Goal: Task Accomplishment & Management: Manage account settings

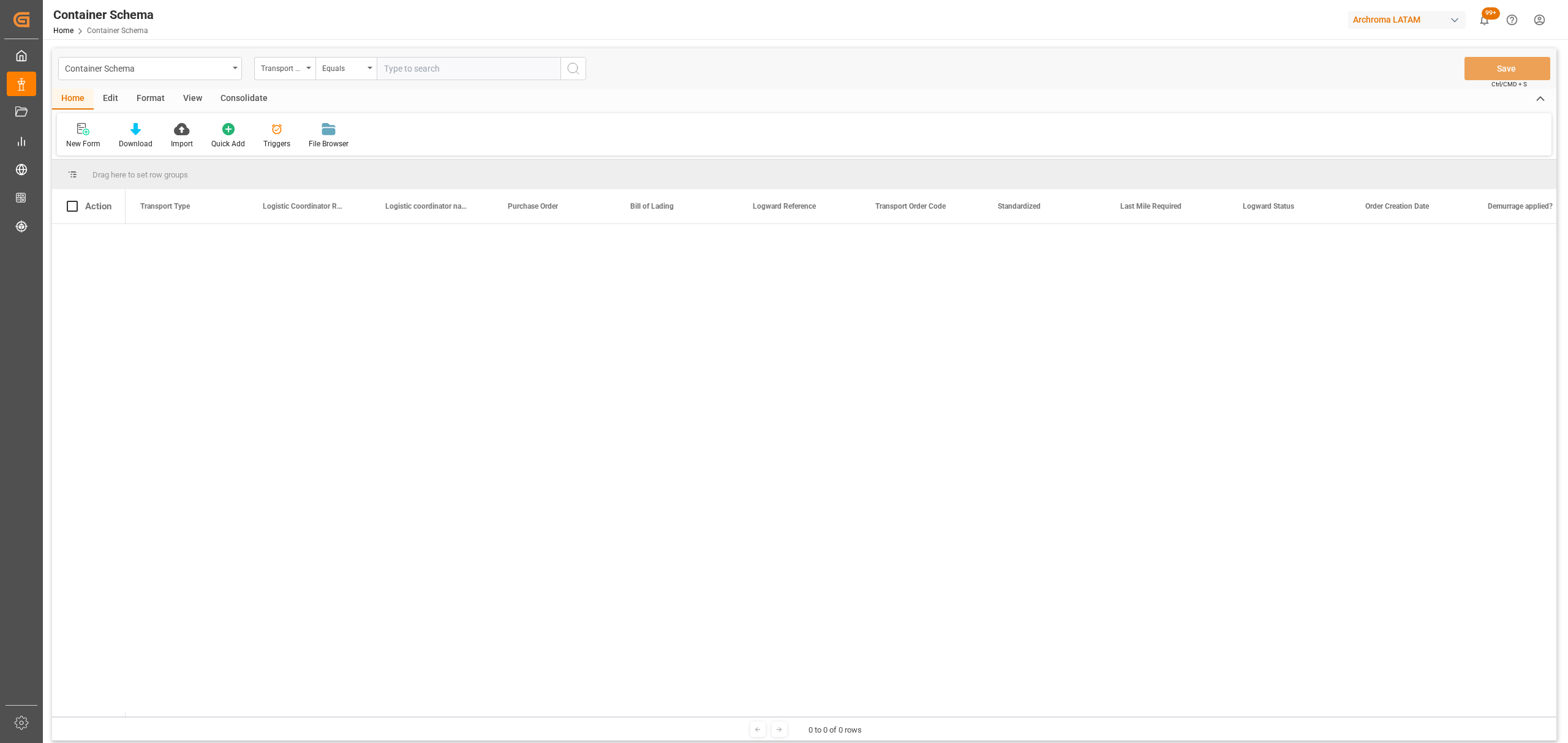
click at [1539, 25] on html "Created by potrace 1.15, written by [PERSON_NAME] [DATE]-[DATE] Created by potr…" at bounding box center [784, 371] width 1568 height 743
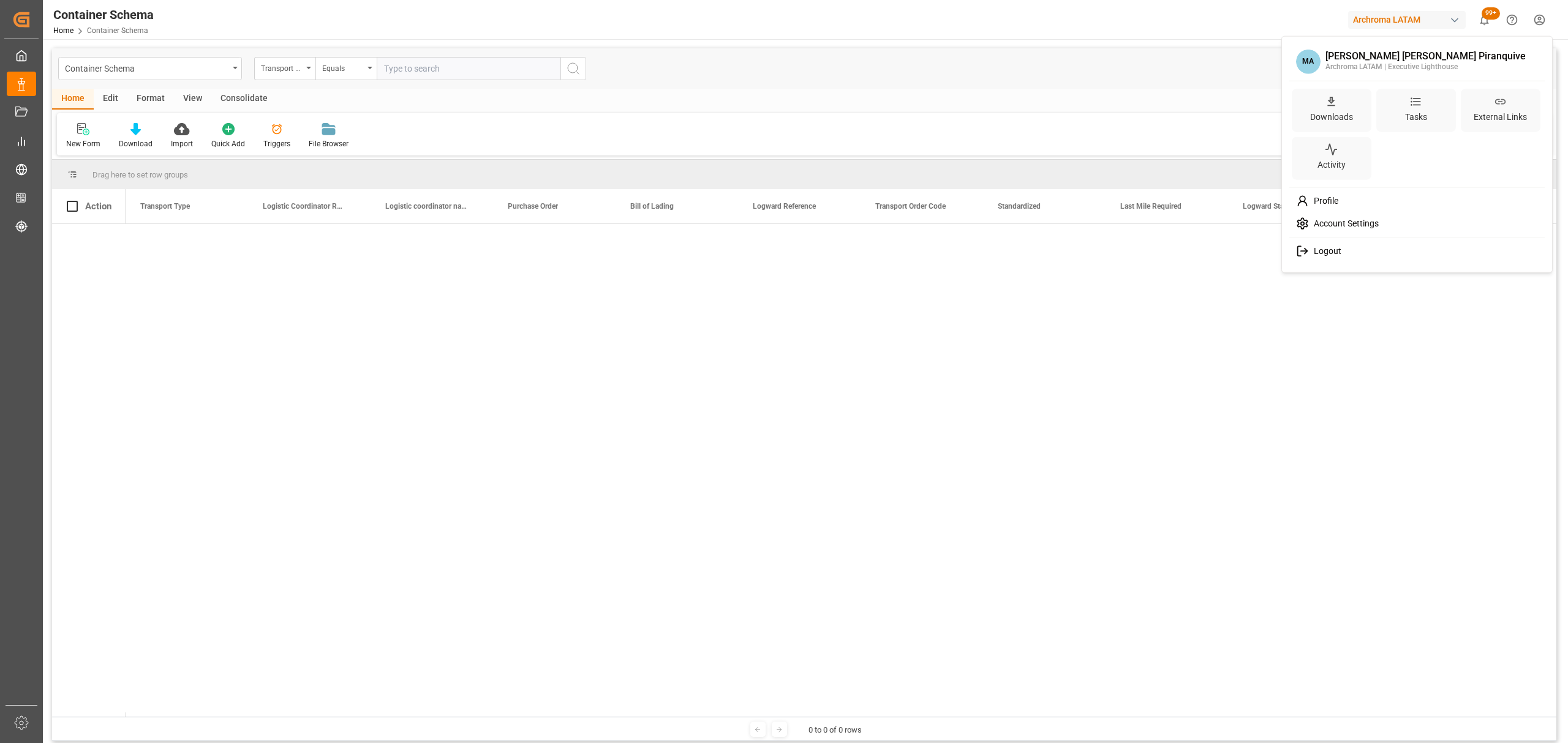
click at [1335, 250] on span "Logout" at bounding box center [1325, 251] width 33 height 11
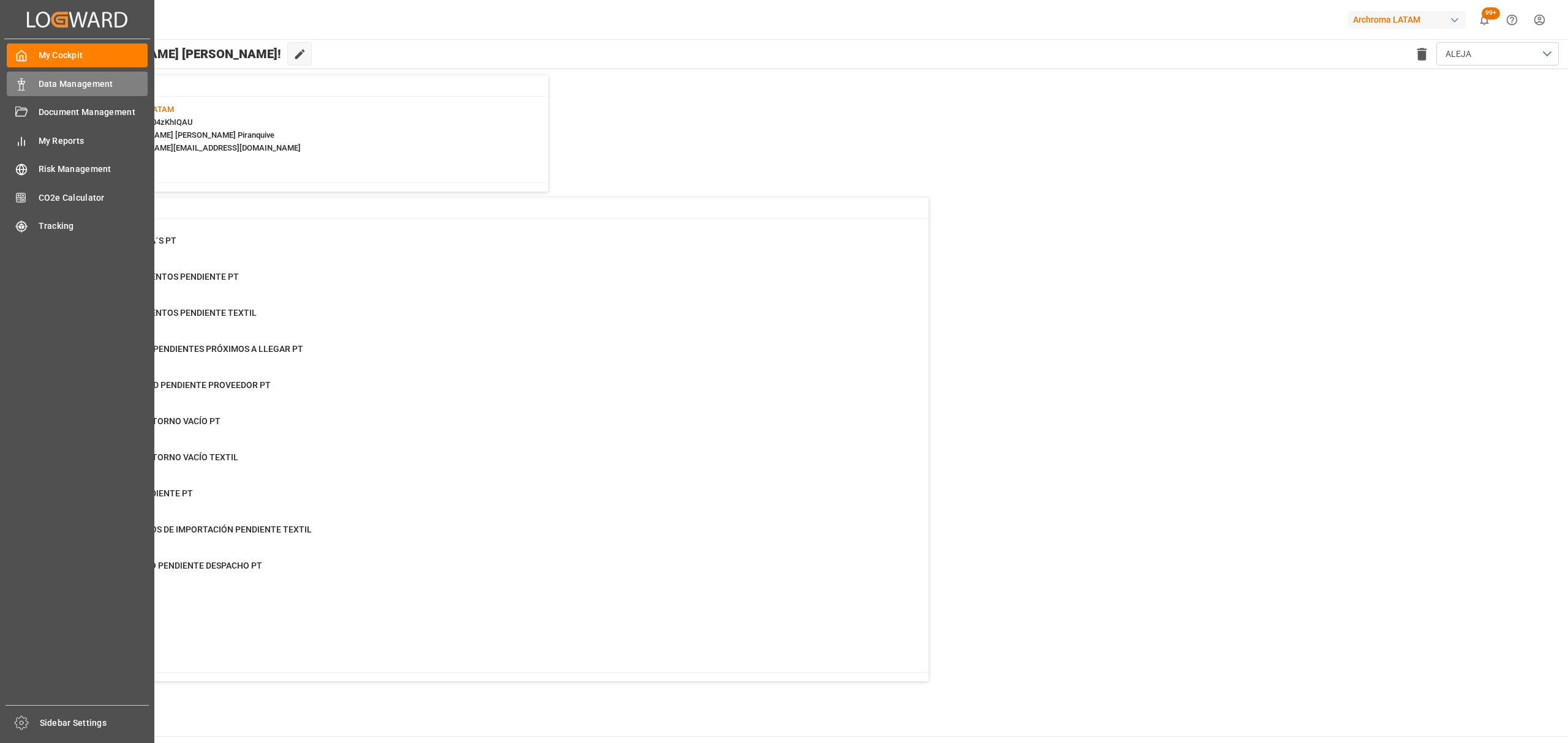
click at [51, 80] on span "Data Management" at bounding box center [93, 84] width 109 height 13
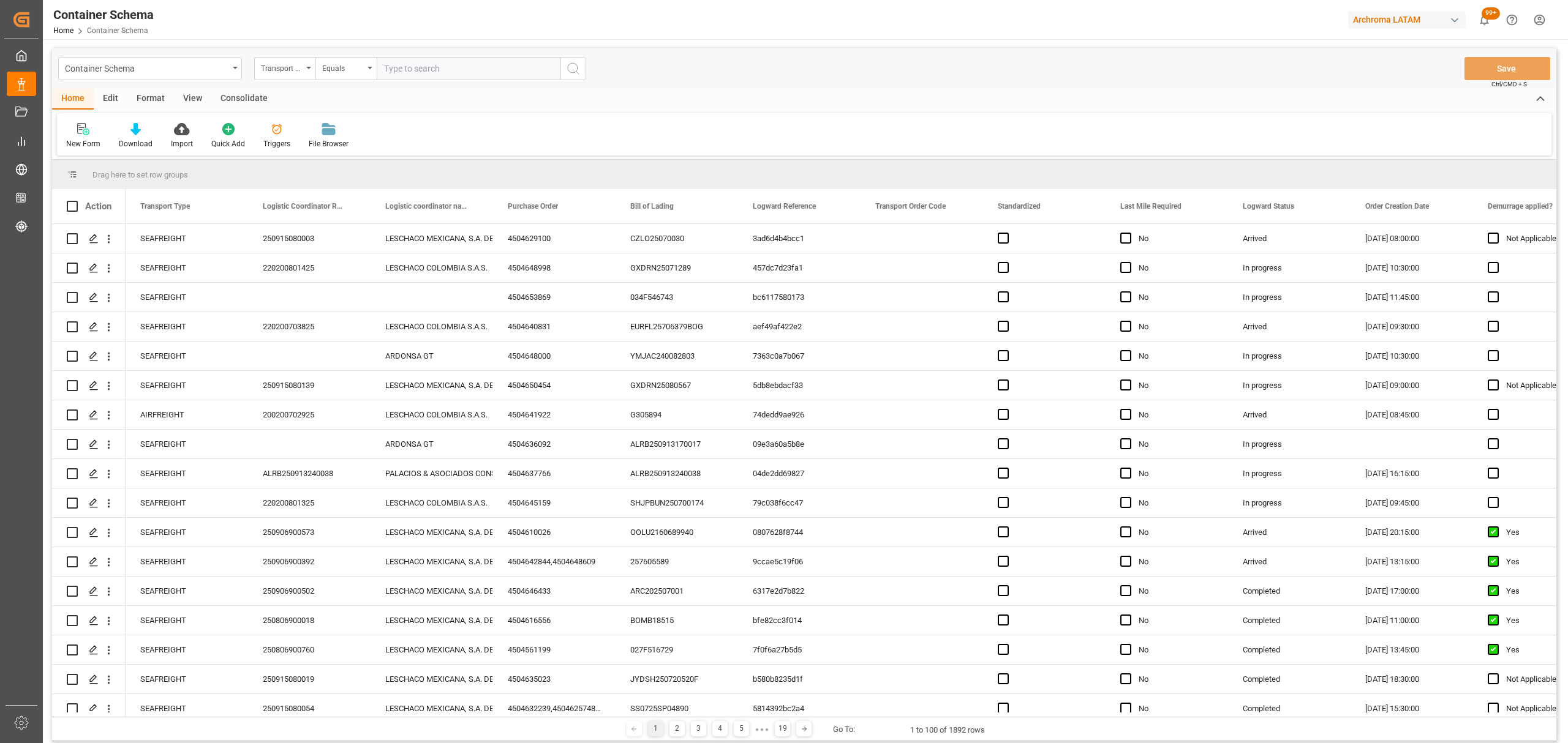
click at [275, 70] on div "Transport Type" at bounding box center [281, 67] width 42 height 14
click at [341, 208] on div "Purchase Order" at bounding box center [346, 202] width 182 height 26
drag, startPoint x: 340, startPoint y: 39, endPoint x: 337, endPoint y: 79, distance: 40.1
click at [340, 50] on div "Container Schema Home Container Schema Archroma LATAM 99+ Notifications Only sh…" at bounding box center [804, 371] width 1523 height 743
click at [337, 79] on div "Equals" at bounding box center [346, 68] width 62 height 23
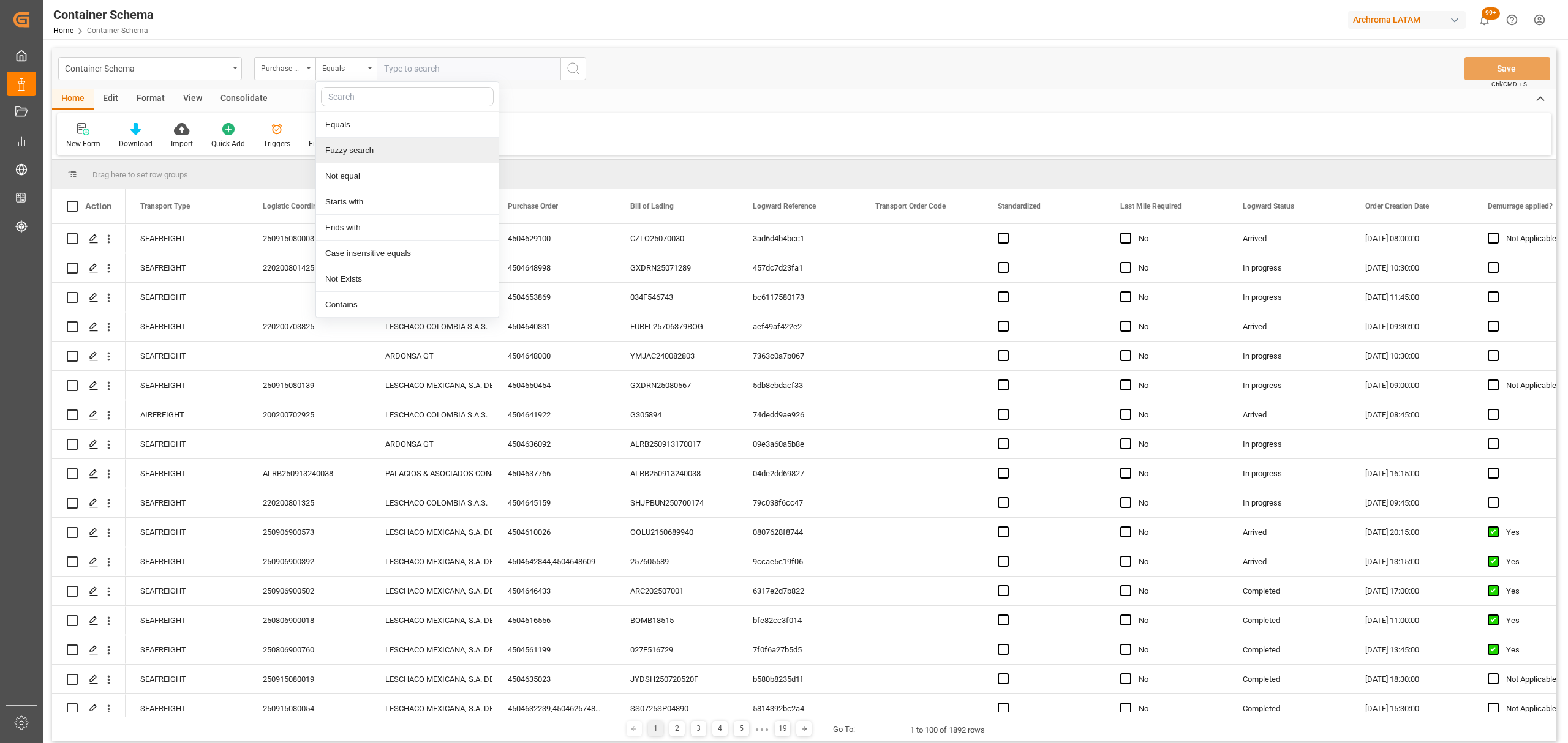
click at [373, 148] on div "Fuzzy search" at bounding box center [406, 150] width 182 height 26
click at [440, 66] on input "text" at bounding box center [468, 68] width 184 height 23
paste input "4504645159"
type input "4504645159"
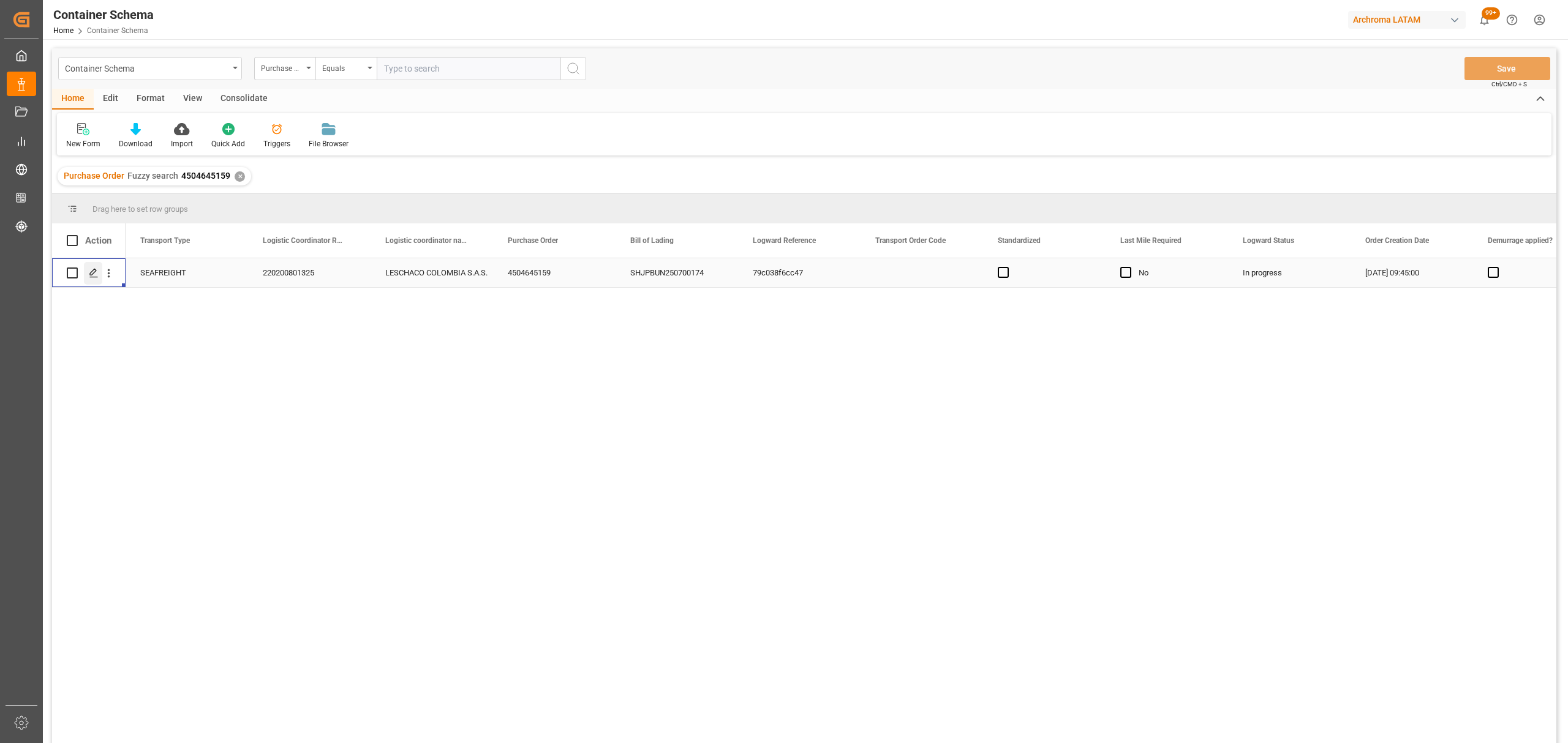
click at [92, 275] on icon "Press SPACE to select this row." at bounding box center [93, 273] width 9 height 9
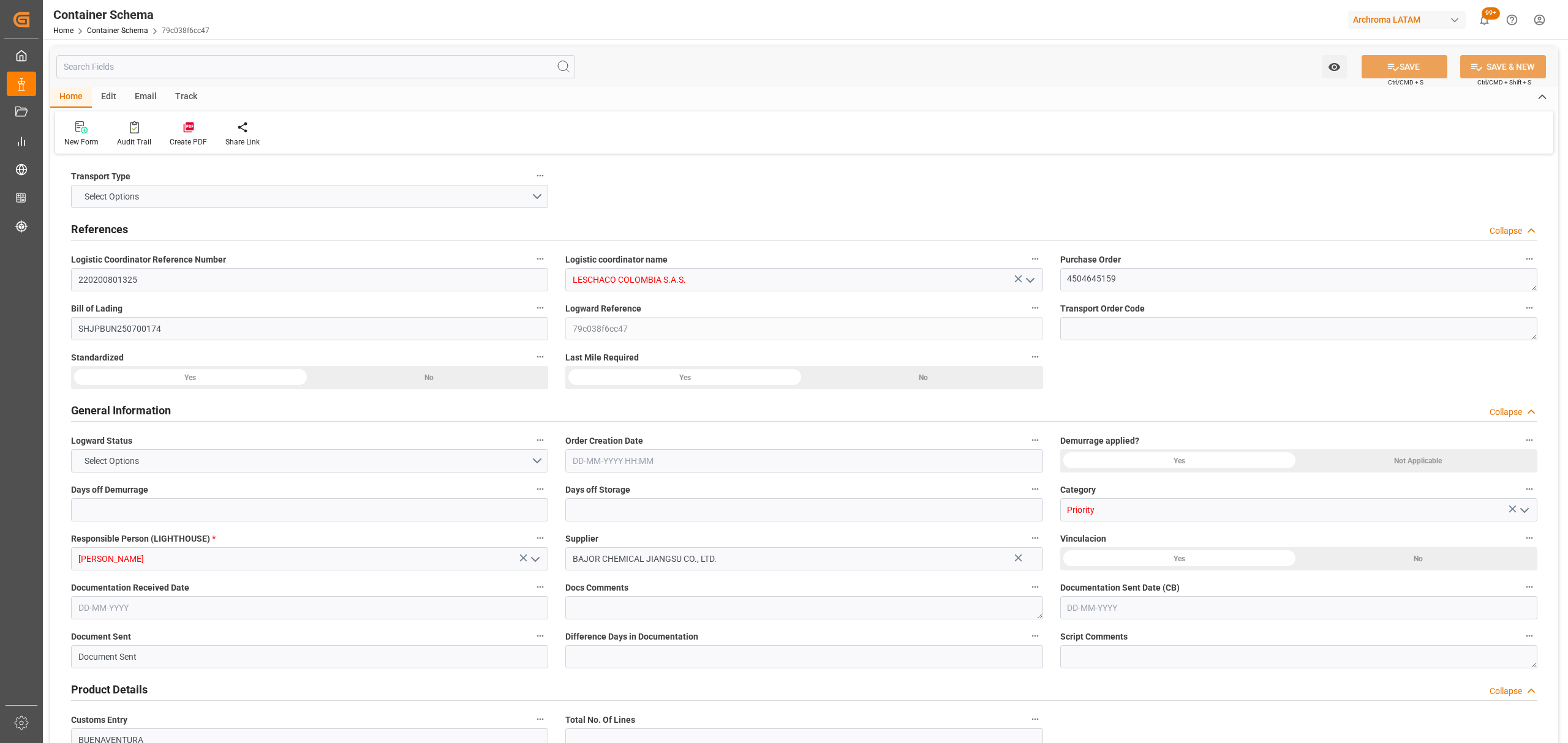
type input "0"
type input "3"
type input "1"
type input "880"
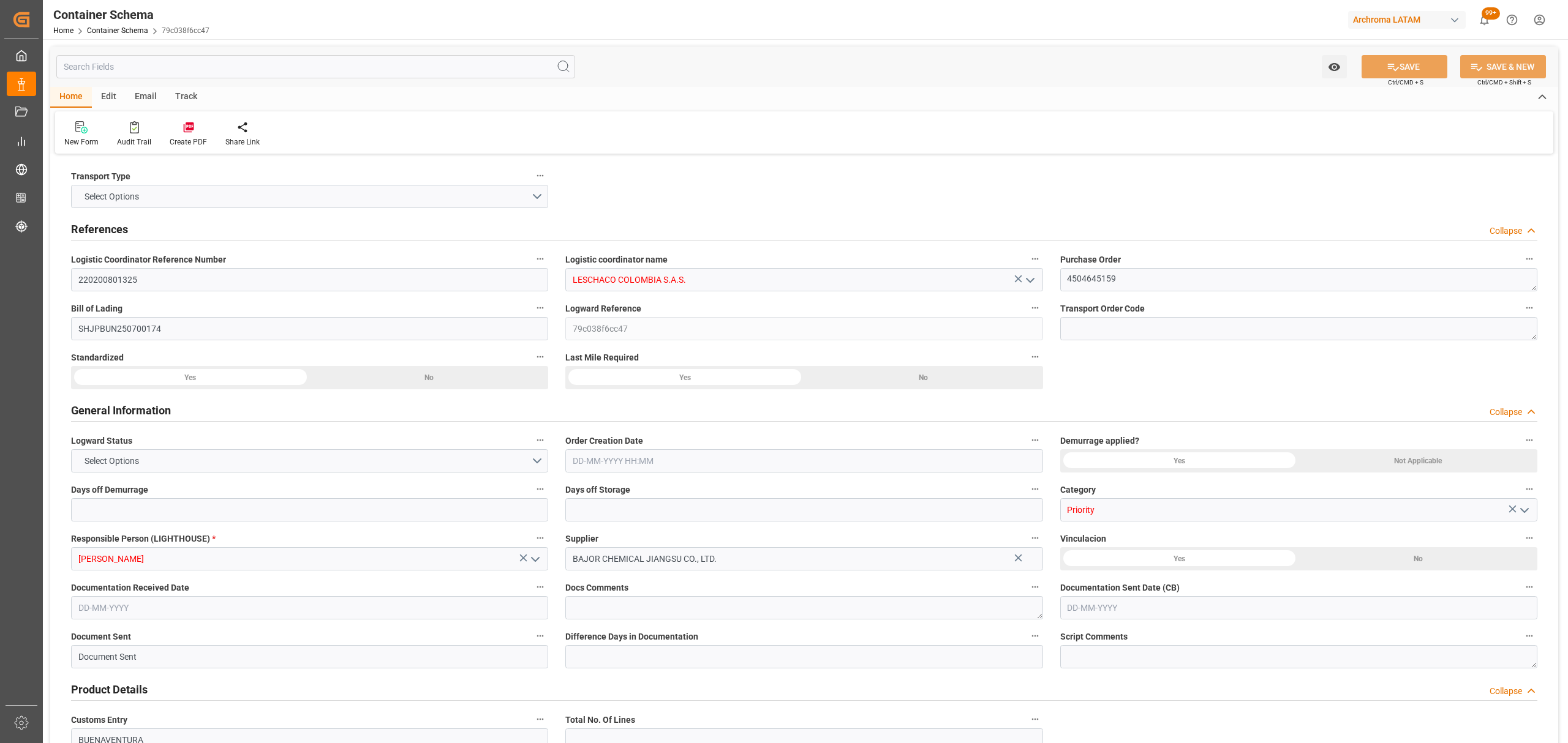
type input "947.2"
type input "Maersk"
type input "Maersk Line AS"
type input "CNSGH"
type input "CNSHA"
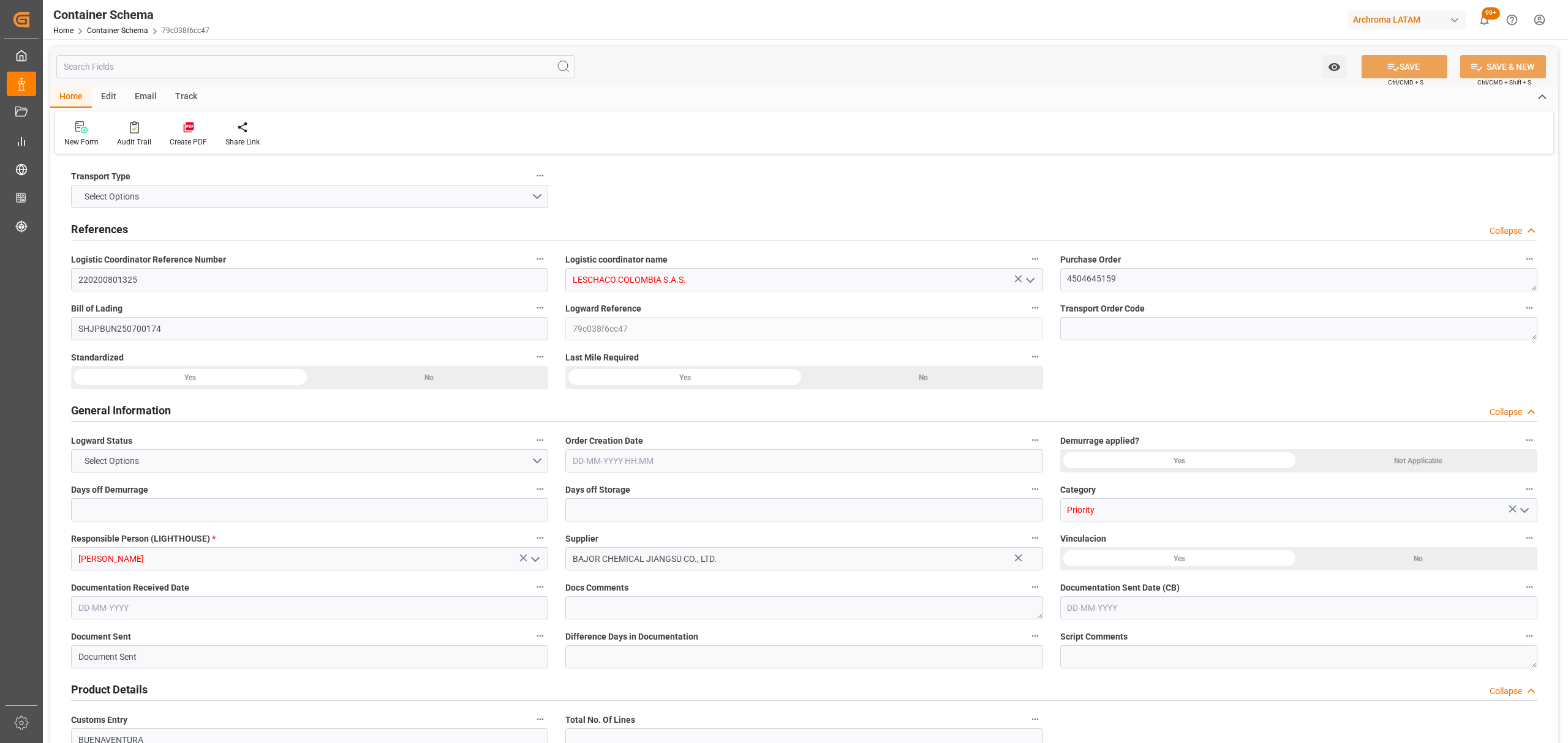
type input "COBUN"
type input "9627916"
type input "15-08-2025 09:45"
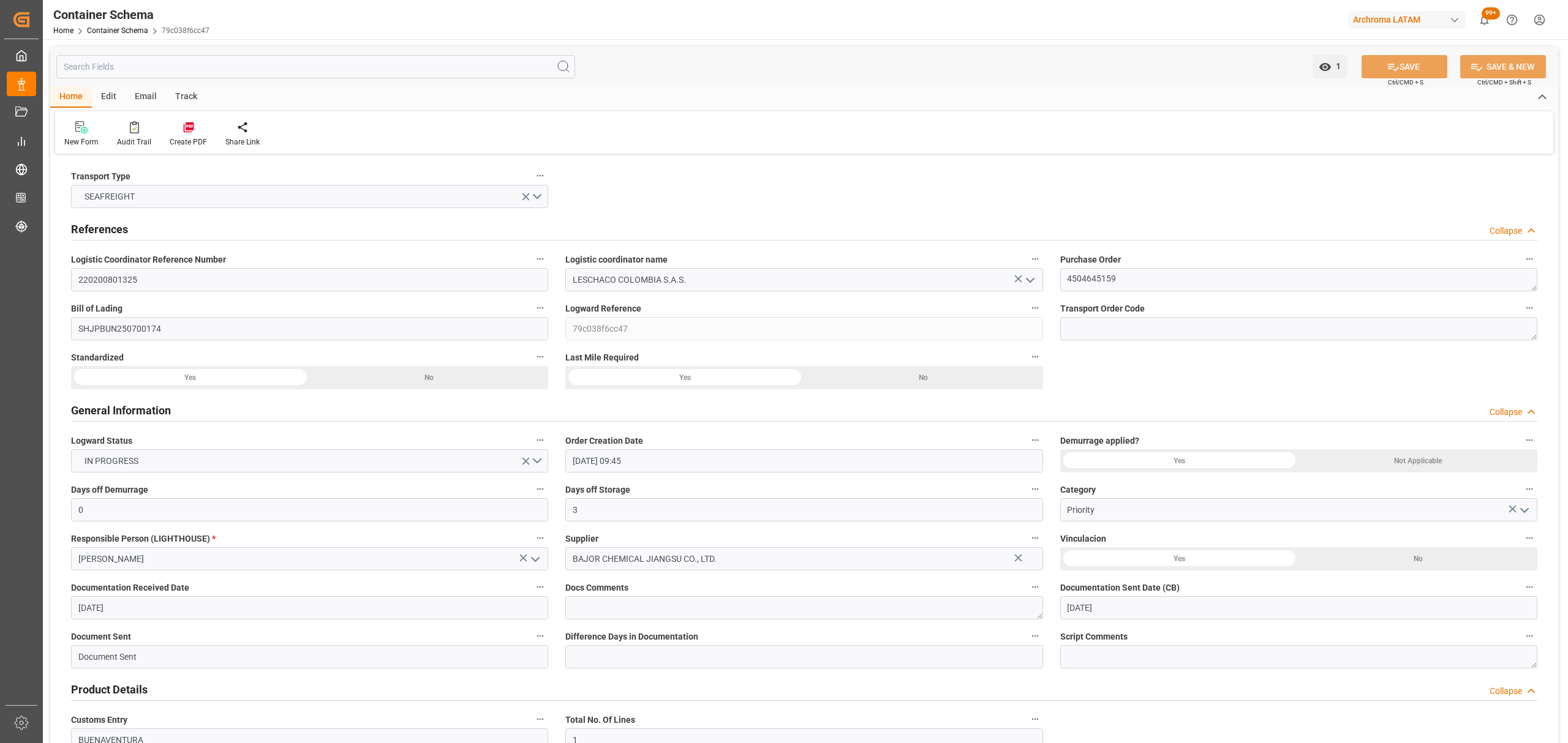
type input "15-08-2025"
type input "10-09-2025"
type input "11-08-2025 00:00"
type input "15-08-2025 00:00"
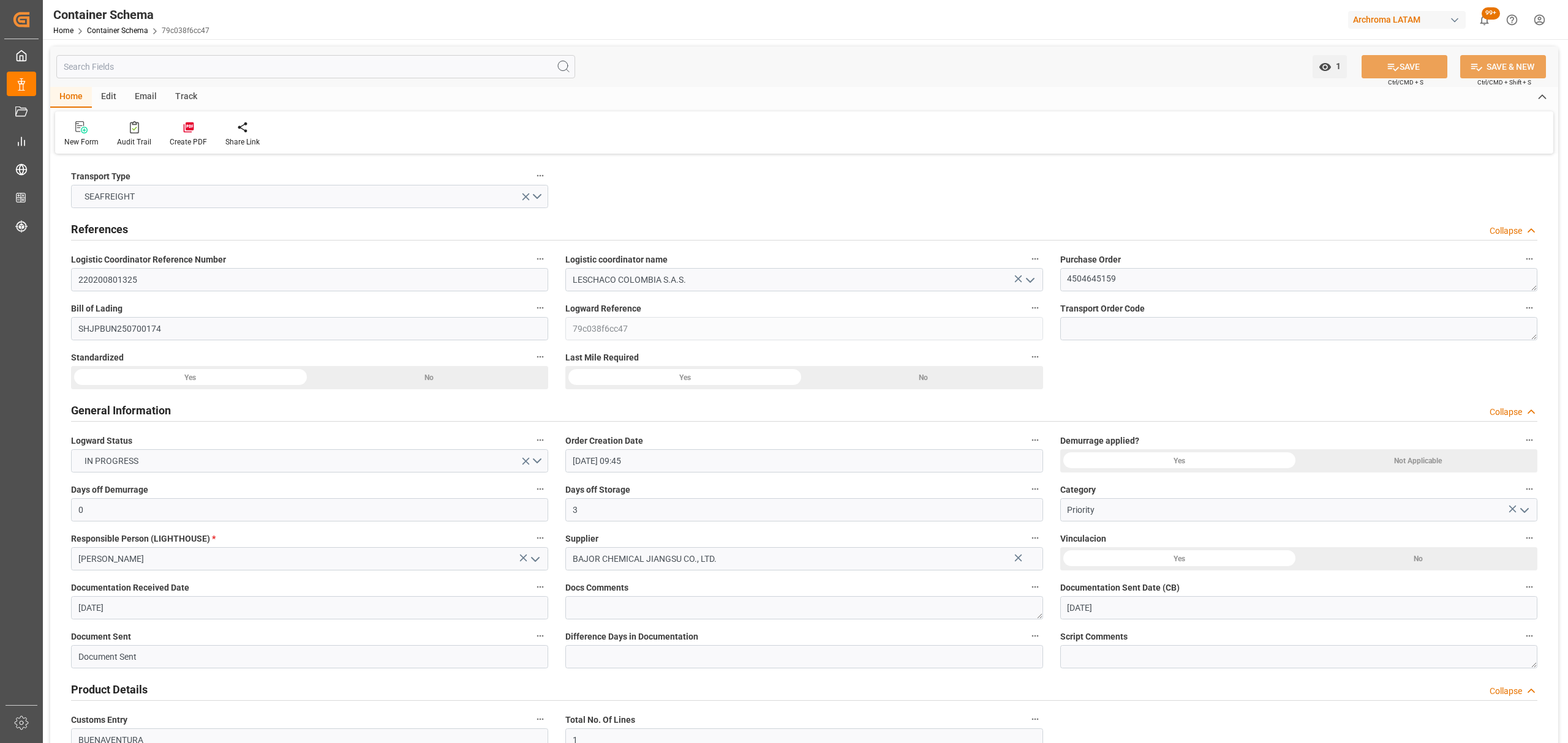
type input "15-08-2025 00:00"
type input "10-09-2025 00:00"
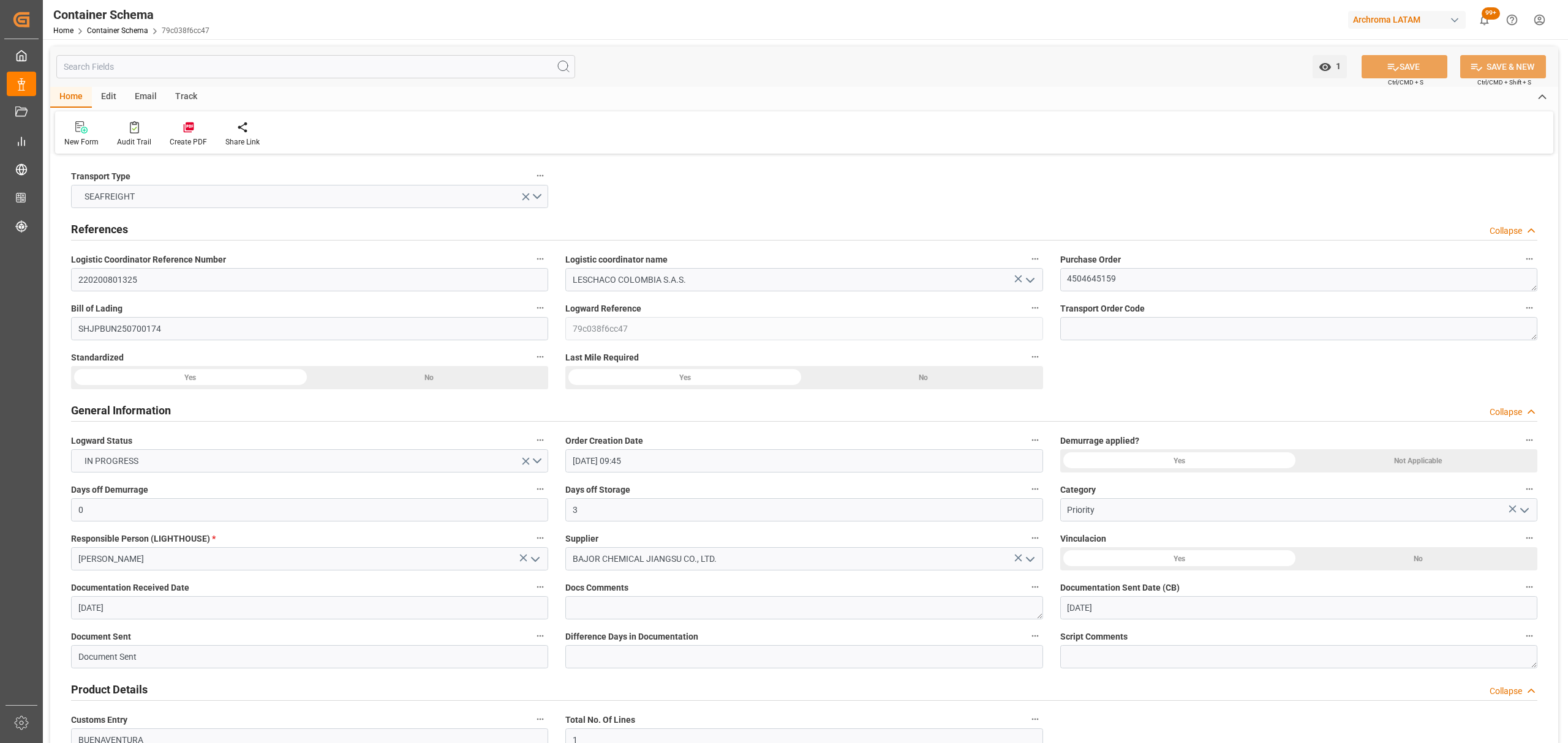
drag, startPoint x: 194, startPoint y: 98, endPoint x: 174, endPoint y: 103, distance: 20.6
click at [194, 98] on div "Track" at bounding box center [186, 97] width 40 height 21
click at [80, 133] on icon at bounding box center [79, 127] width 12 height 12
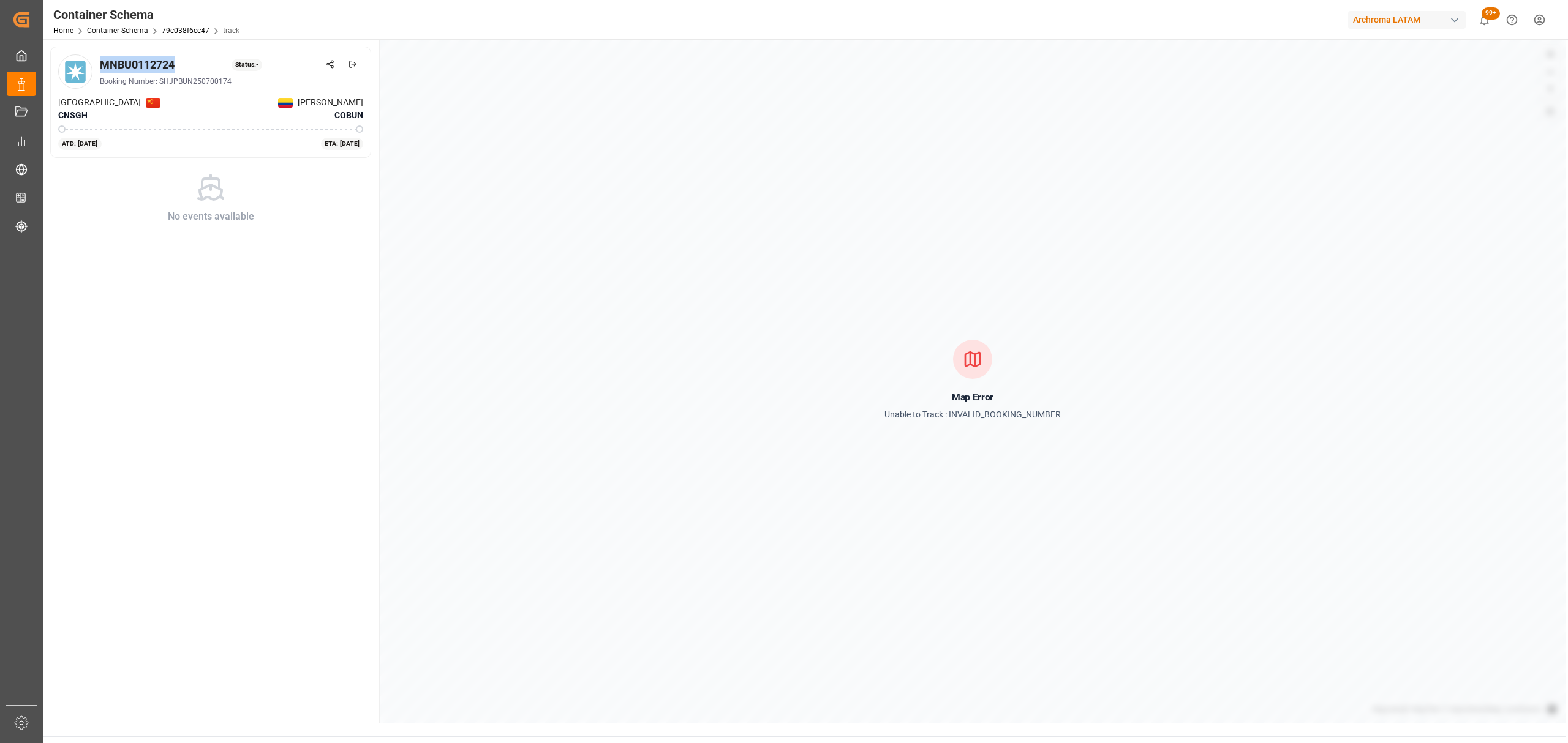
drag, startPoint x: 184, startPoint y: 62, endPoint x: 99, endPoint y: 62, distance: 85.0
click at [100, 62] on div "MNBU0112724 Status: -" at bounding box center [232, 64] width 263 height 16
copy div "MNBU0112724"
click at [107, 32] on link "Container Schema" at bounding box center [118, 31] width 62 height 9
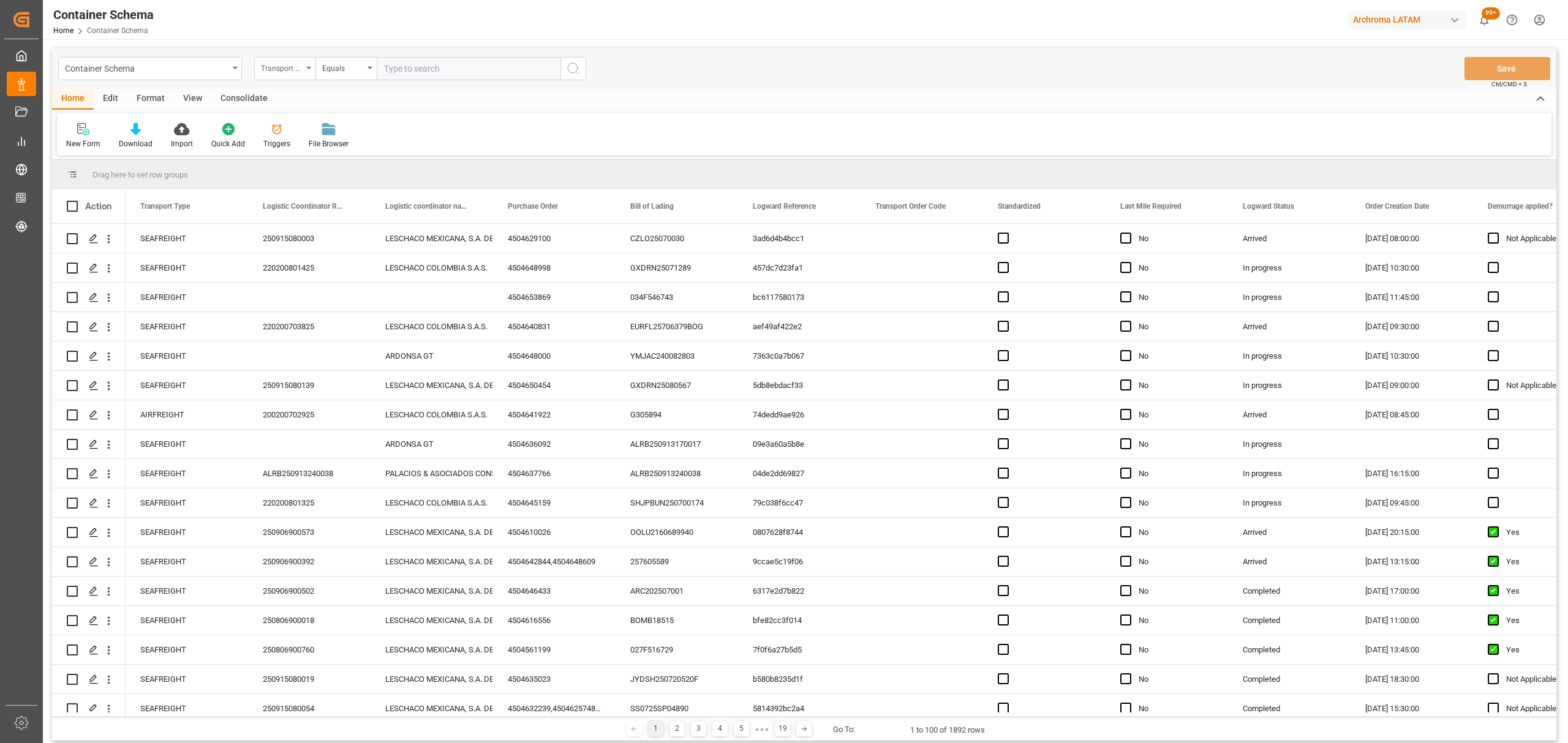
click at [273, 68] on div "Transport Type" at bounding box center [281, 67] width 42 height 14
click at [321, 223] on div "Bill of Lading" at bounding box center [346, 227] width 182 height 26
click at [346, 68] on div "Equals" at bounding box center [343, 67] width 42 height 14
click at [370, 147] on div "Fuzzy search" at bounding box center [406, 150] width 182 height 26
click at [432, 67] on input "text" at bounding box center [468, 68] width 184 height 23
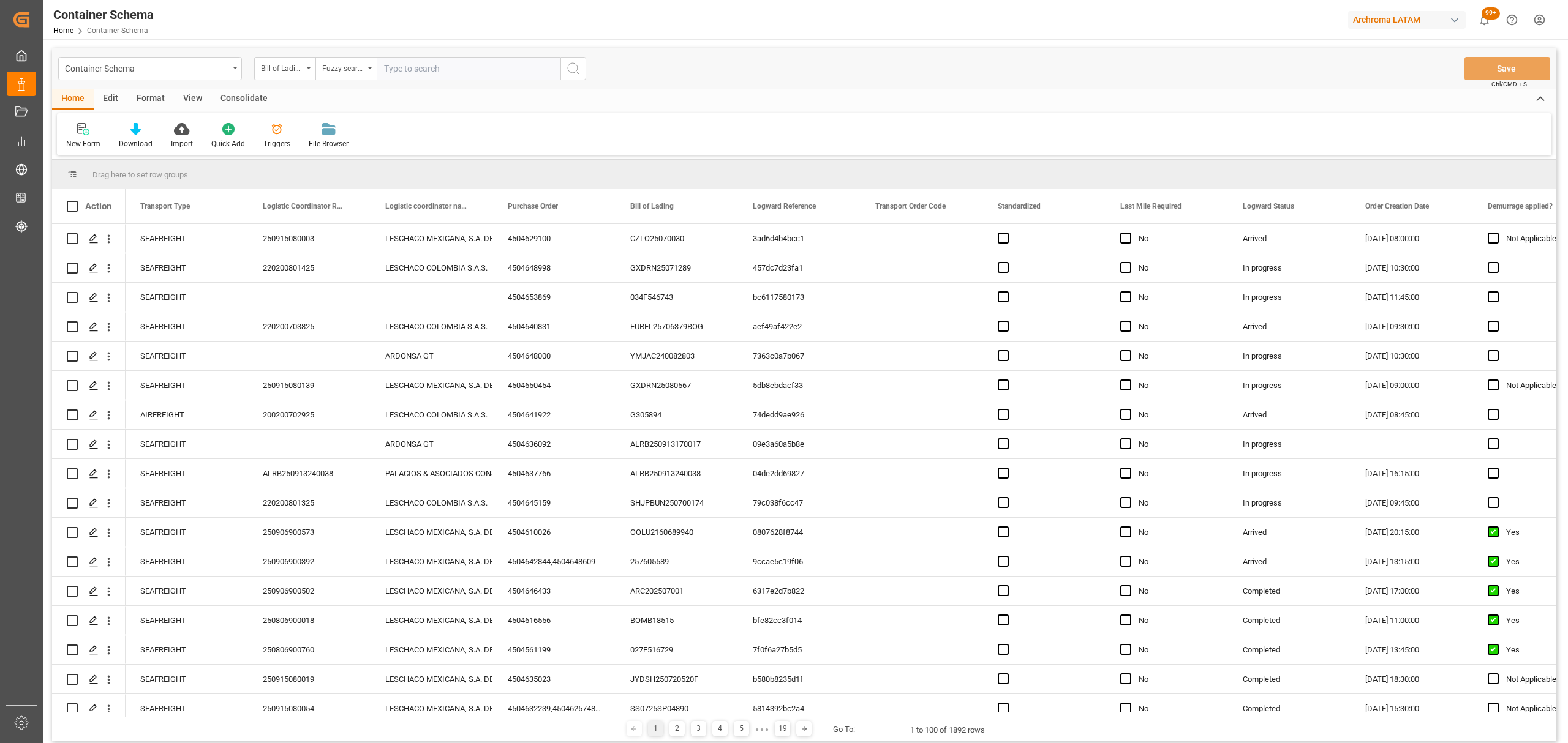
paste input "ALRB250813260037"
type input "ALRB250813260037"
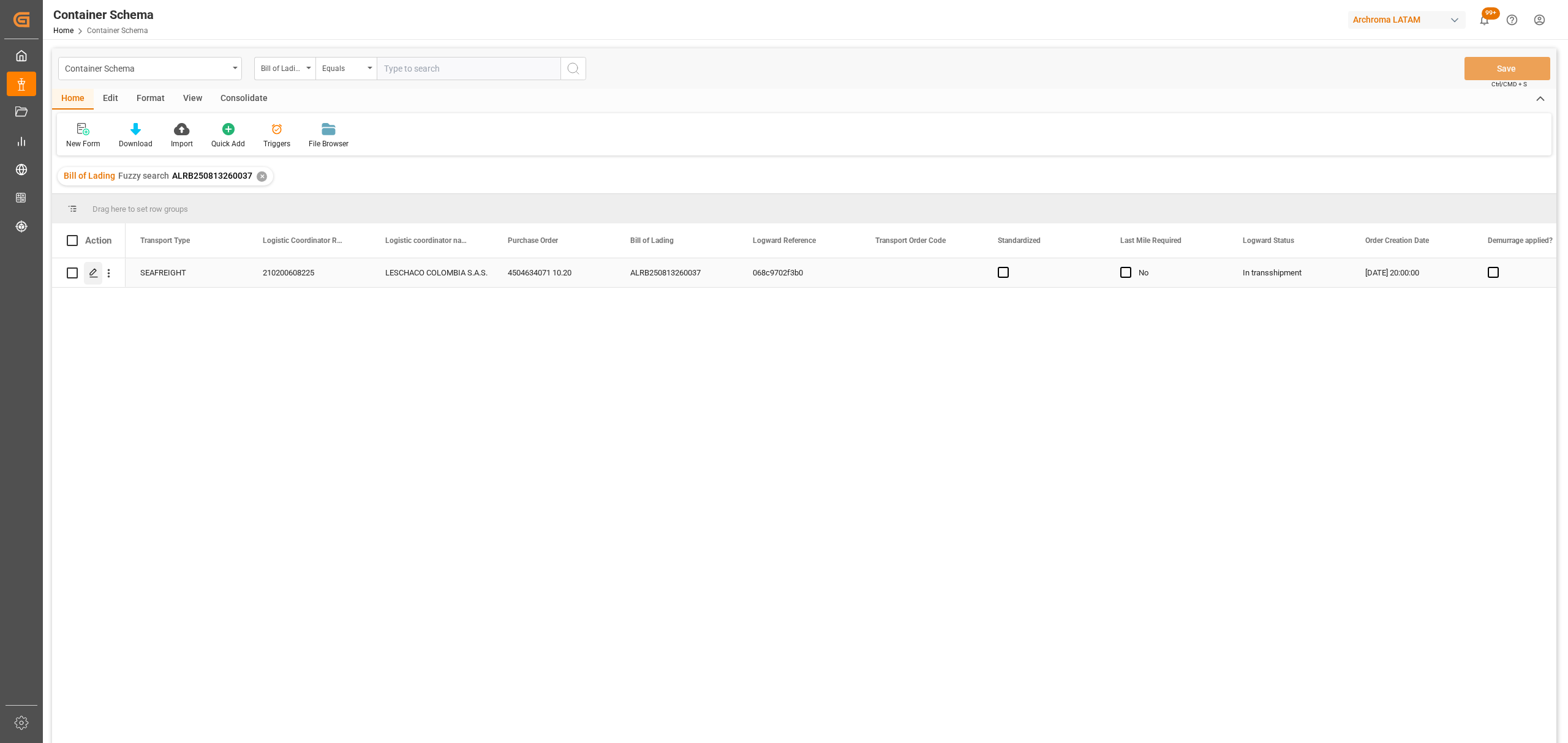
click at [96, 277] on icon "Press SPACE to select this row." at bounding box center [93, 273] width 9 height 9
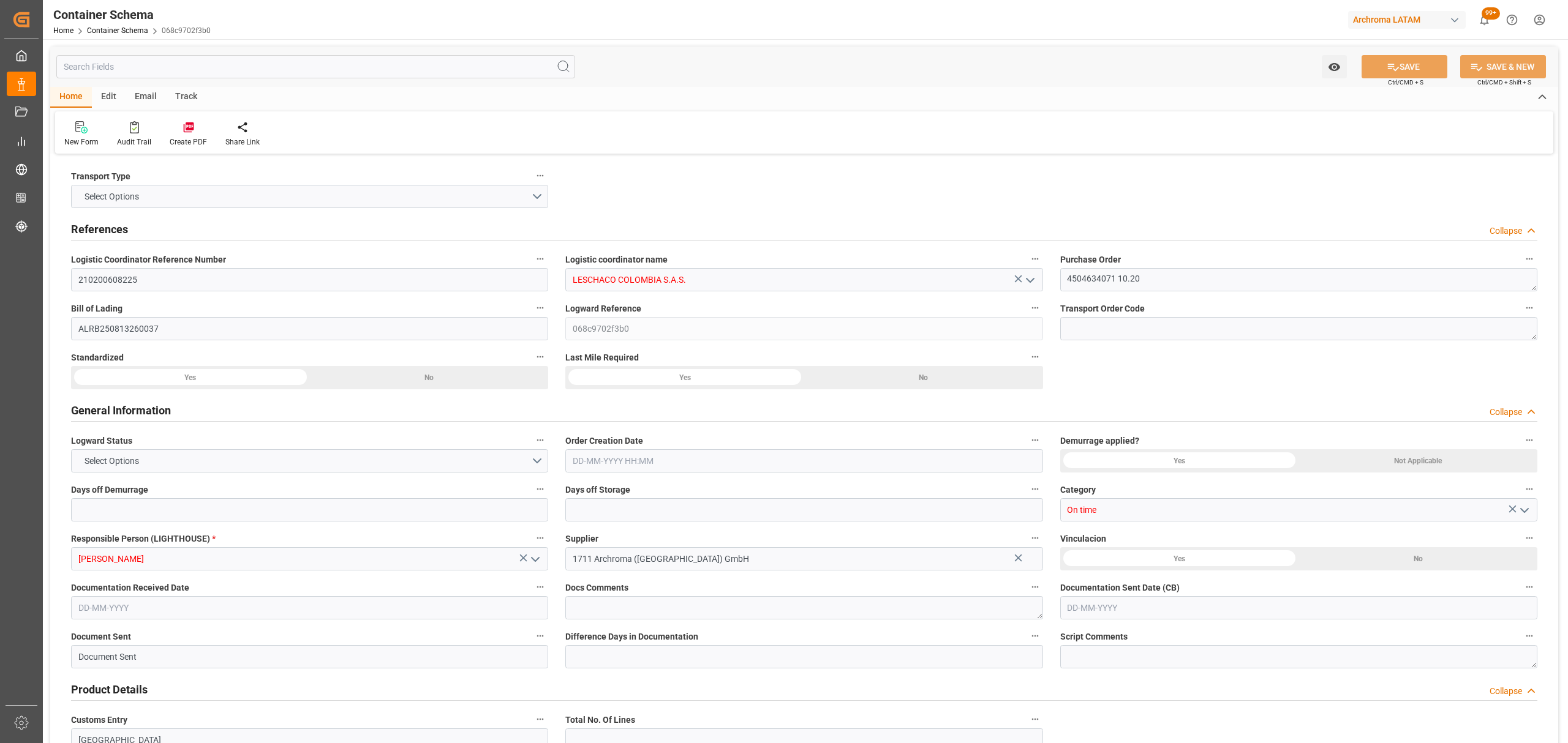
type input "0"
type input "3"
type input "2"
type input "17"
type input "2040"
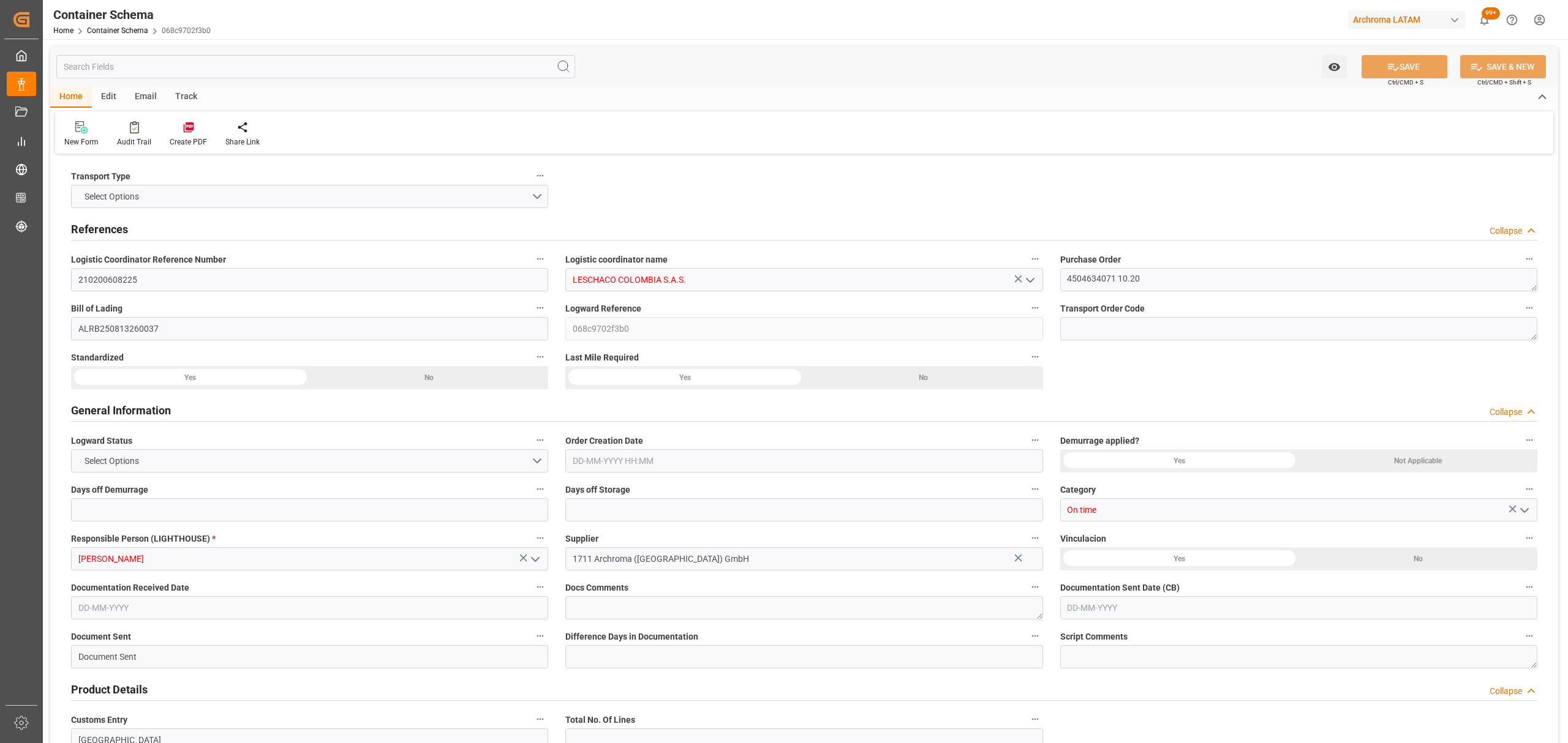
type input "2137.92"
type input "MSC"
type input "Mediterranean Shipping Company"
type input "DEBRV"
type input "COCTG"
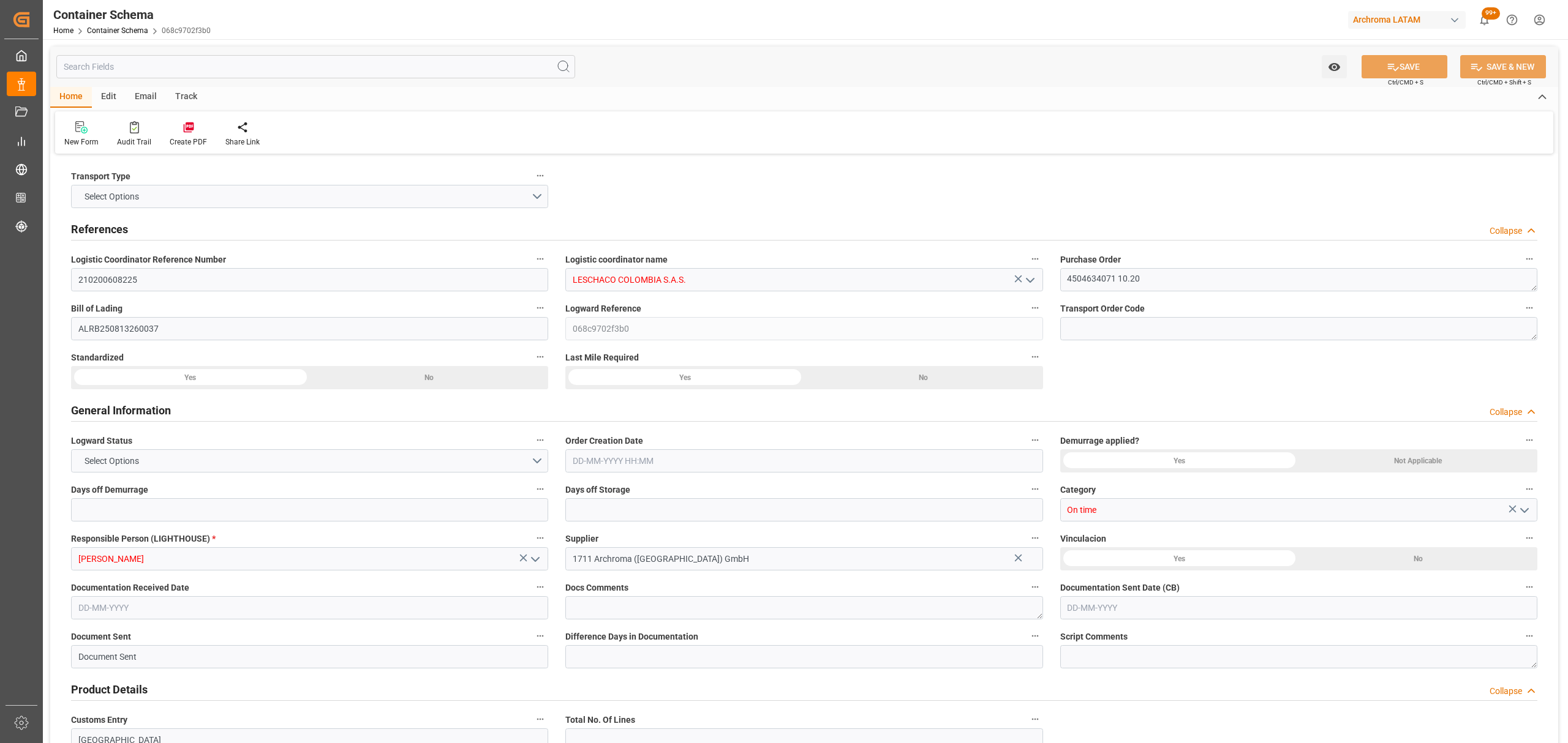
type input "COCTG"
type input "9251705"
type input "9227338"
type input "12-08-2025 20:00"
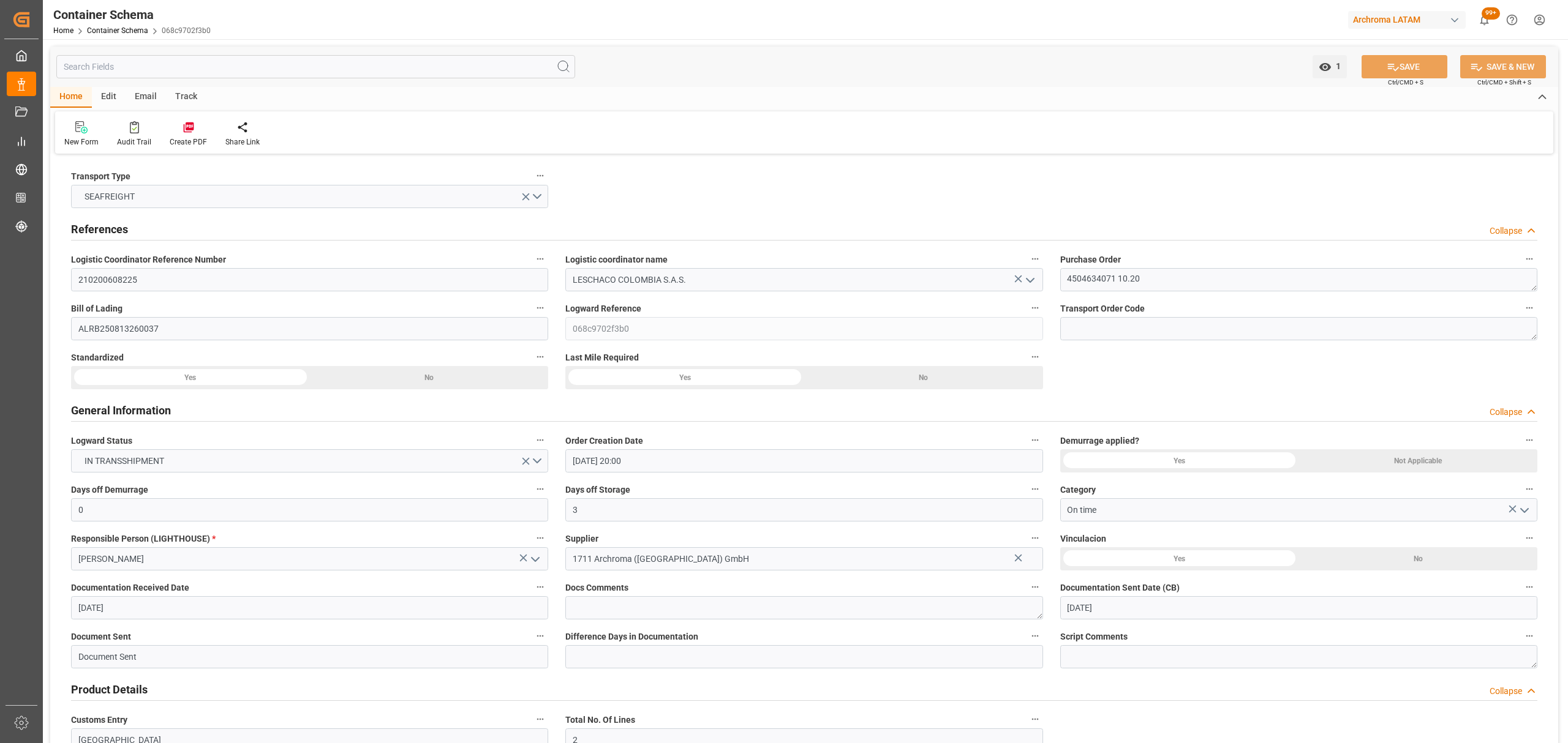
type input "23-07-2025"
type input "11-09-2025"
type input "11-08-2025 00:00"
type input "14-08-2025 00:00"
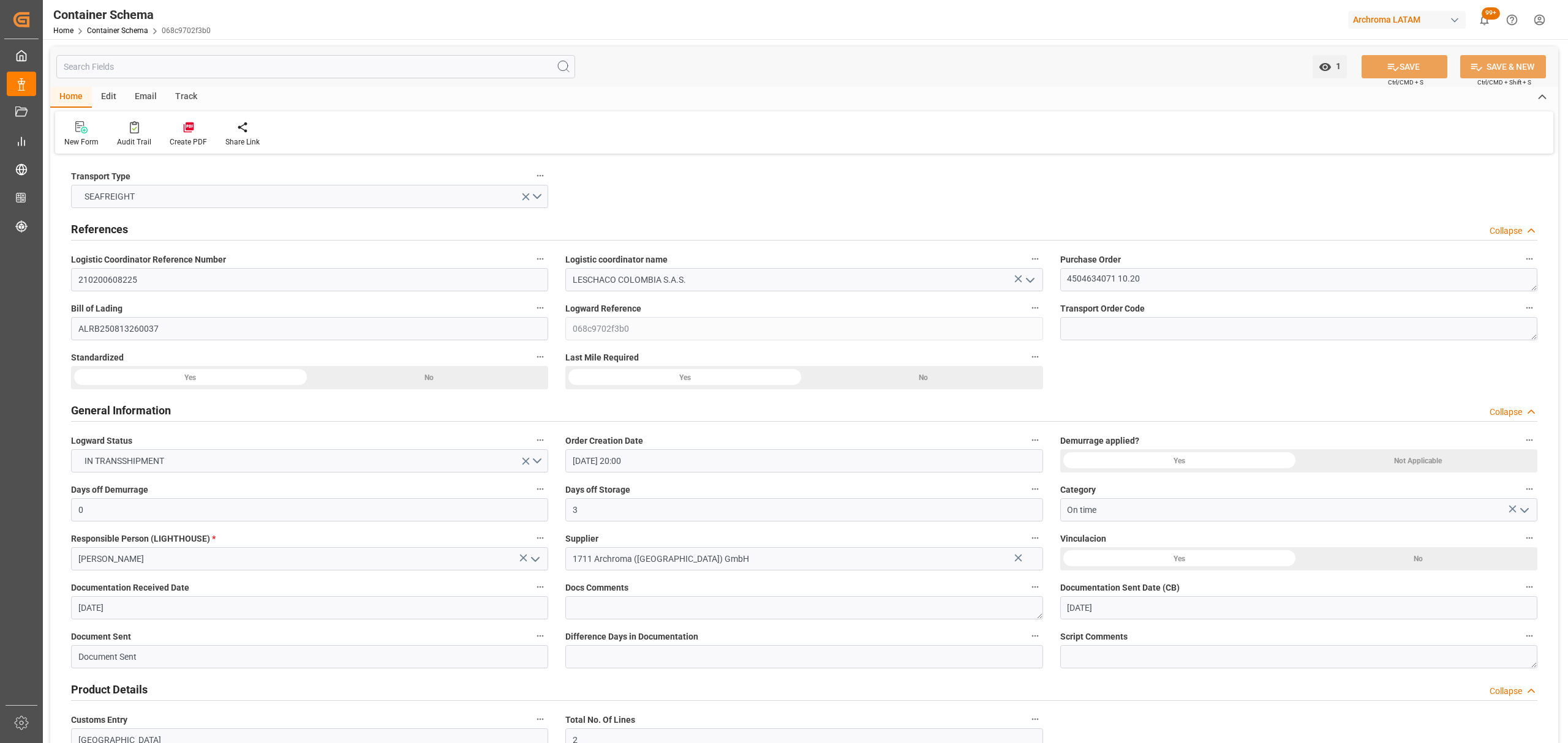
type input "14-08-2025 00:00"
type input "10-09-2025 00:00"
type input "09-09-2025 00:00"
type input "11-09-2025 00:00"
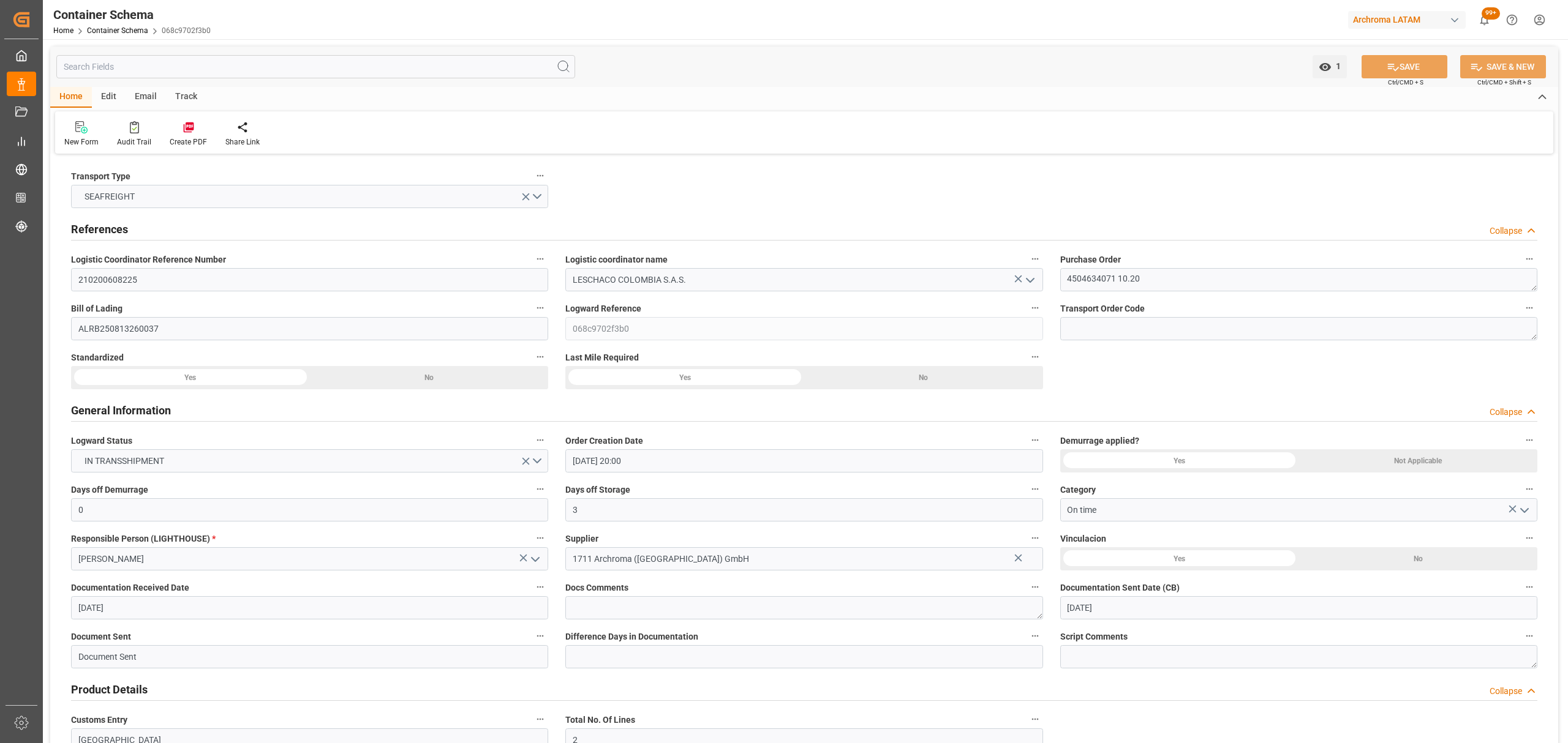
type input "09-09-2025 00:00"
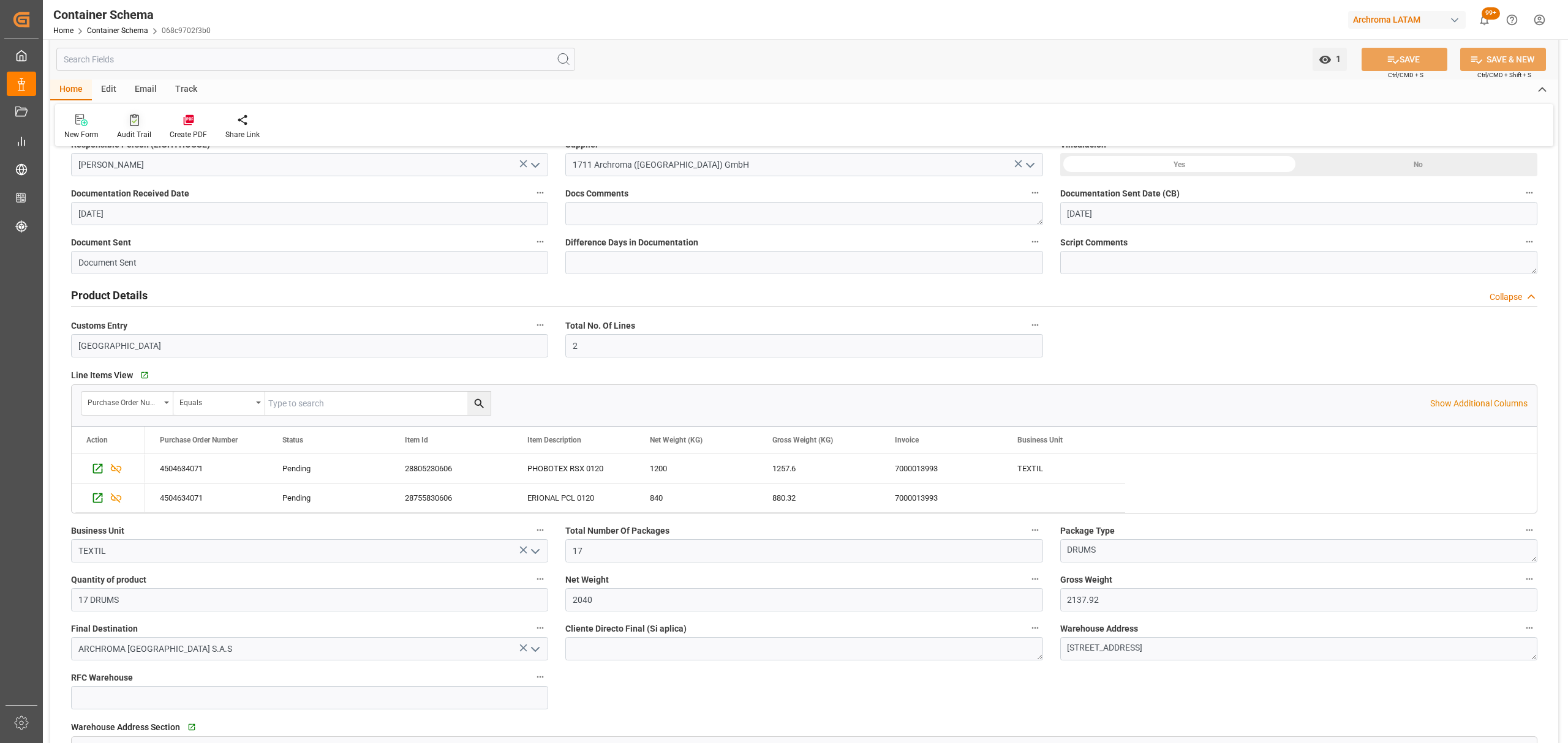
scroll to position [327, 0]
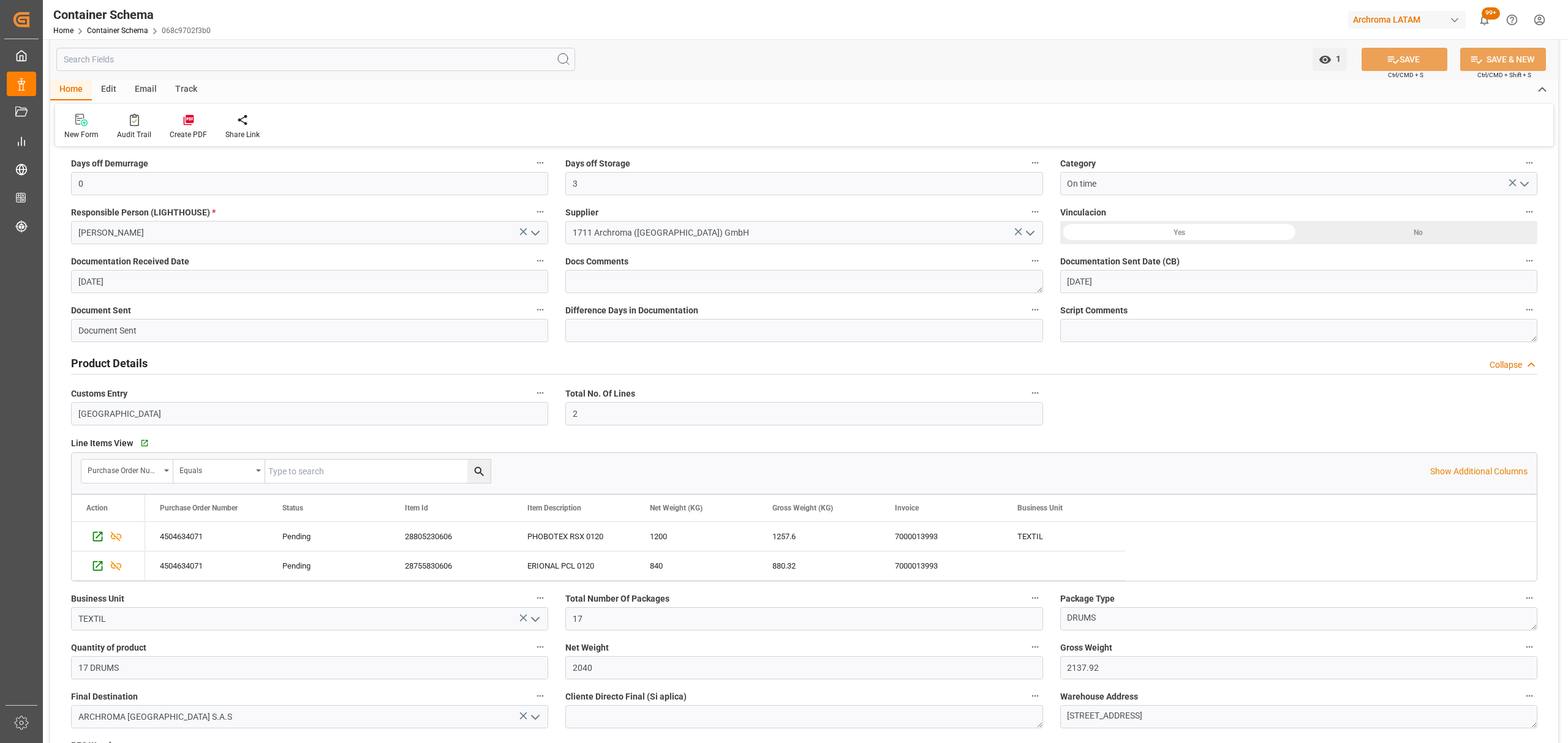
click at [182, 93] on div "Track" at bounding box center [186, 90] width 40 height 21
click at [92, 126] on div "Tracking" at bounding box center [78, 127] width 47 height 27
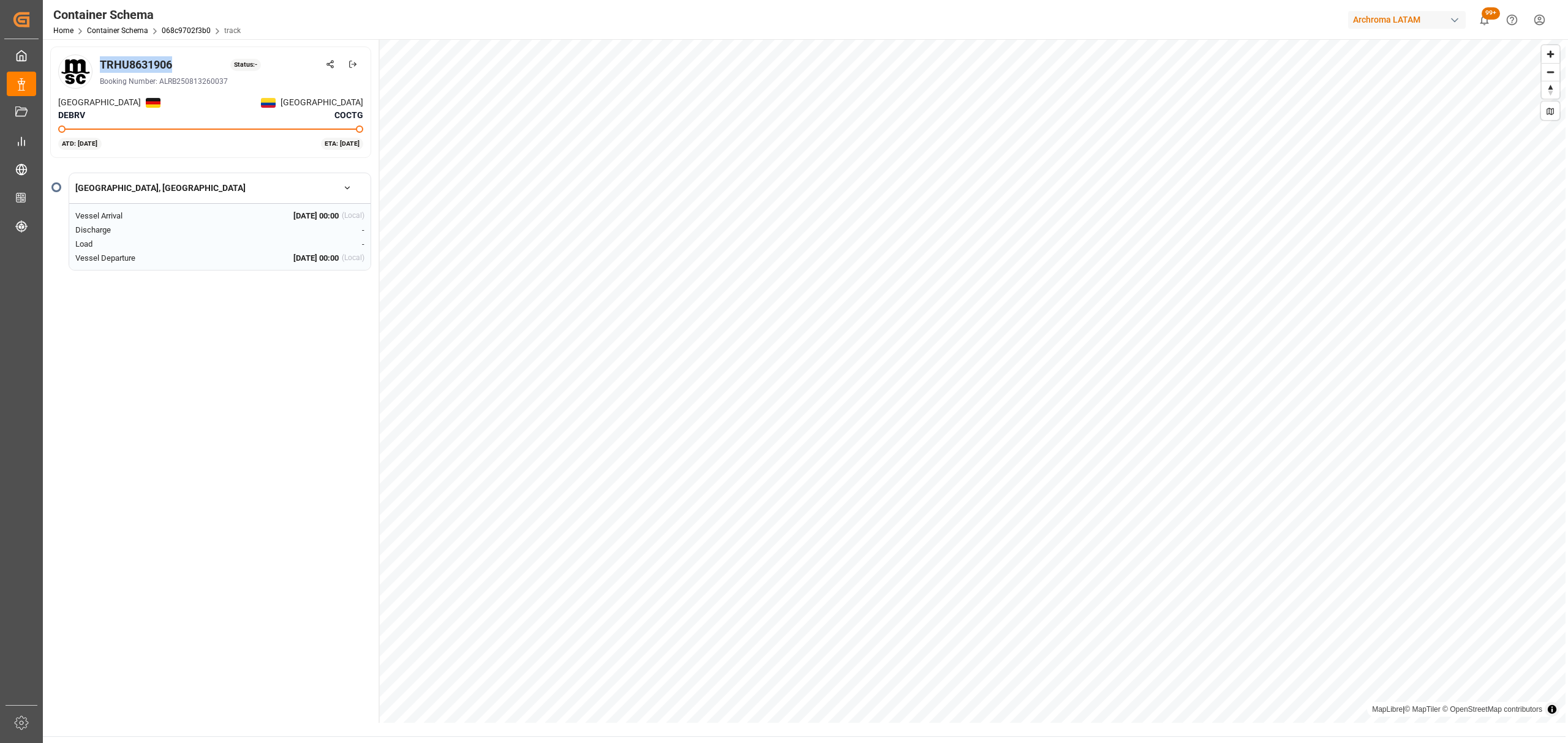
drag, startPoint x: 154, startPoint y: 67, endPoint x: 98, endPoint y: 62, distance: 56.2
click at [100, 62] on div "TRHU8631906 Status: -" at bounding box center [232, 64] width 263 height 16
copy div "TRHU8631906"
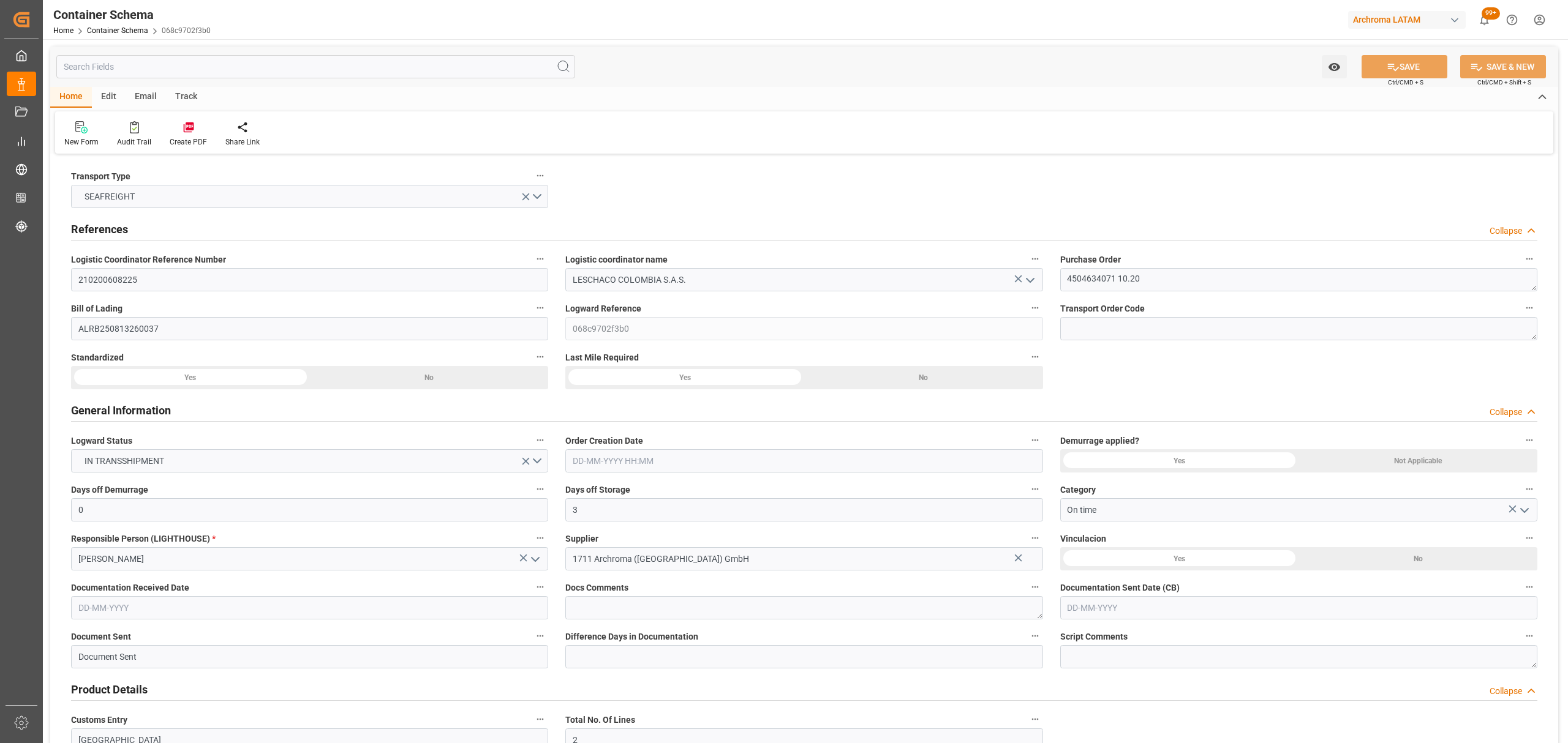
type input "0"
type input "3"
type input "2"
type input "17"
type input "2040"
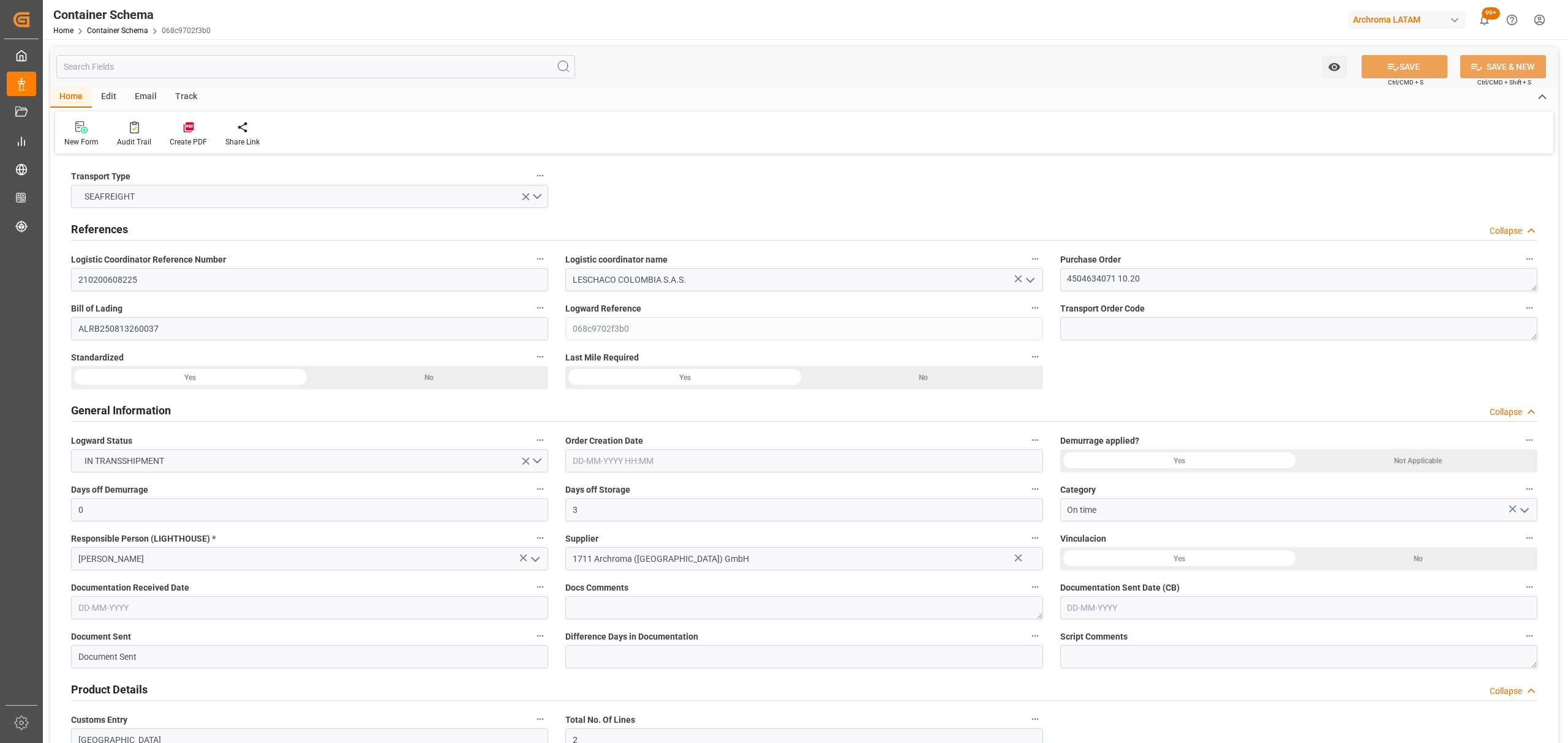
type input "2137.92"
type input "MSC"
type input "Mediterranean Shipping Company"
type input "DEBRV"
type input "COCTG"
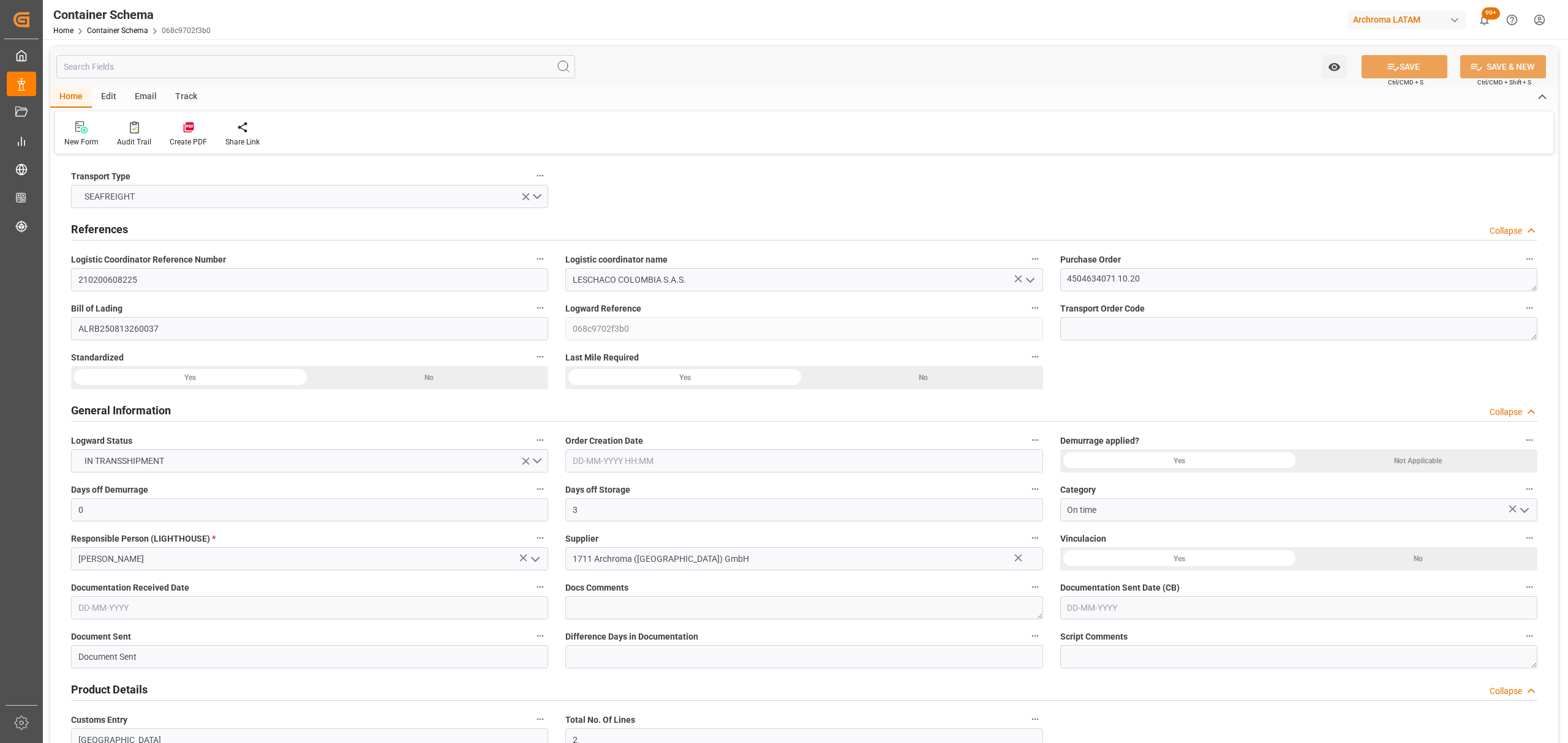
type input "COCTG"
type input "9251705"
type input "9227338"
type input "12-08-2025 20:00"
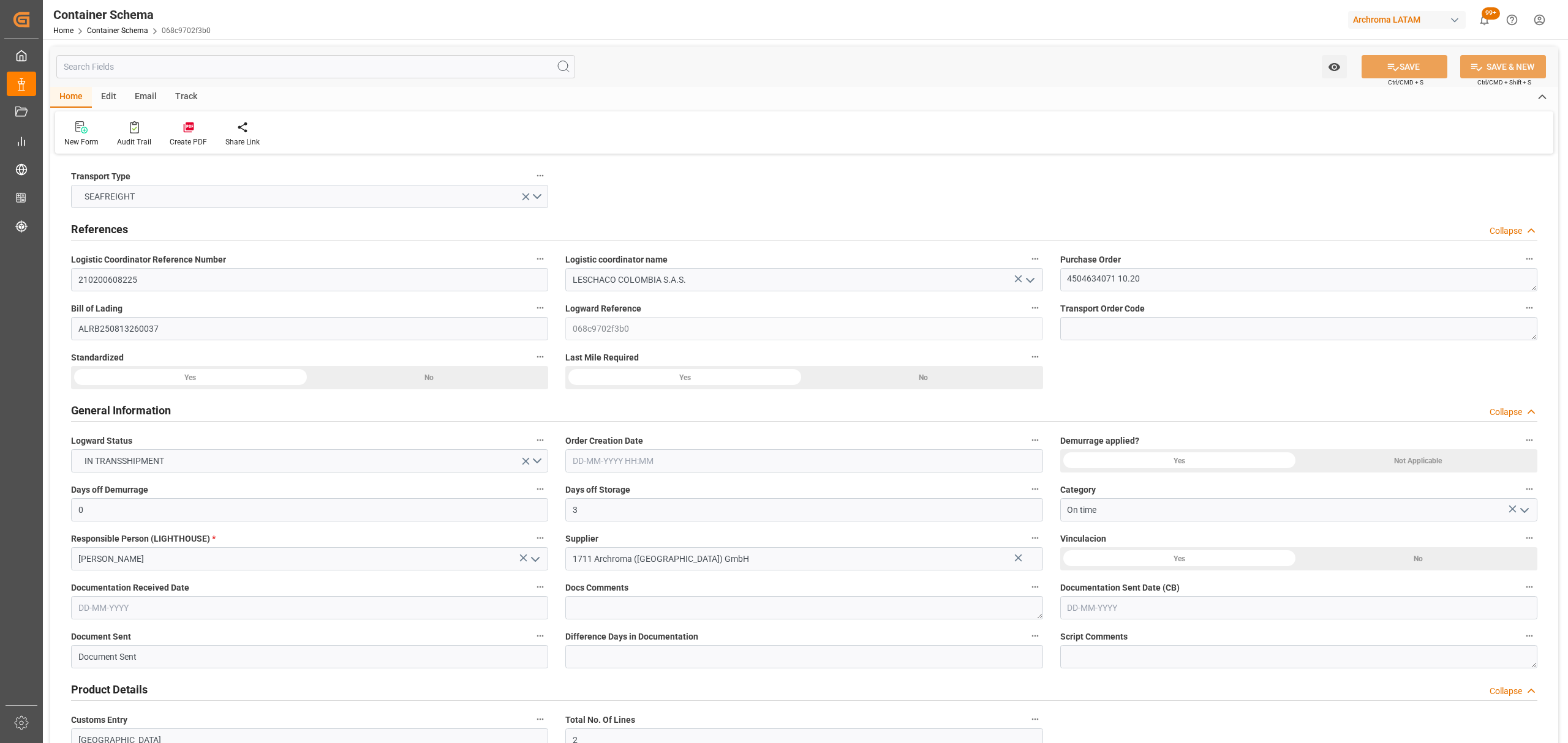
type input "23-07-2025"
type input "11-09-2025"
type input "11-08-2025 00:00"
type input "14-08-2025 00:00"
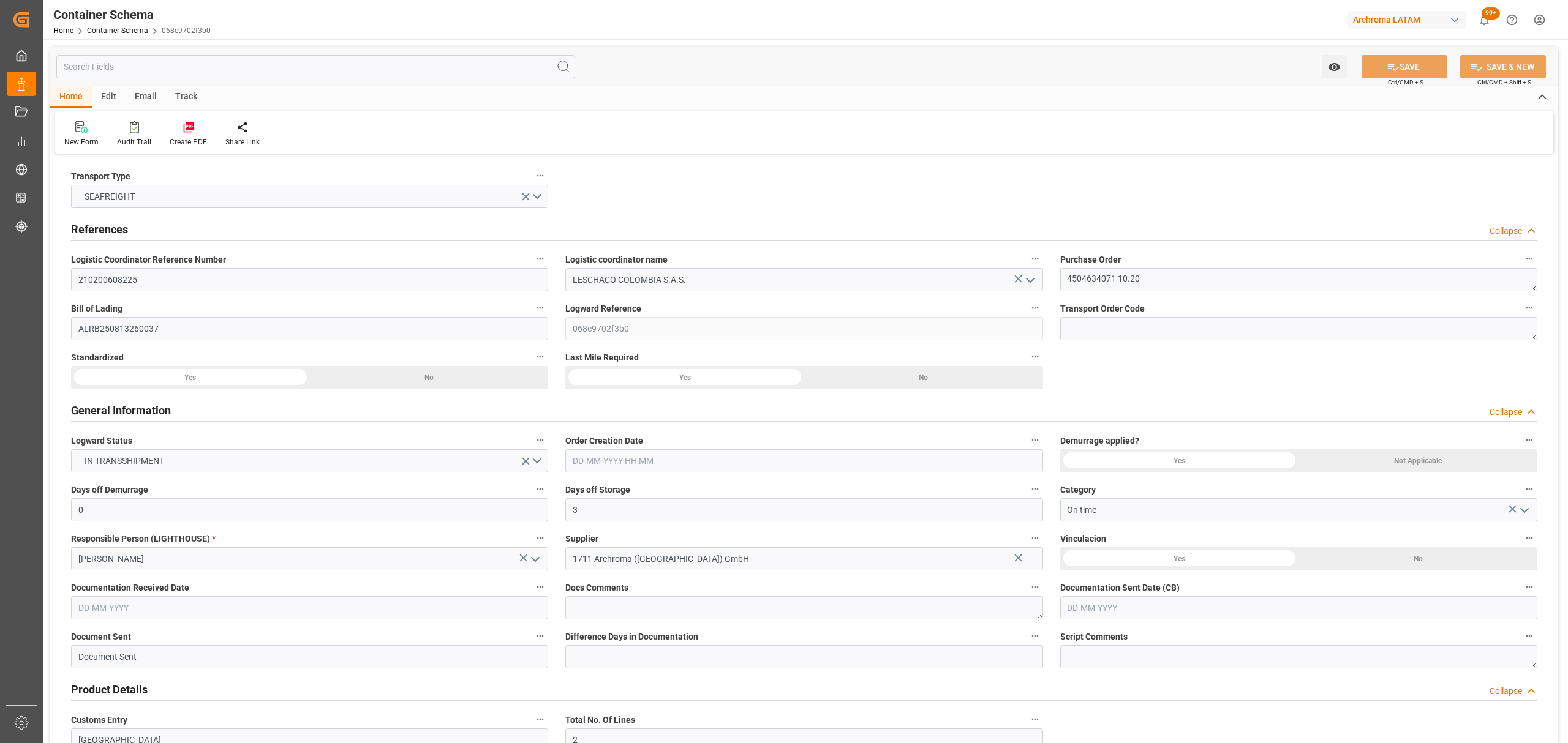
type input "14-08-2025 00:00"
type input "10-09-2025 00:00"
type input "09-09-2025 00:00"
type input "11-09-2025 00:00"
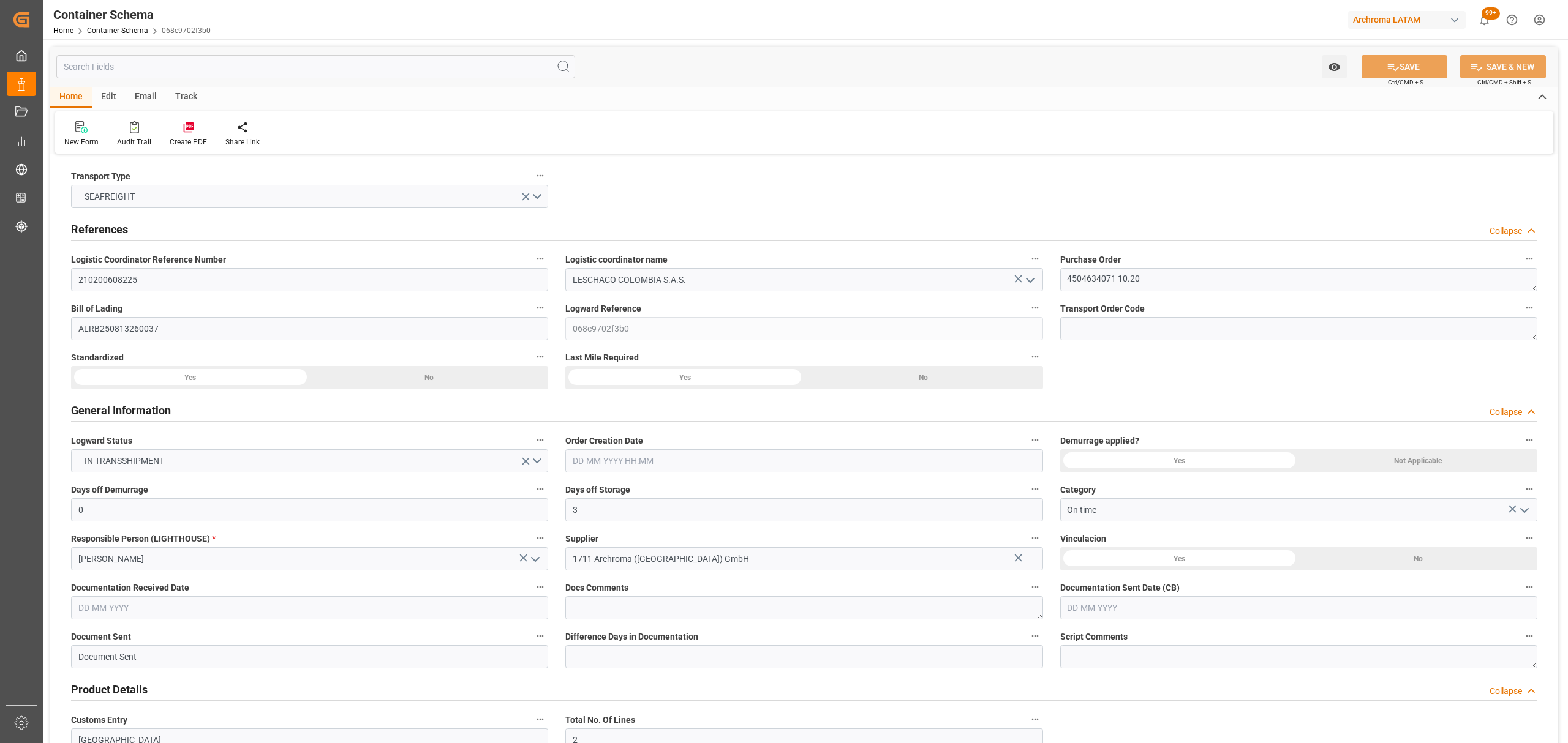
type input "09-09-2025 00:00"
drag, startPoint x: 145, startPoint y: 91, endPoint x: 142, endPoint y: 97, distance: 6.7
click at [145, 91] on div "Email" at bounding box center [145, 97] width 40 height 21
click at [86, 123] on icon at bounding box center [82, 125] width 16 height 8
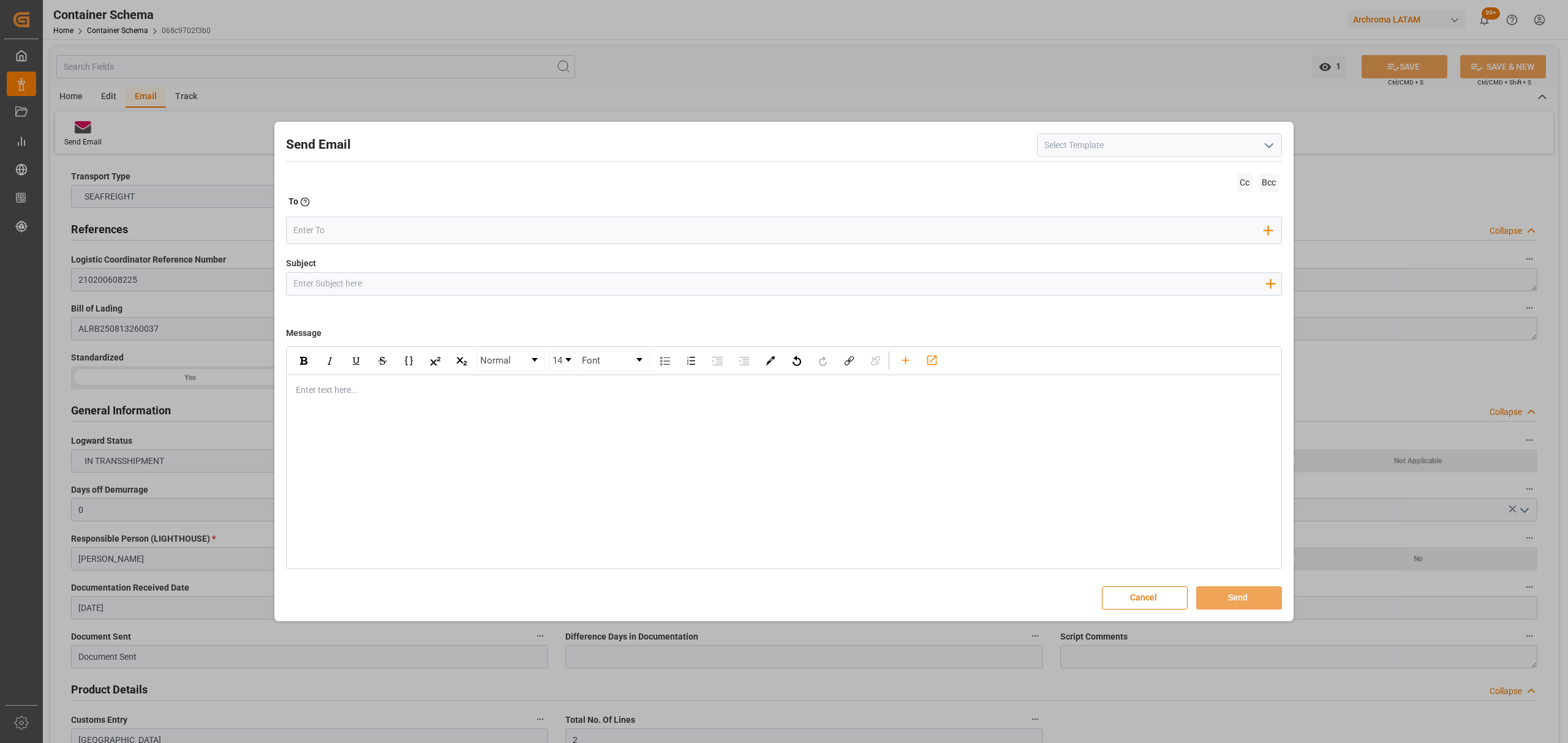
click at [758, 298] on div "Subject Add field to Subject" at bounding box center [784, 288] width 996 height 62
click at [757, 292] on input "Subject" at bounding box center [778, 283] width 985 height 21
paste input "PO 4504634071 10,20 VARIACION ETA /PRIORIDAD//ARCHROMA MANAGEMENT GMBH / ARCHRO…"
drag, startPoint x: 441, startPoint y: 283, endPoint x: 378, endPoint y: 285, distance: 63.0
click at [378, 285] on input "PO 4504634071 10,20 VARIACION ETA /PRIORIDAD//ARCHROMA MANAGEMENT GMBH / ARCHRO…" at bounding box center [778, 283] width 985 height 21
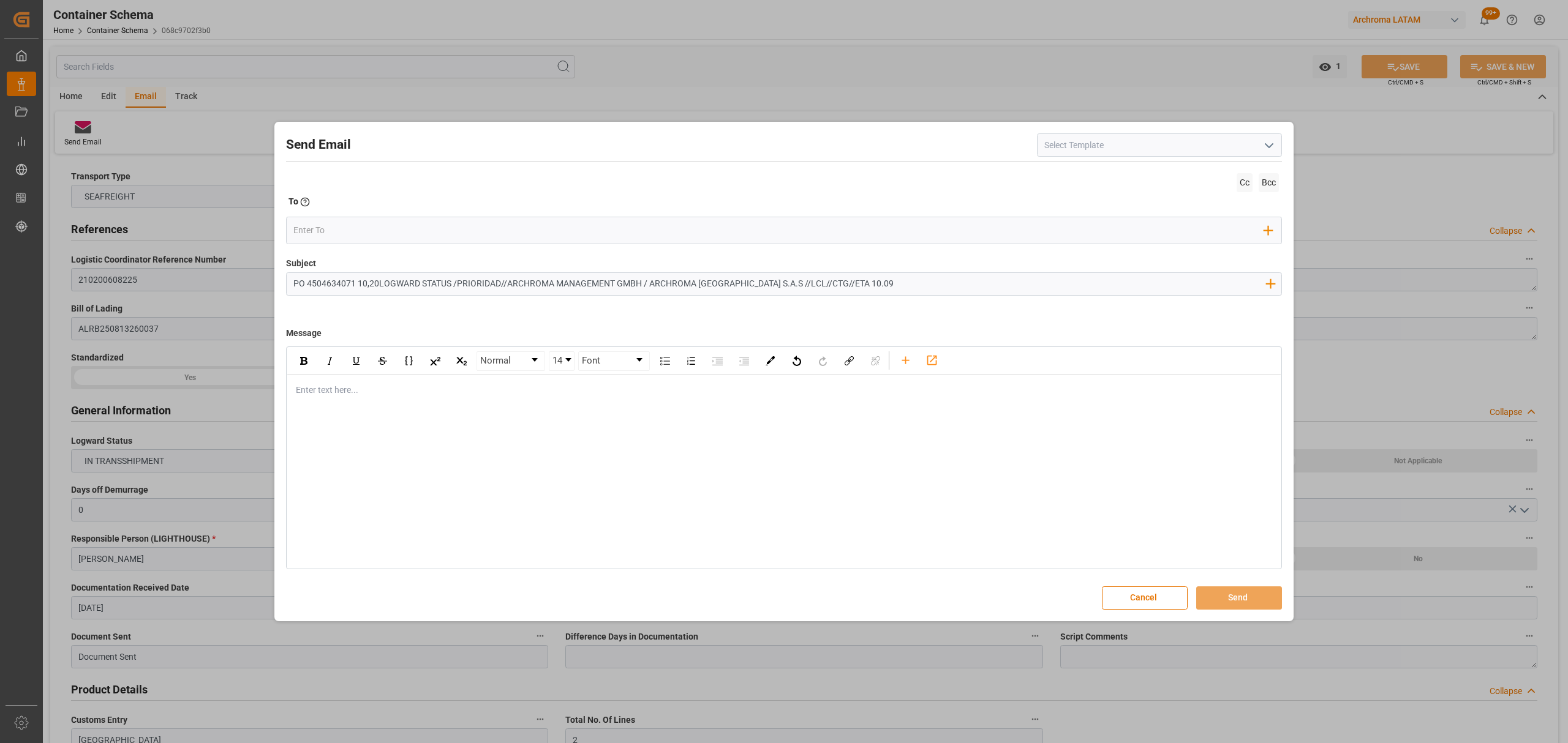
type input "PO 4504634071 10,20LOGWARD STATUS /PRIORIDAD//ARCHROMA MANAGEMENT GMBH / ARCHRO…"
click at [310, 385] on div "rdw-editor" at bounding box center [784, 390] width 976 height 13
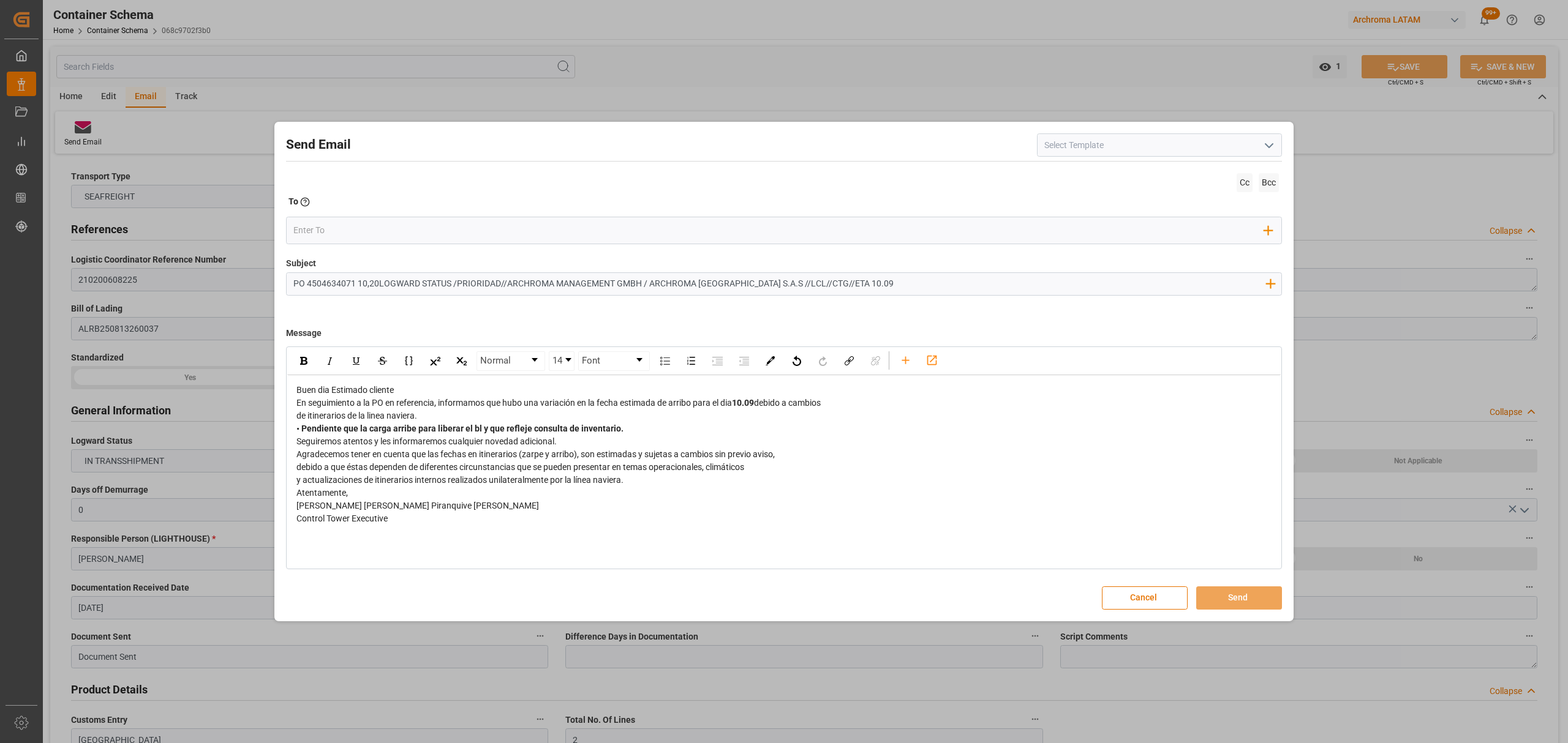
click at [473, 392] on div "Buen dia Estimado cliente" at bounding box center [784, 390] width 976 height 13
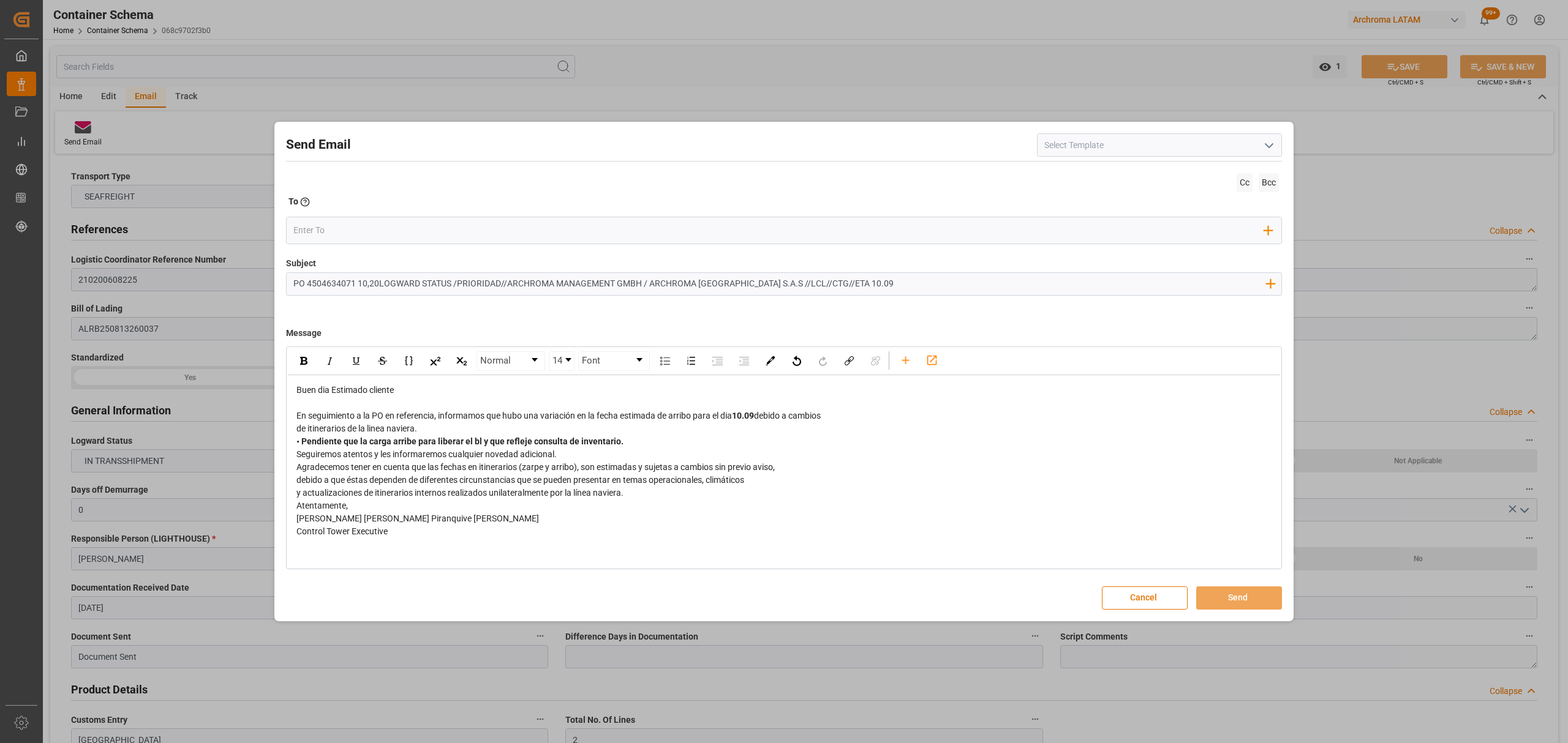
click at [836, 419] on div "En seguimiento a la PO en referencia, informamos que hubo una variación en la f…" at bounding box center [784, 416] width 976 height 13
drag, startPoint x: 575, startPoint y: 417, endPoint x: 506, endPoint y: 417, distance: 69.0
click at [506, 417] on span "En seguimiento a la PO en referencia, informamos que hubo una variación en la f…" at bounding box center [514, 415] width 435 height 9
click at [825, 416] on div "En seguimiento a la PO en referencia, informamos que cotinuamos con en la fecha…" at bounding box center [784, 416] width 976 height 13
drag, startPoint x: 718, startPoint y: 427, endPoint x: 750, endPoint y: 417, distance: 33.5
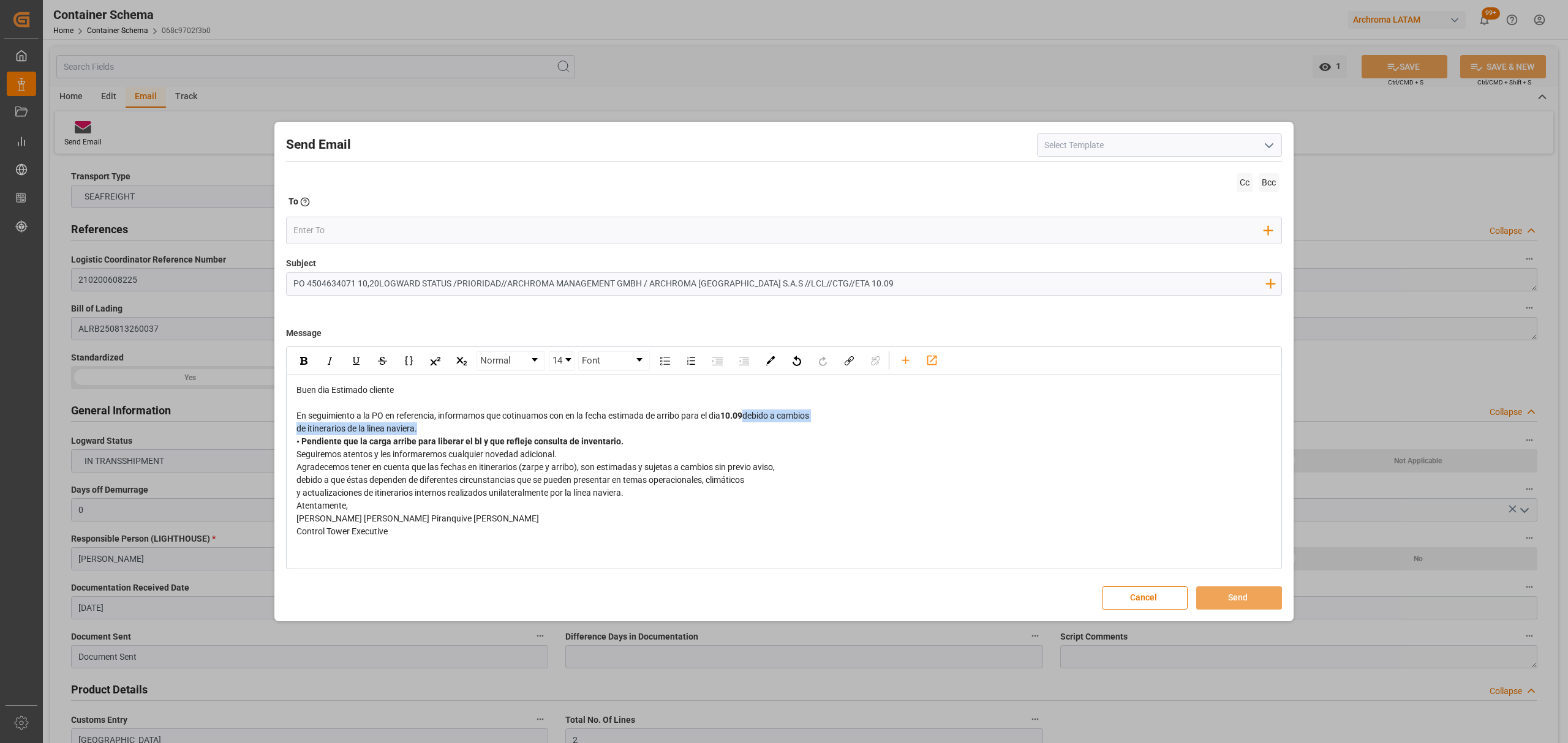
click at [750, 417] on div "Buen dia Estimado cliente En seguimiento a la PO en referencia, informamos que …" at bounding box center [784, 461] width 976 height 154
click at [626, 445] on div "• Pendiente que la carga arribe para liberar el bl y que refleje consulta de in…" at bounding box center [784, 441] width 976 height 13
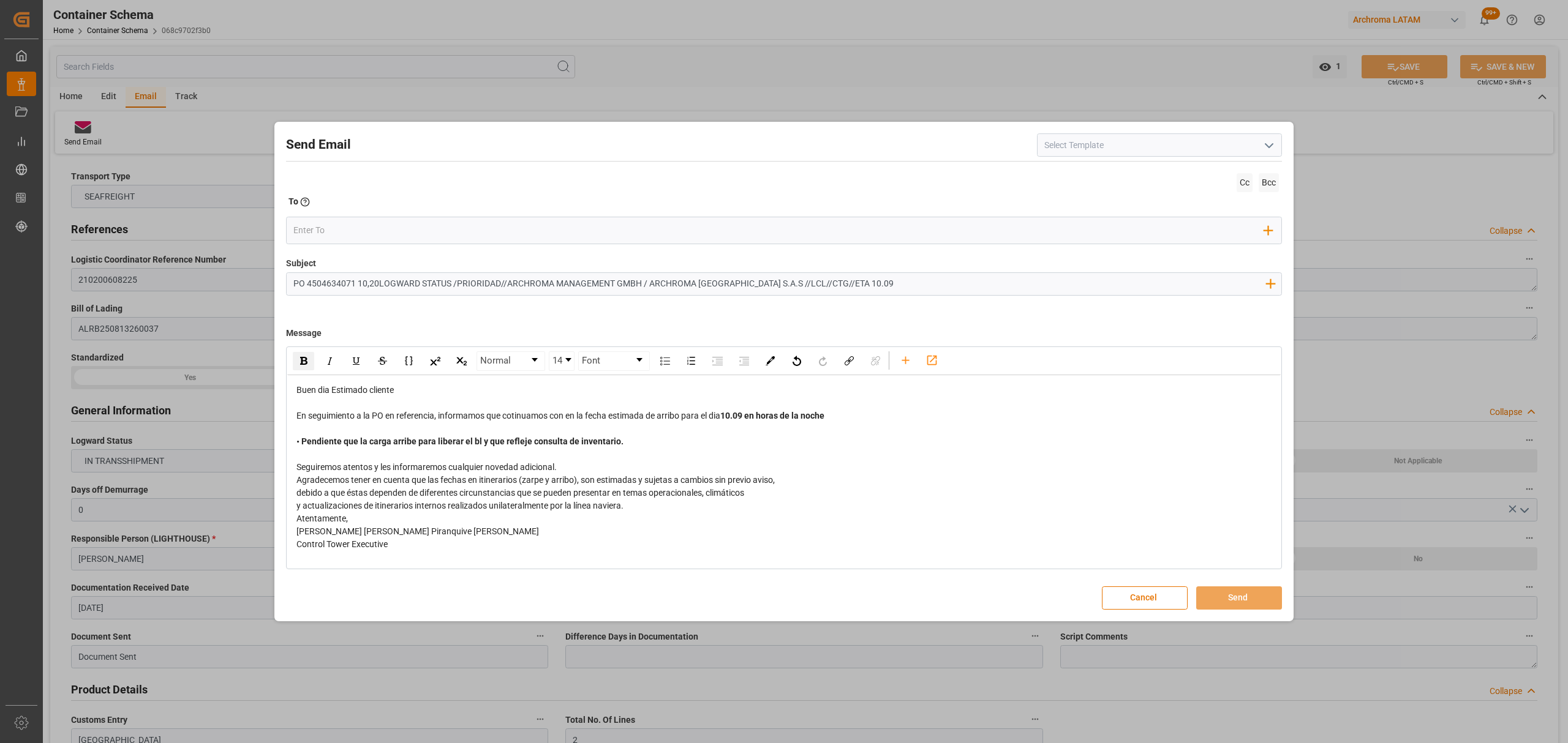
click at [581, 463] on div "Seguiremos atentos y les informaremos cualquier novedad adicional." at bounding box center [784, 467] width 976 height 13
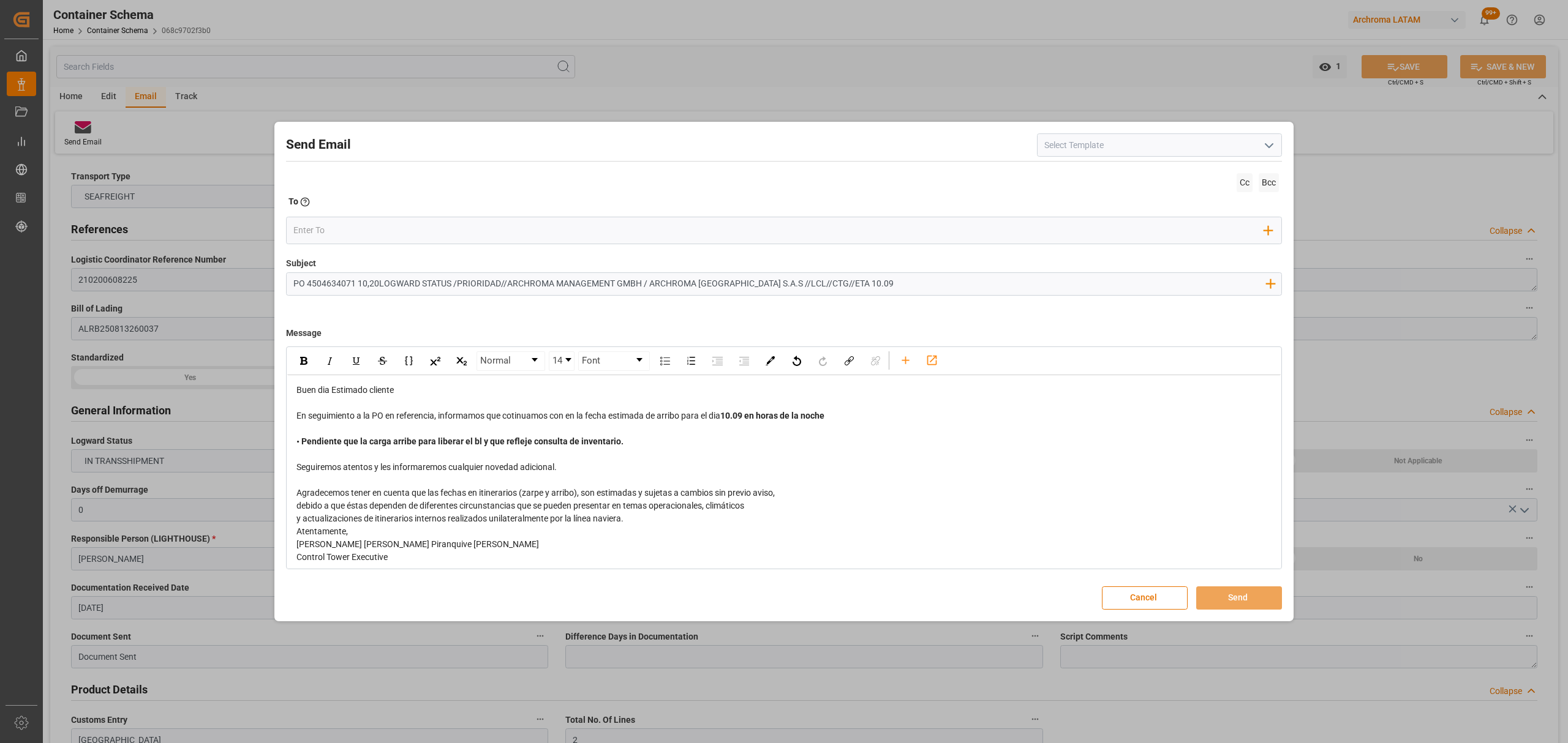
click at [639, 521] on div "y actualizaciones de itinerarios internos realizados unilateralmente por la lín…" at bounding box center [784, 518] width 976 height 13
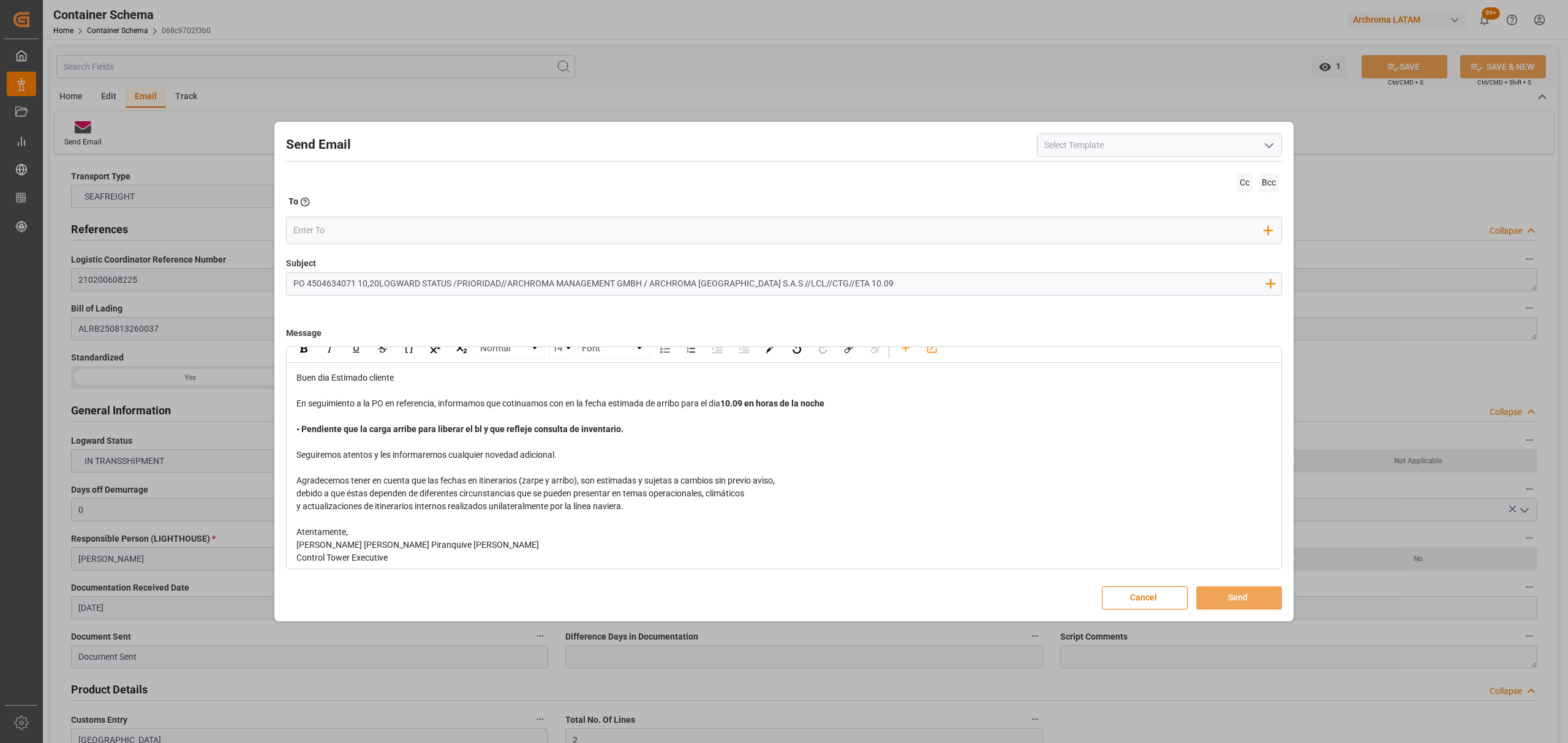
scroll to position [18, 0]
click at [351, 232] on input "email" at bounding box center [778, 230] width 971 height 18
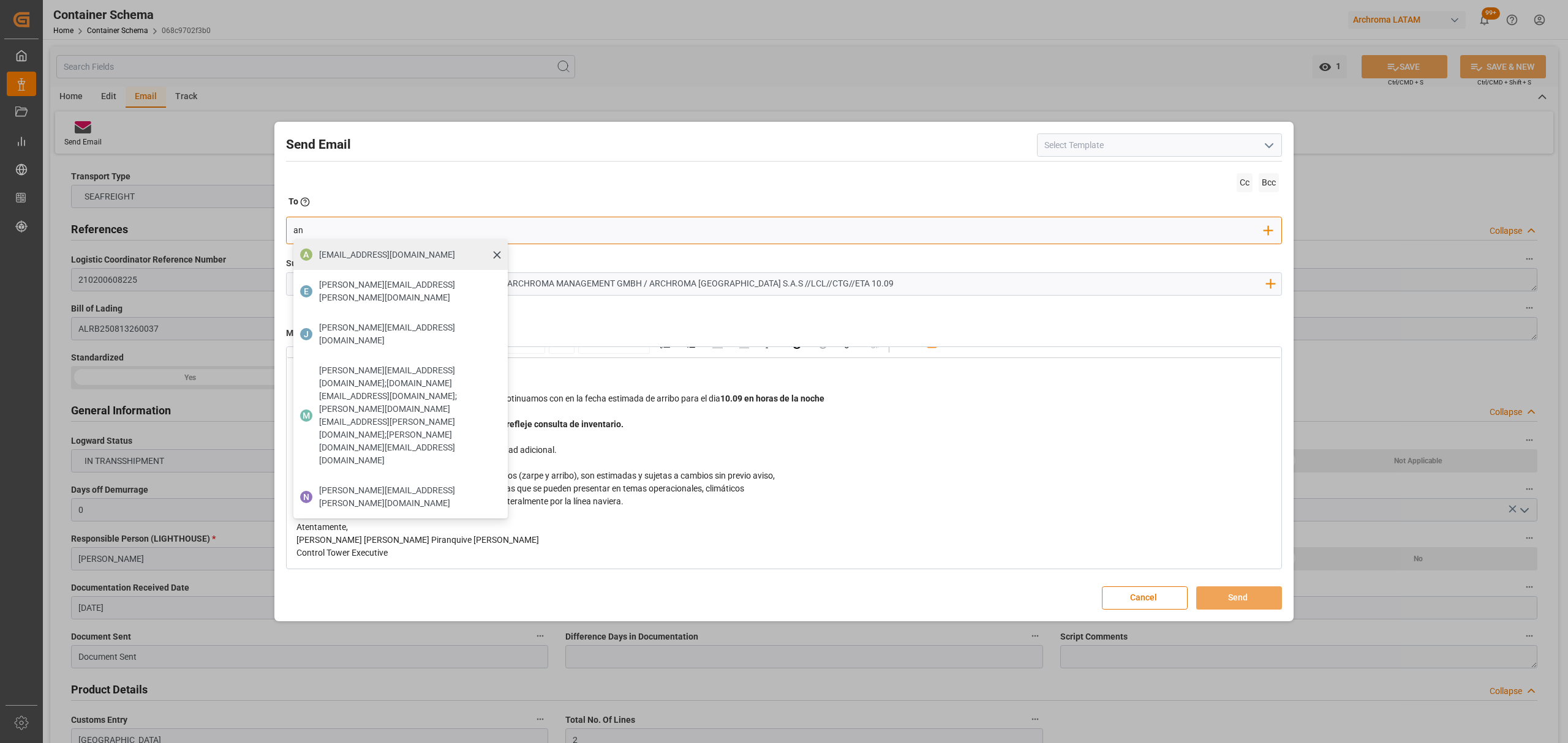
type input "angie"
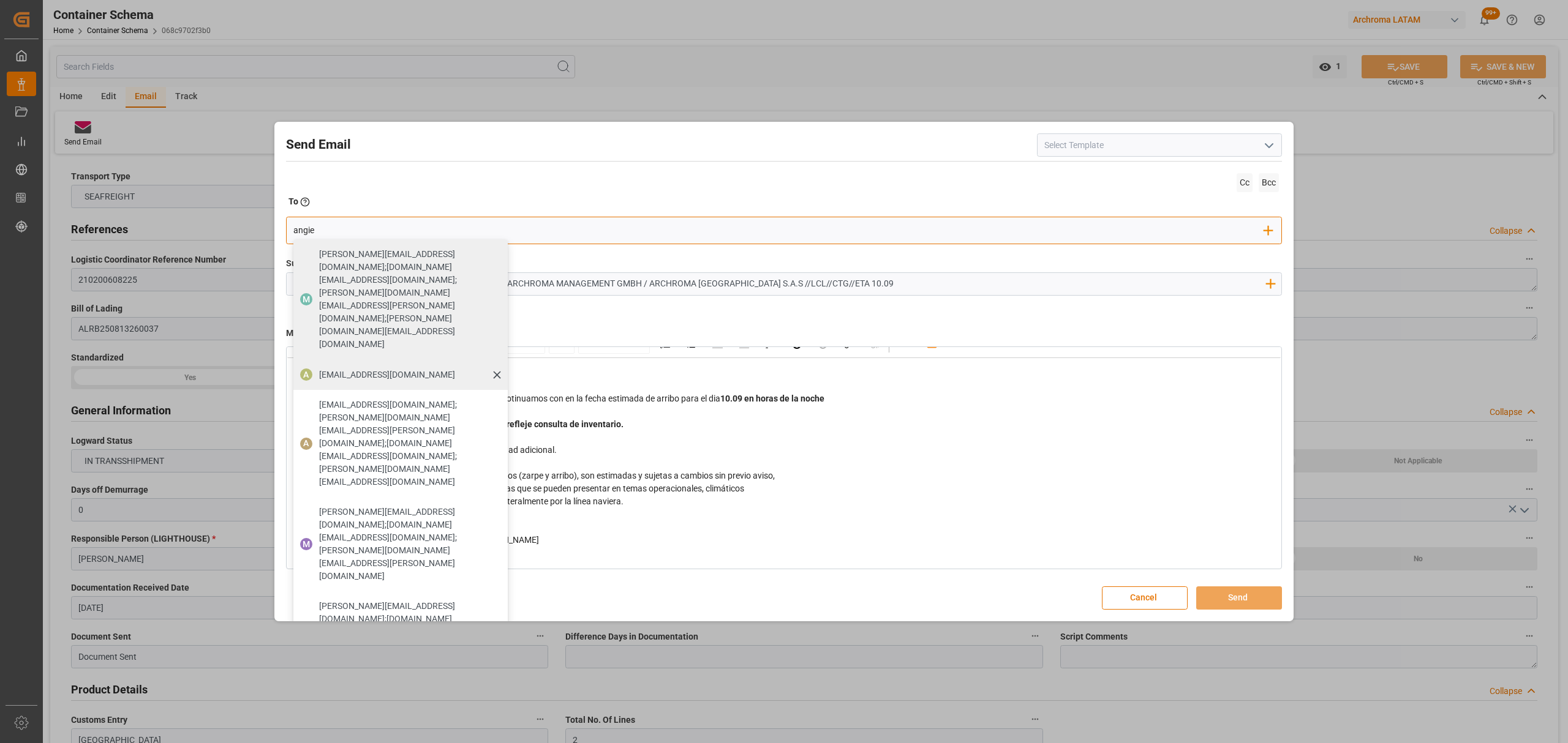
click at [394, 369] on span "angiee.lamilla@archroma.com" at bounding box center [387, 374] width 136 height 13
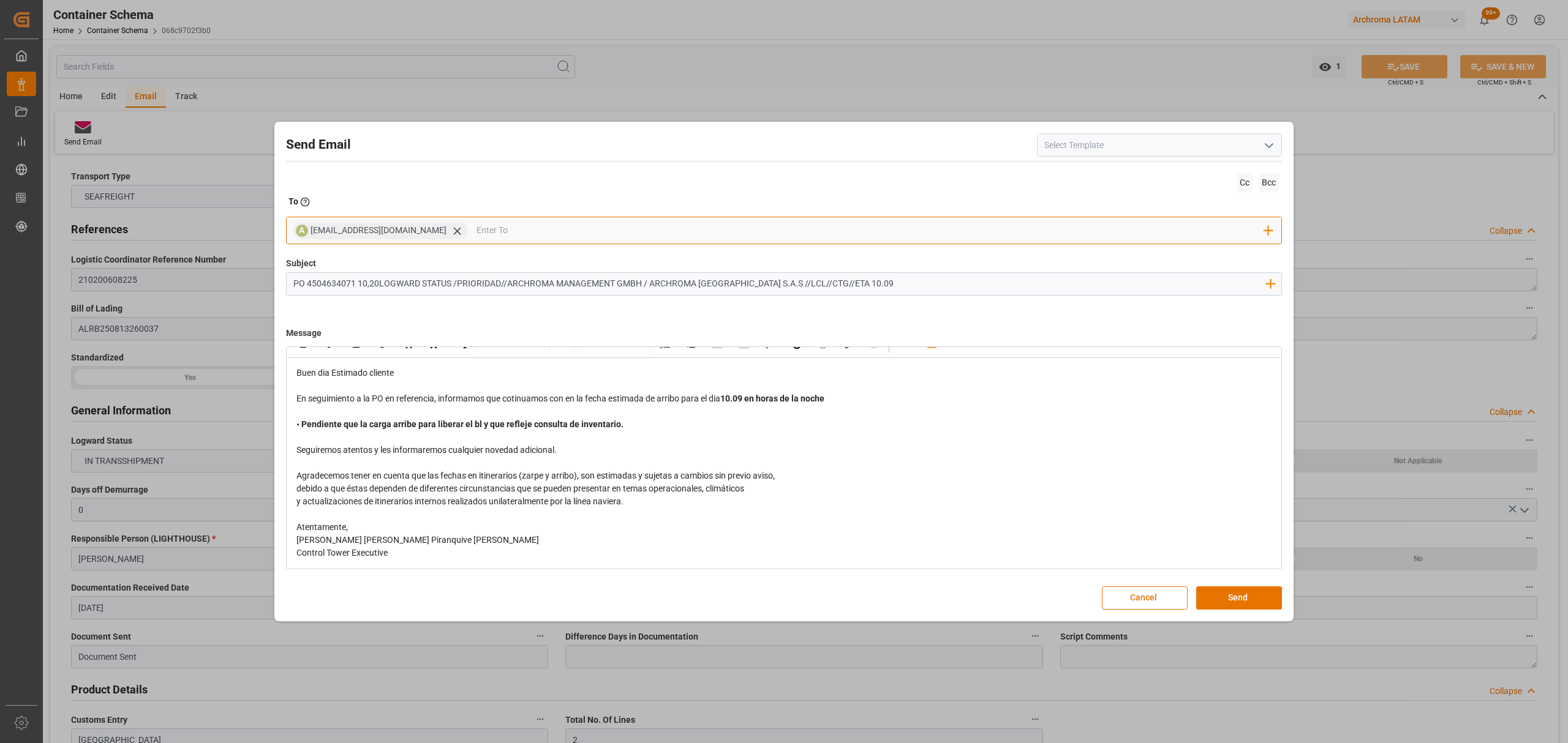
type input "a"
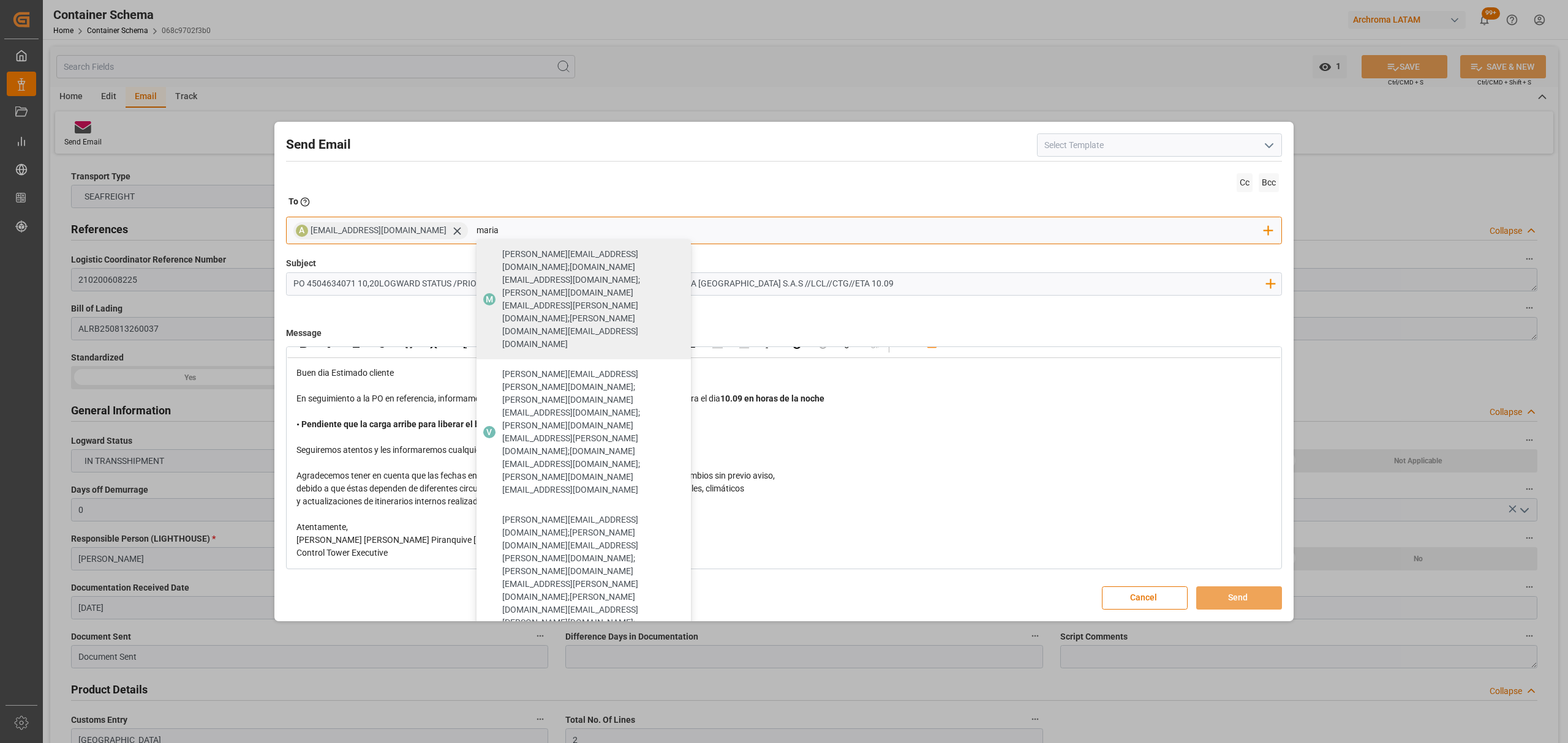
type input "maria"
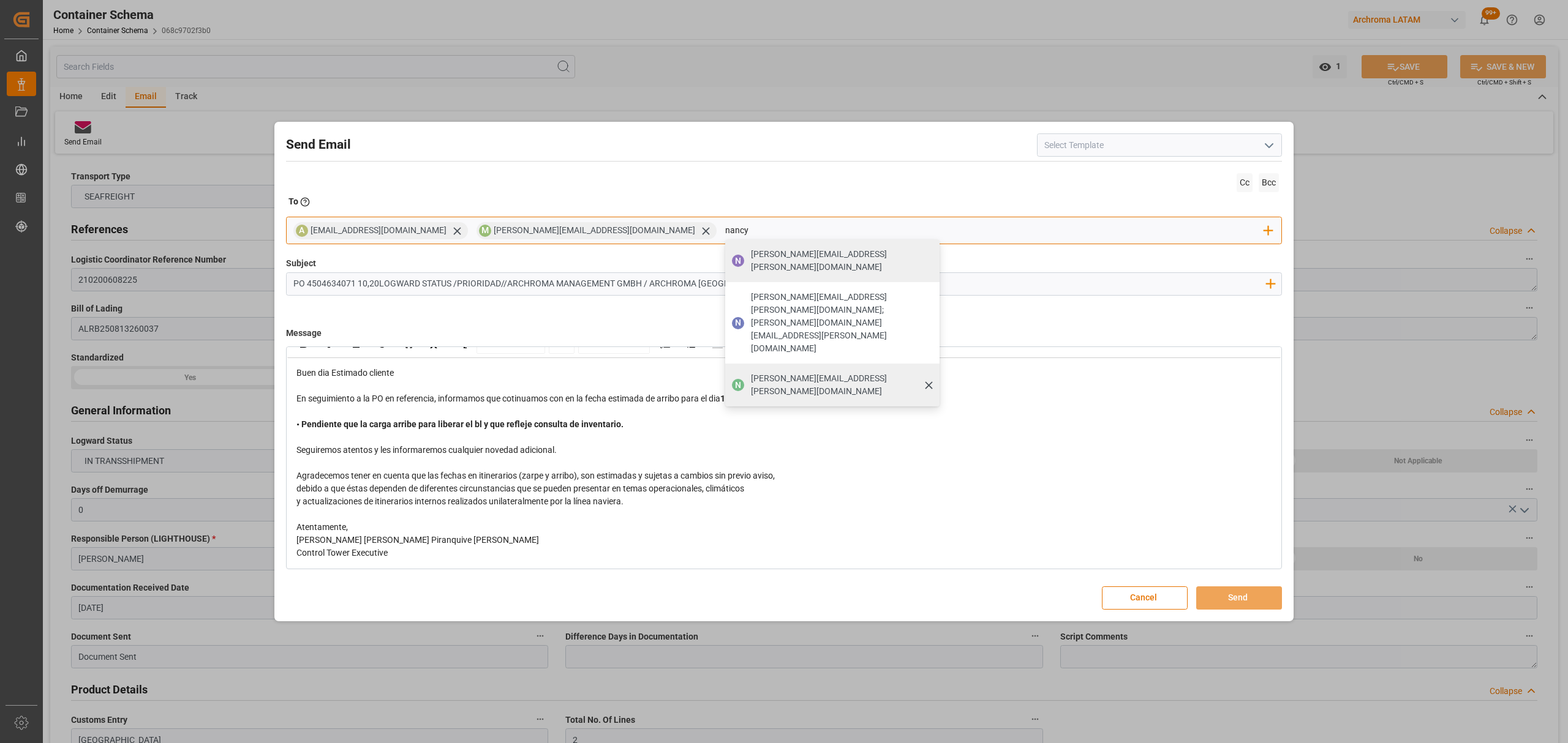
type input "nancy"
click at [751, 372] on span "nancy.castellanos@archroma.com" at bounding box center [841, 385] width 180 height 26
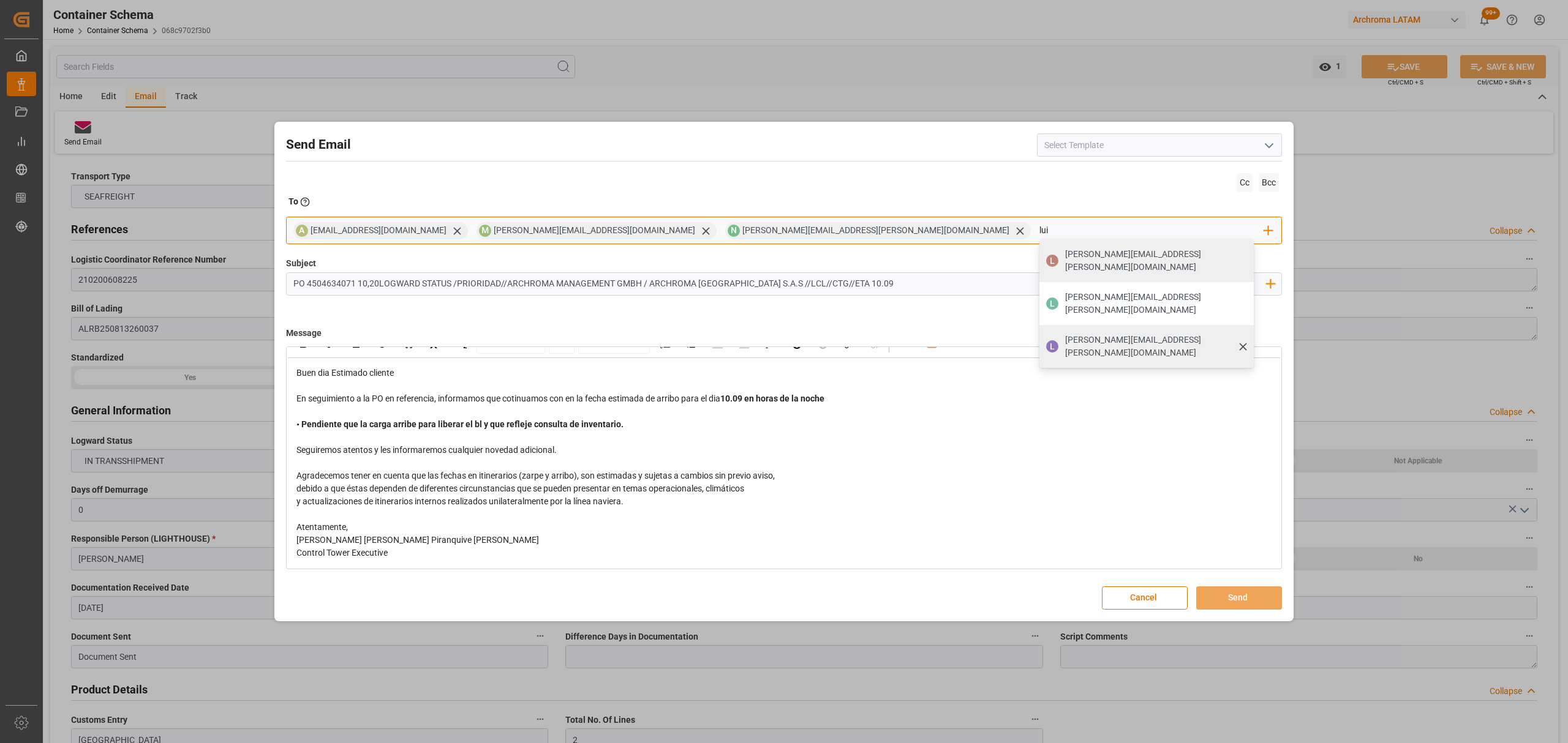
type input "lui"
click at [1065, 333] on span "luis.montoya@leschaco.com" at bounding box center [1155, 346] width 180 height 26
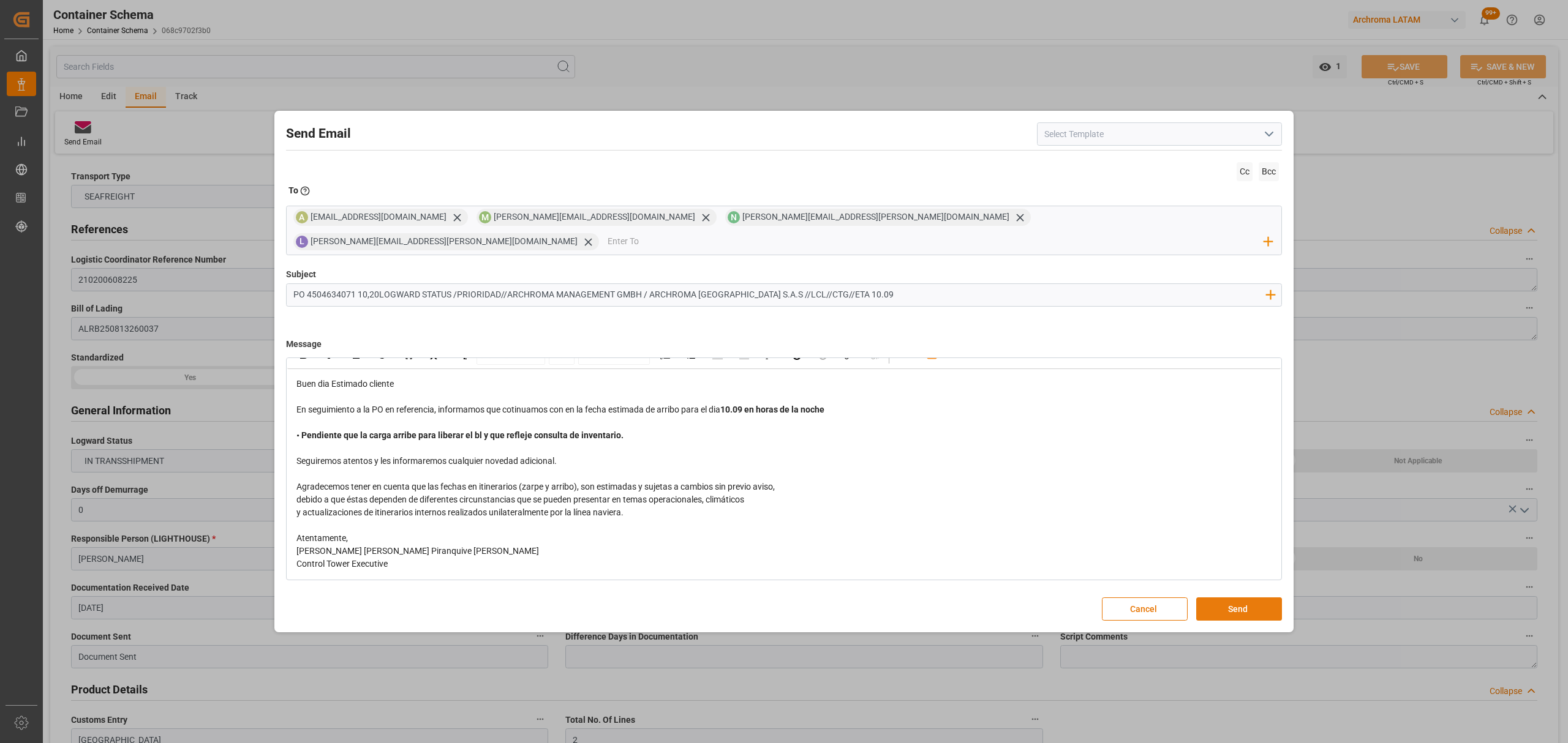
click at [1230, 598] on button "Send" at bounding box center [1239, 609] width 86 height 23
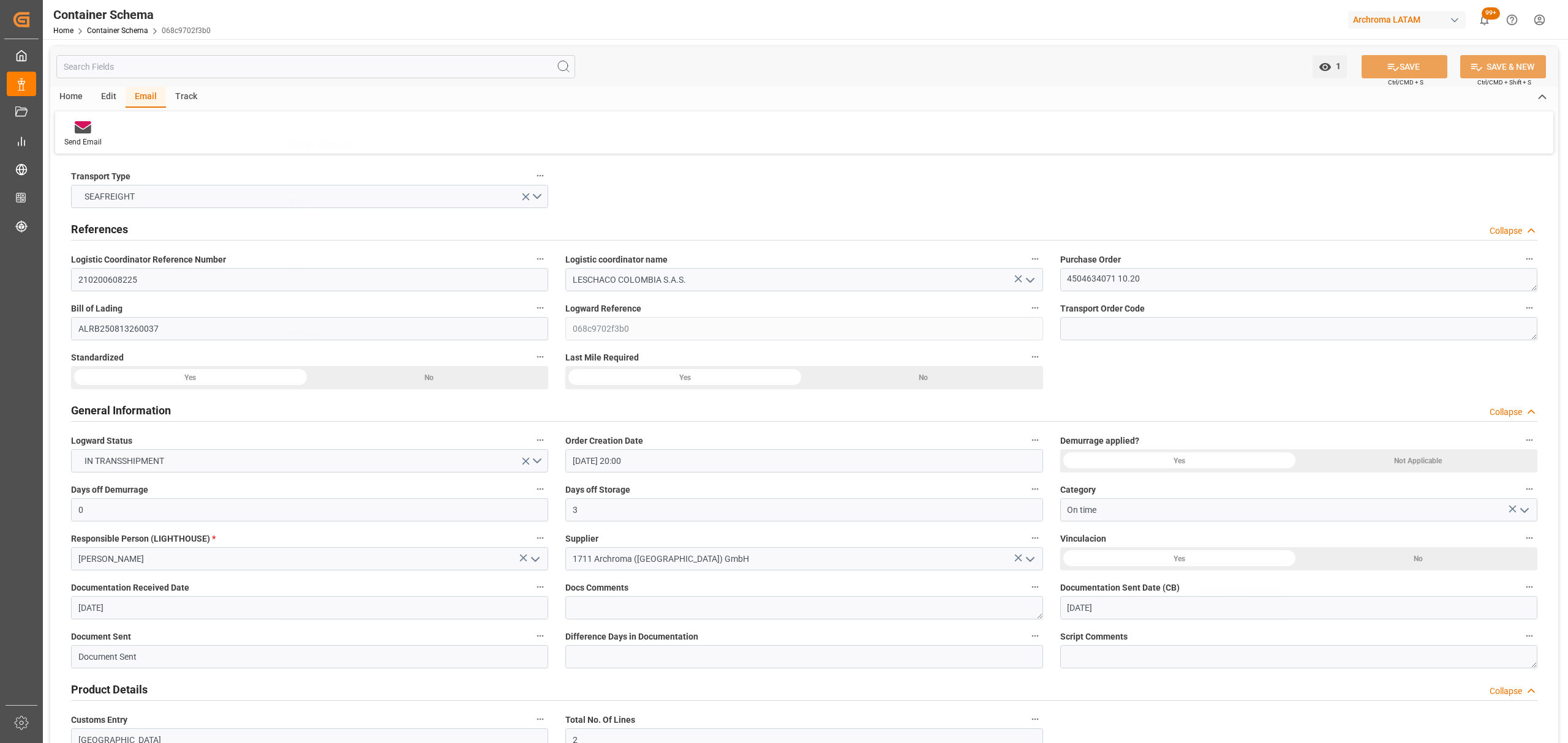
scroll to position [0, 0]
click at [124, 27] on link "Container Schema" at bounding box center [118, 31] width 62 height 9
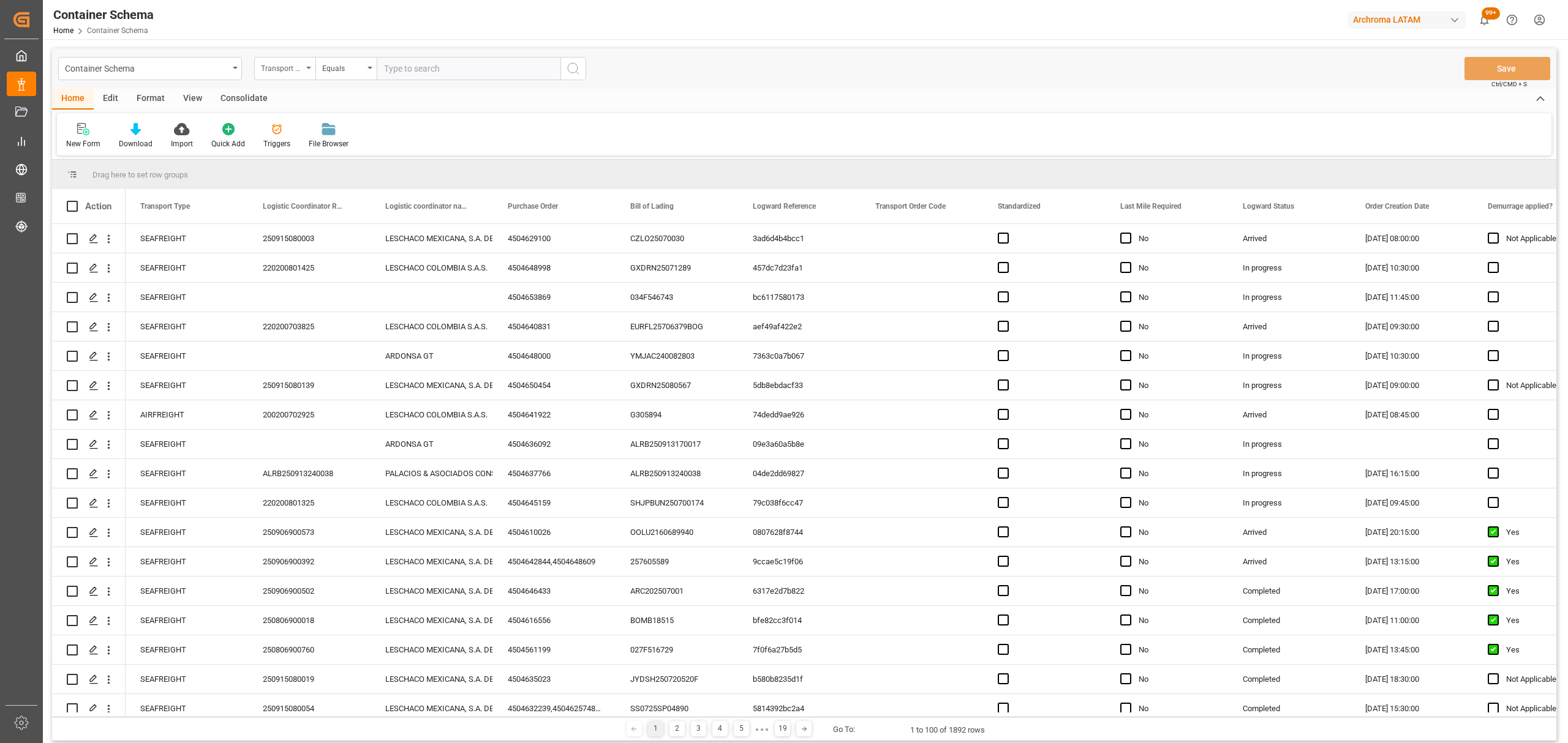
click at [257, 64] on div "Transport Type" at bounding box center [285, 68] width 62 height 23
click at [314, 208] on div "Purchase Order" at bounding box center [346, 202] width 182 height 26
click at [358, 70] on div "Equals" at bounding box center [343, 67] width 42 height 14
click at [392, 150] on div "Fuzzy search" at bounding box center [406, 150] width 182 height 26
click at [435, 68] on input "text" at bounding box center [468, 68] width 184 height 23
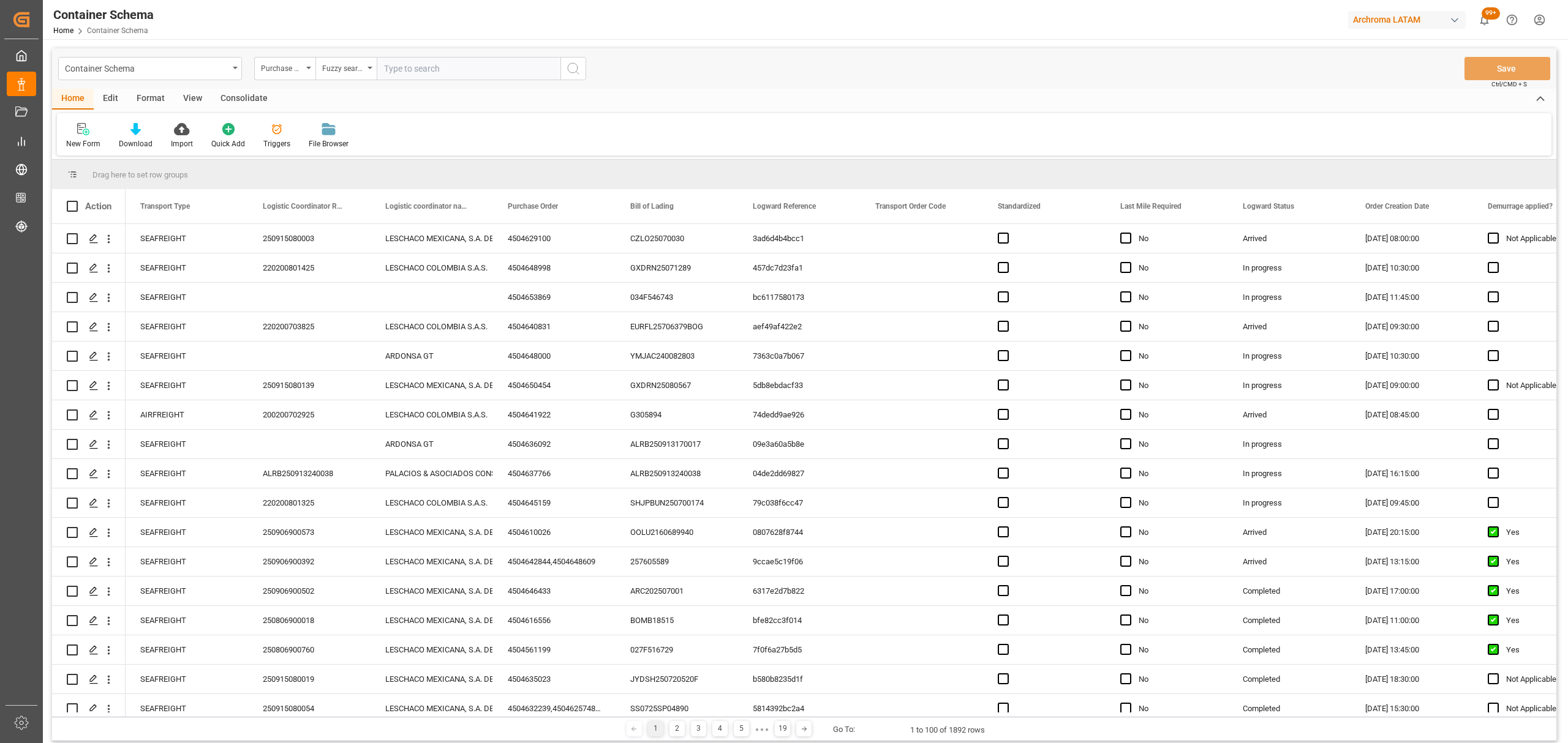
paste input "4504648998"
type input "4504648998"
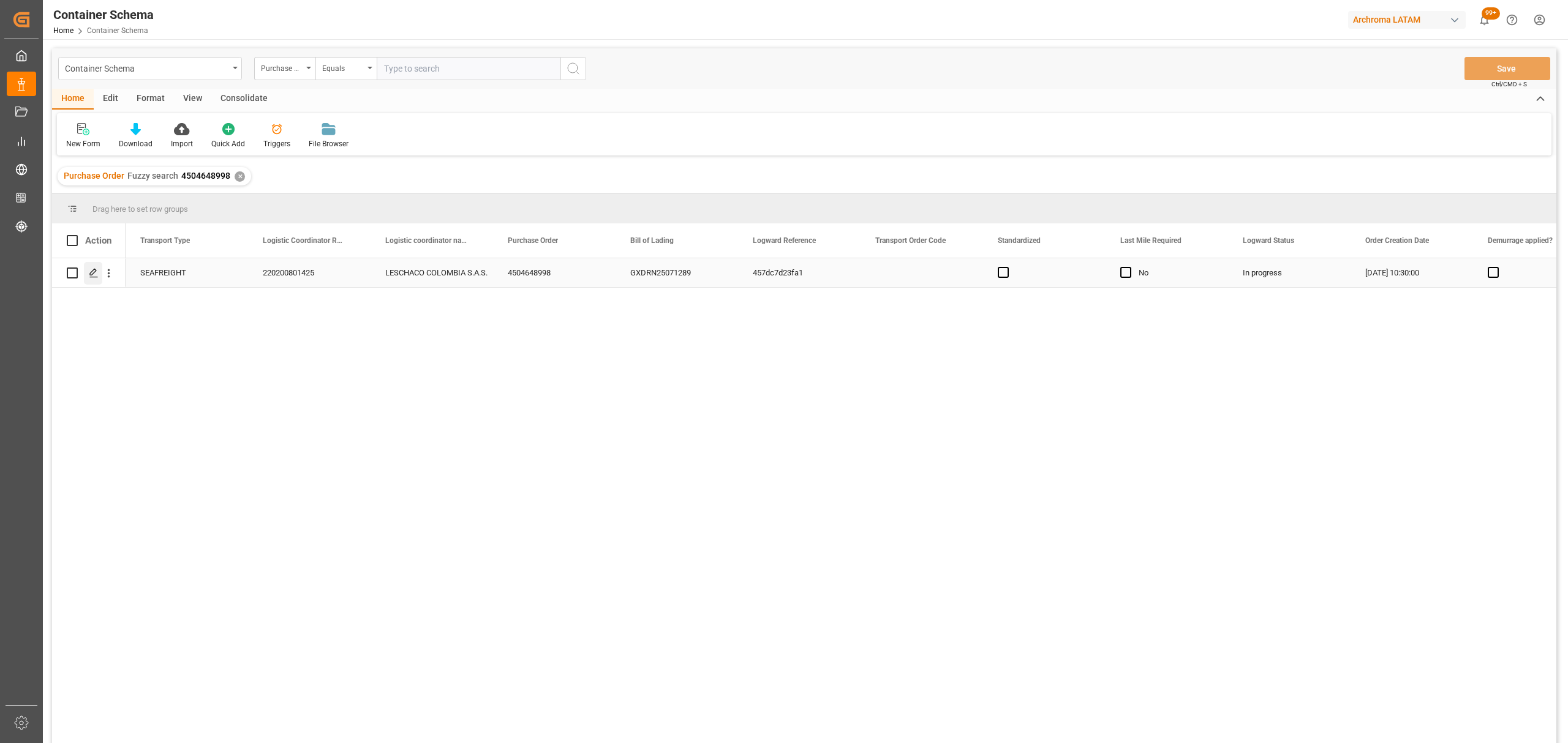
click at [100, 283] on div "Press SPACE to select this row." at bounding box center [92, 273] width 18 height 22
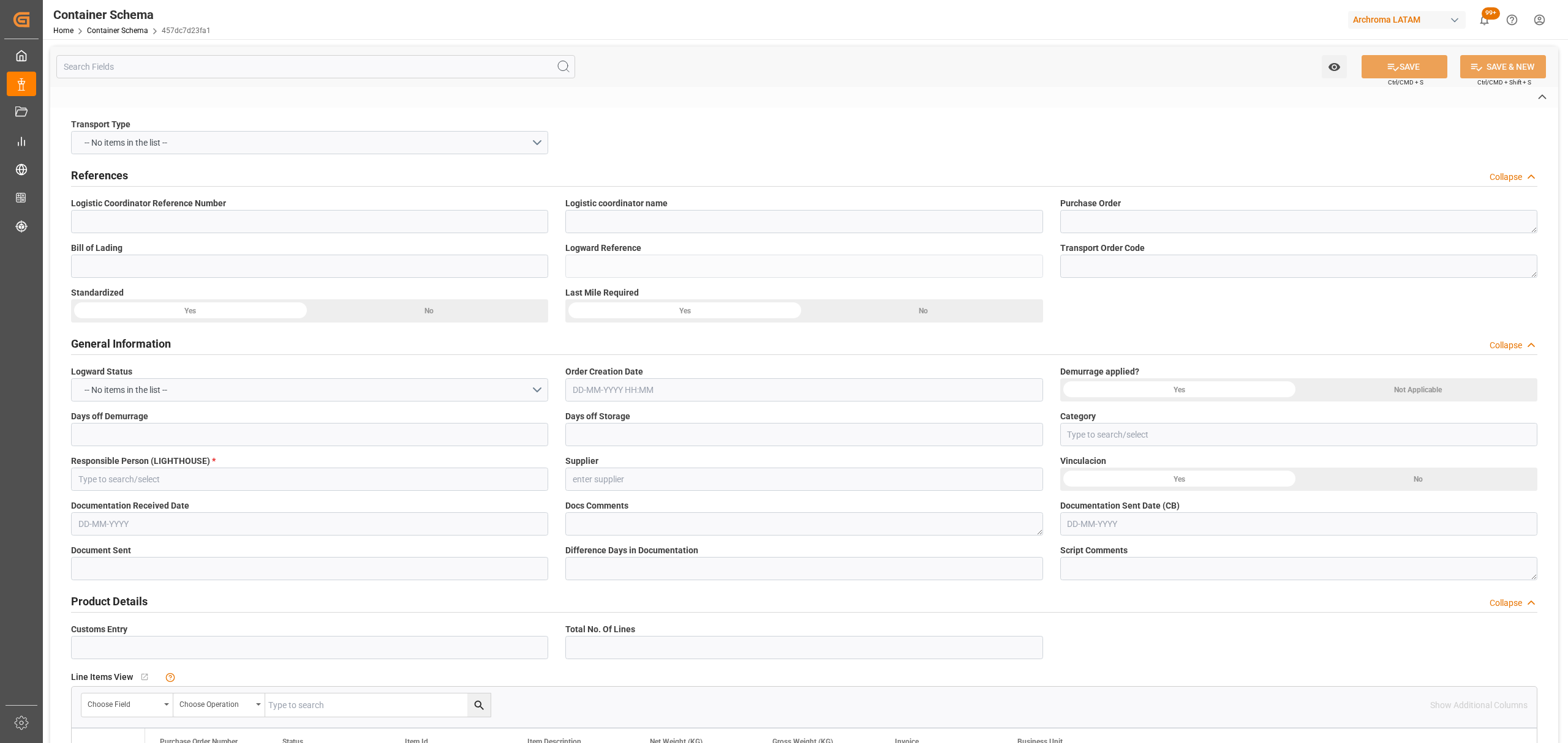
type input "220200801425"
type input "LESCHACO COLOMBIA S.A.S."
type textarea "4504648998"
type input "GXDRN25071289"
type input "457dc7d23fa1"
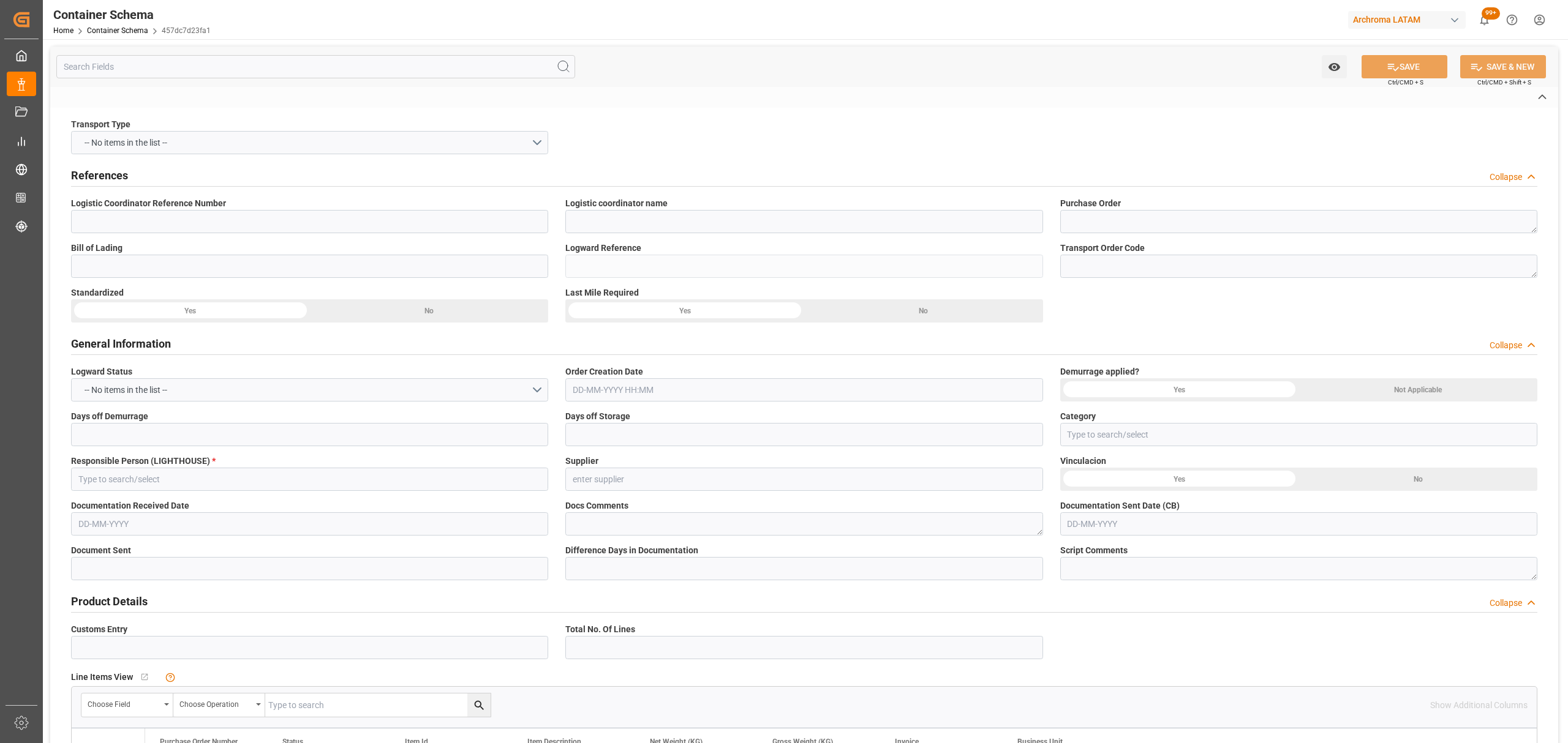
type input "On time"
type input "Maria Piranquive"
type input "ZHEJIANG BOAO NEW MATERIAL CO LTD"
type input "Document Sent"
type input "BUENAVENTURA"
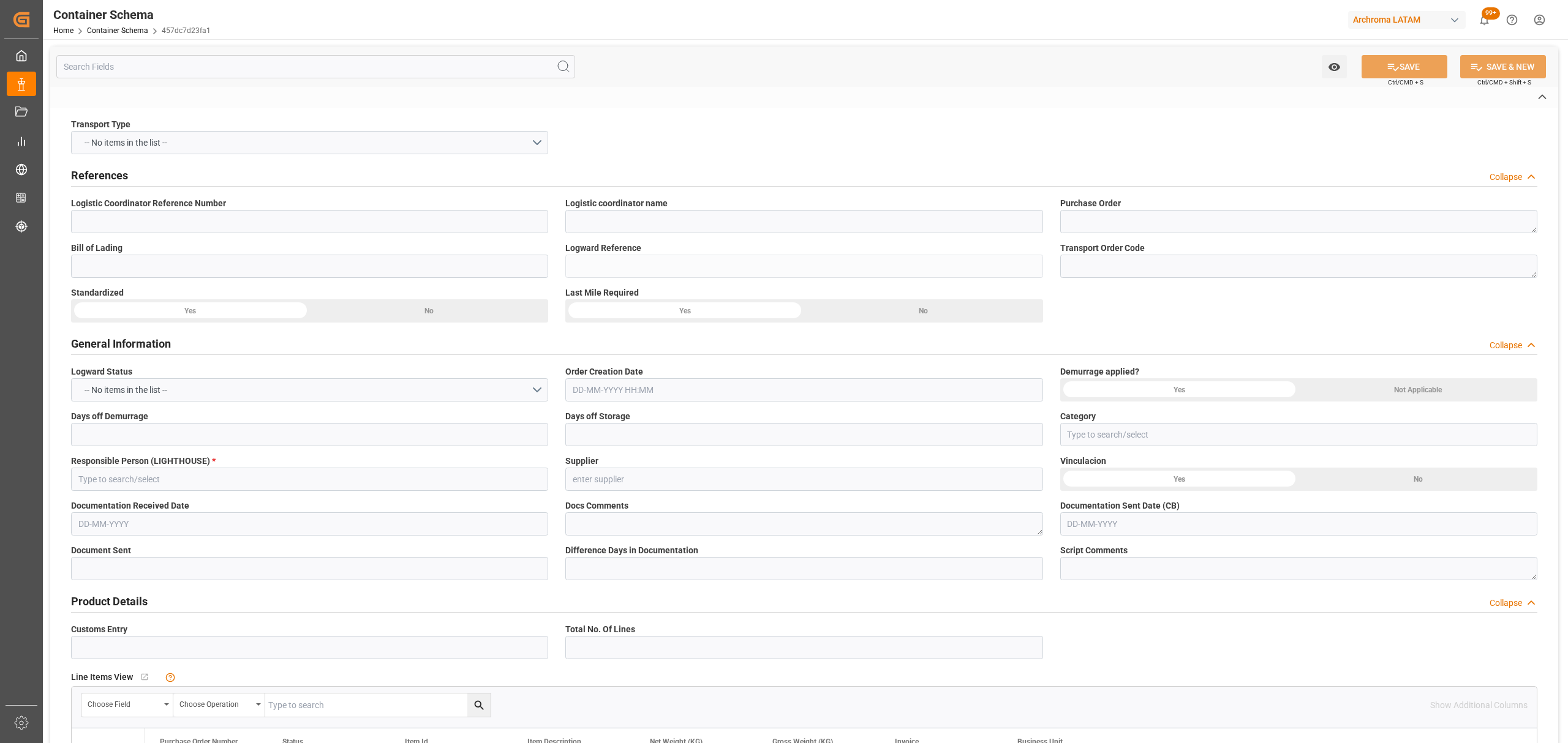
type input "TEXTIL"
type textarea "PALLET"
type input "1 PALLET"
type input "ARCHROMA [GEOGRAPHIC_DATA] S.A.S"
type textarea "Calle 20ª 43ª 50 – Interior 5, COLOMBIA, BOGOTA, , C.P."
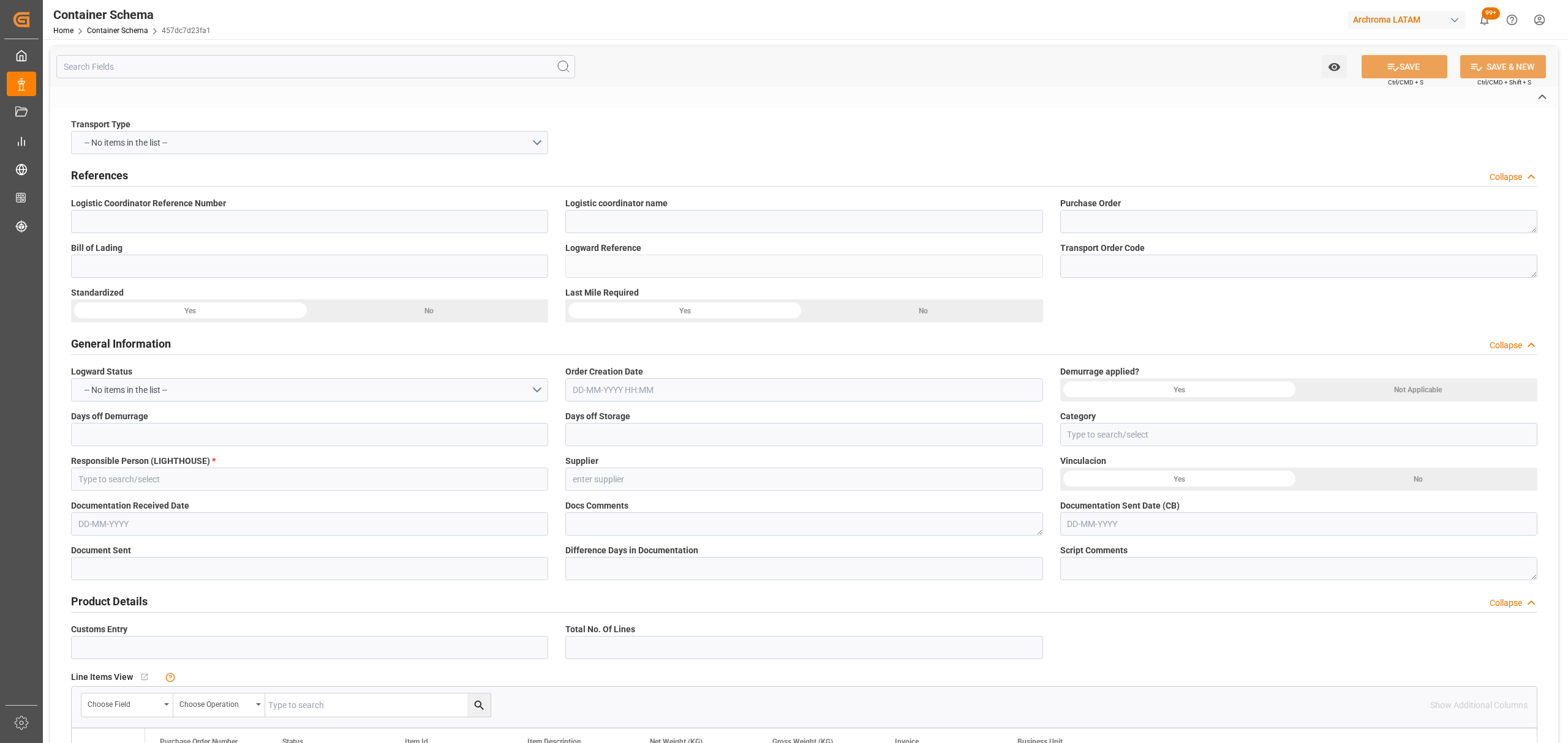
type input "HOUSE"
type input "CIF"
type input "Truck"
type input "Sea Ship"
type input "Truck"
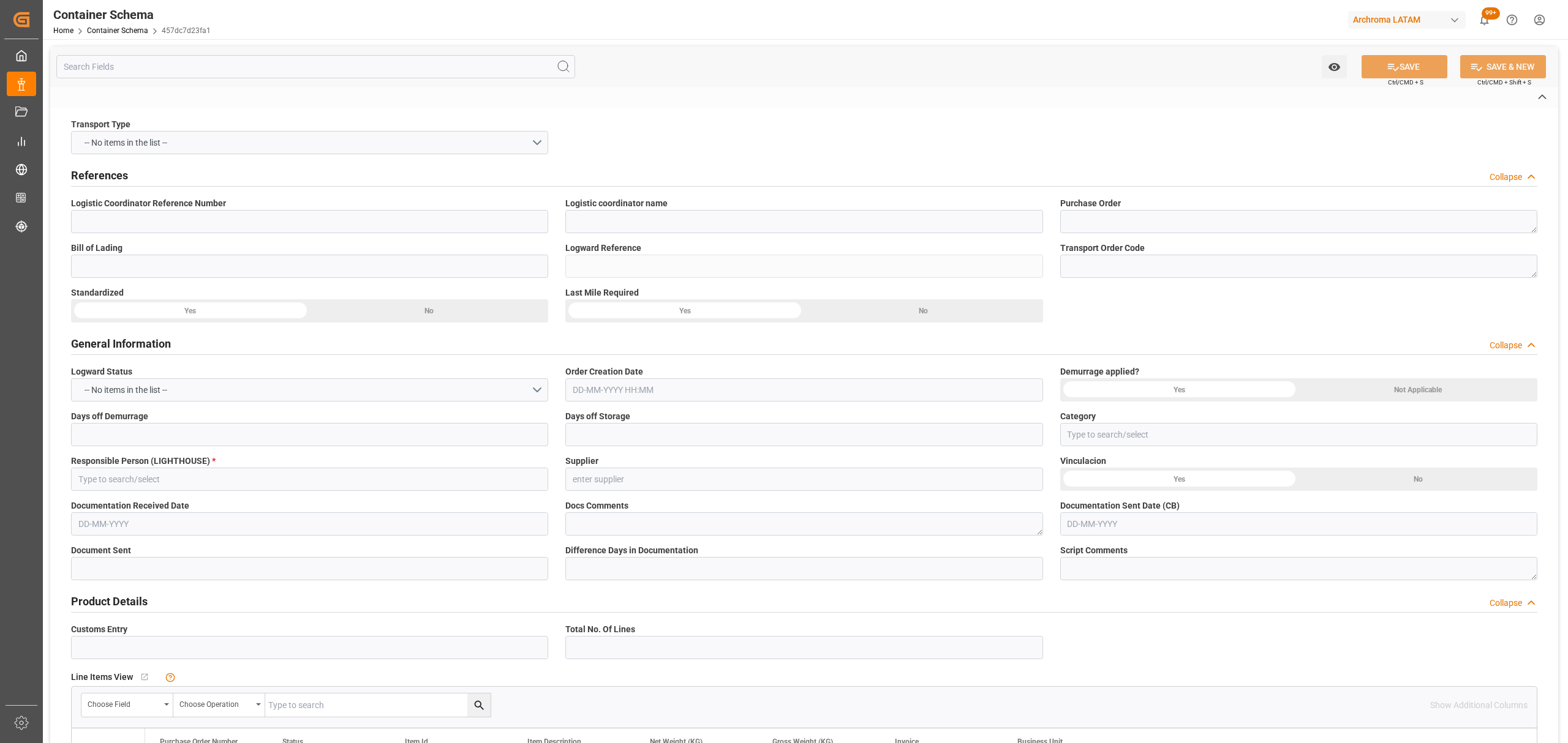
type input "LCL"
type input "MNBU0105582"
type input "AC CONTAINER LINE GMBH"
type input "MAEU"
type input "Shanghai"
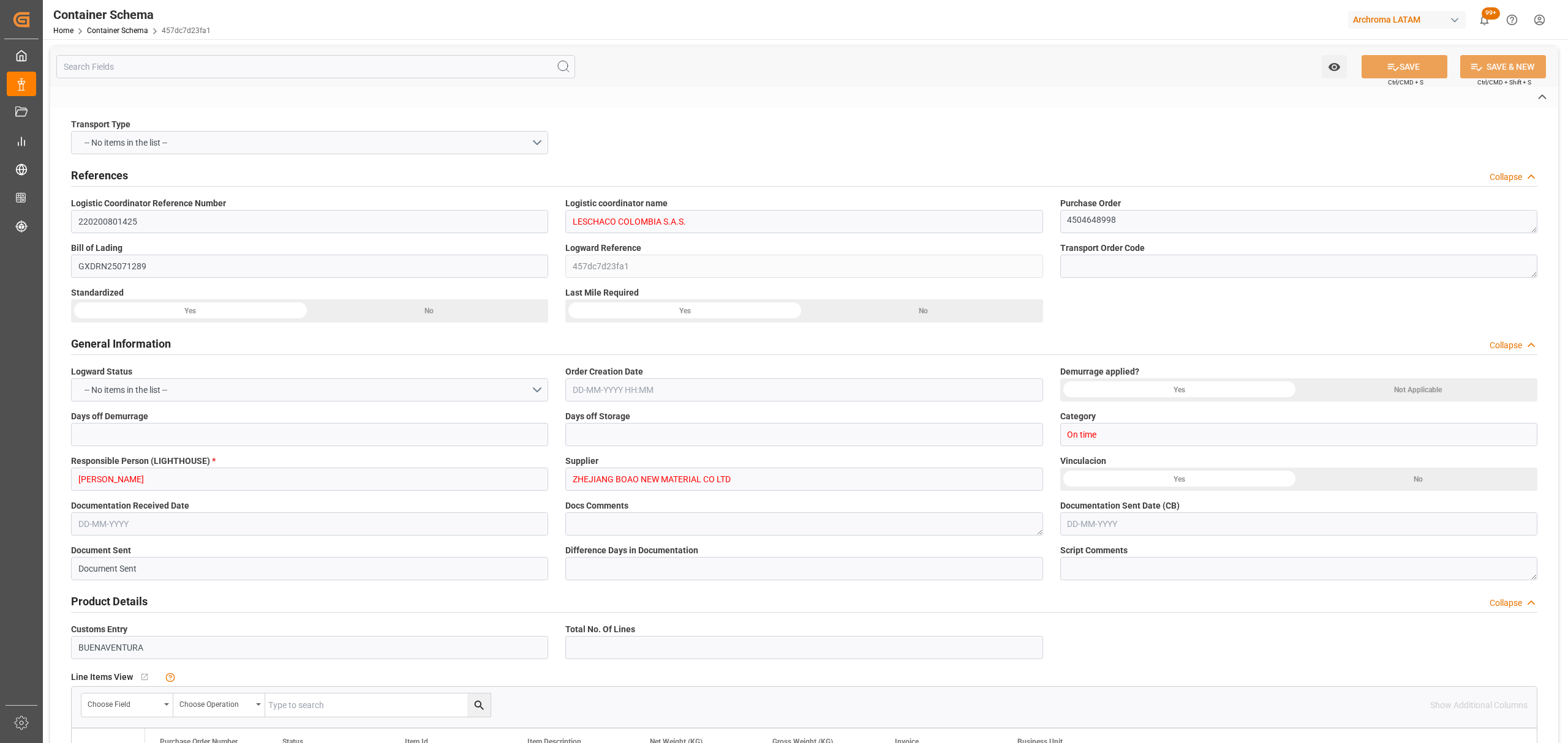
type input "Shanghai"
type input "Buenaventura"
type input "TRANCURA"
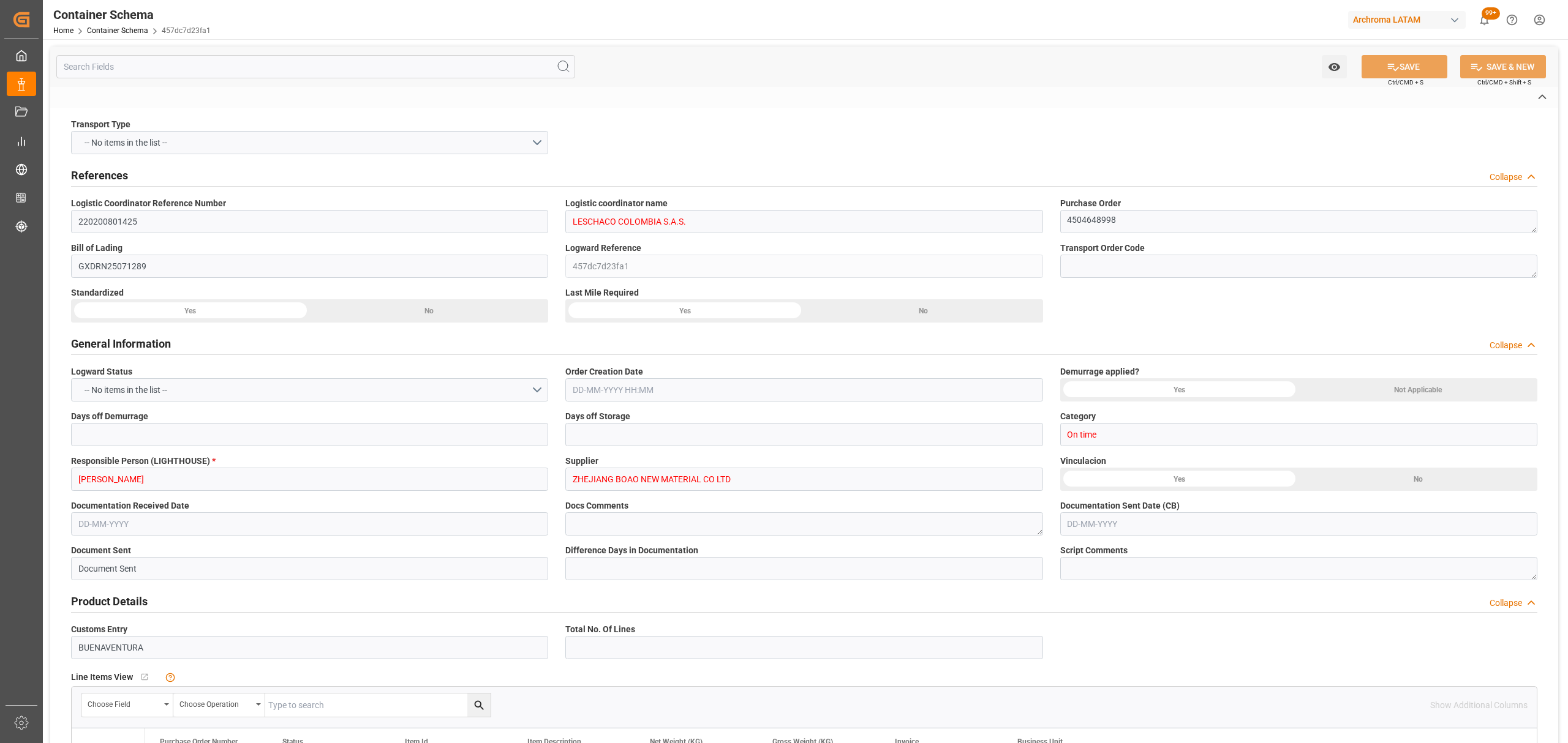
type input "532E"
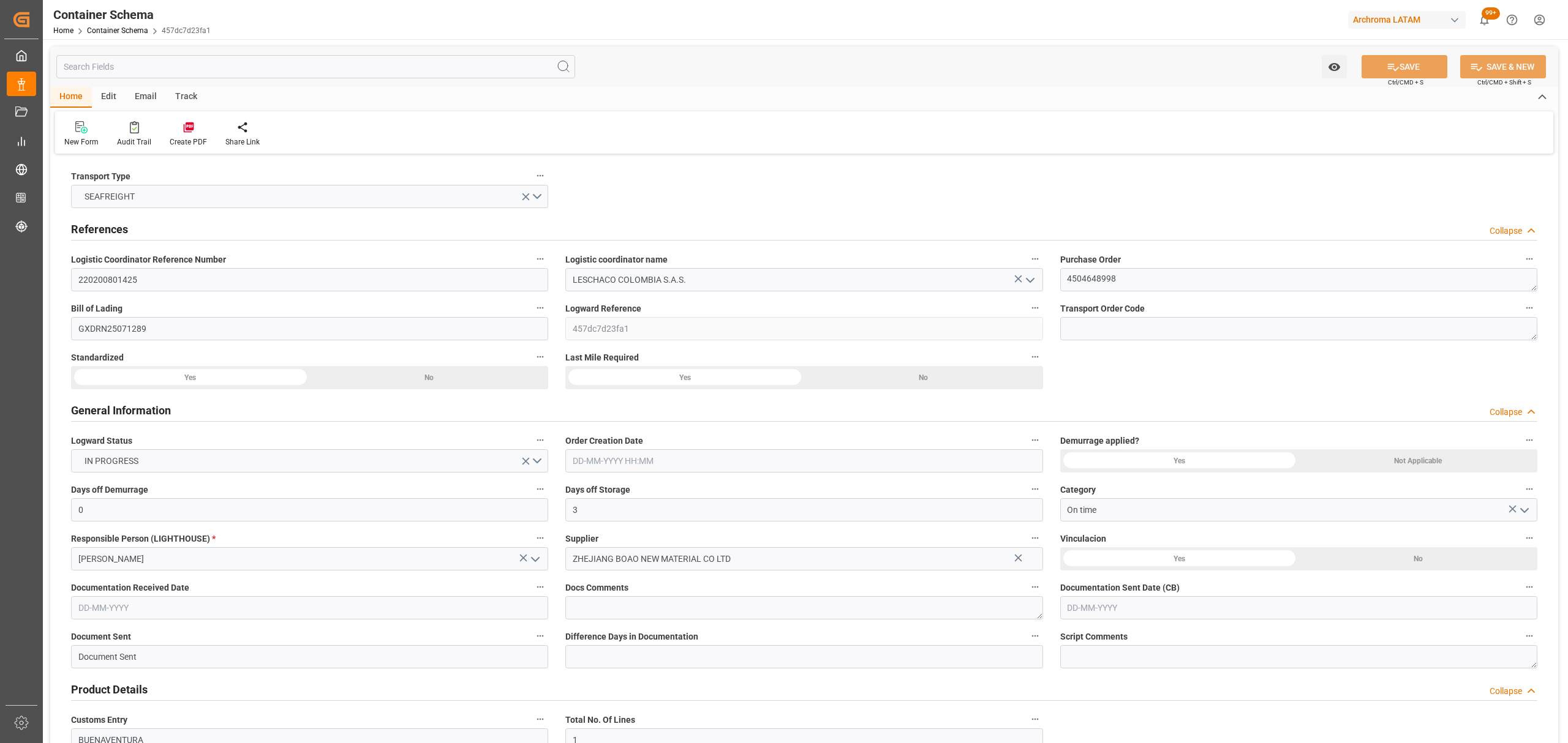
type input "0"
type input "3"
type input "1"
type input "450"
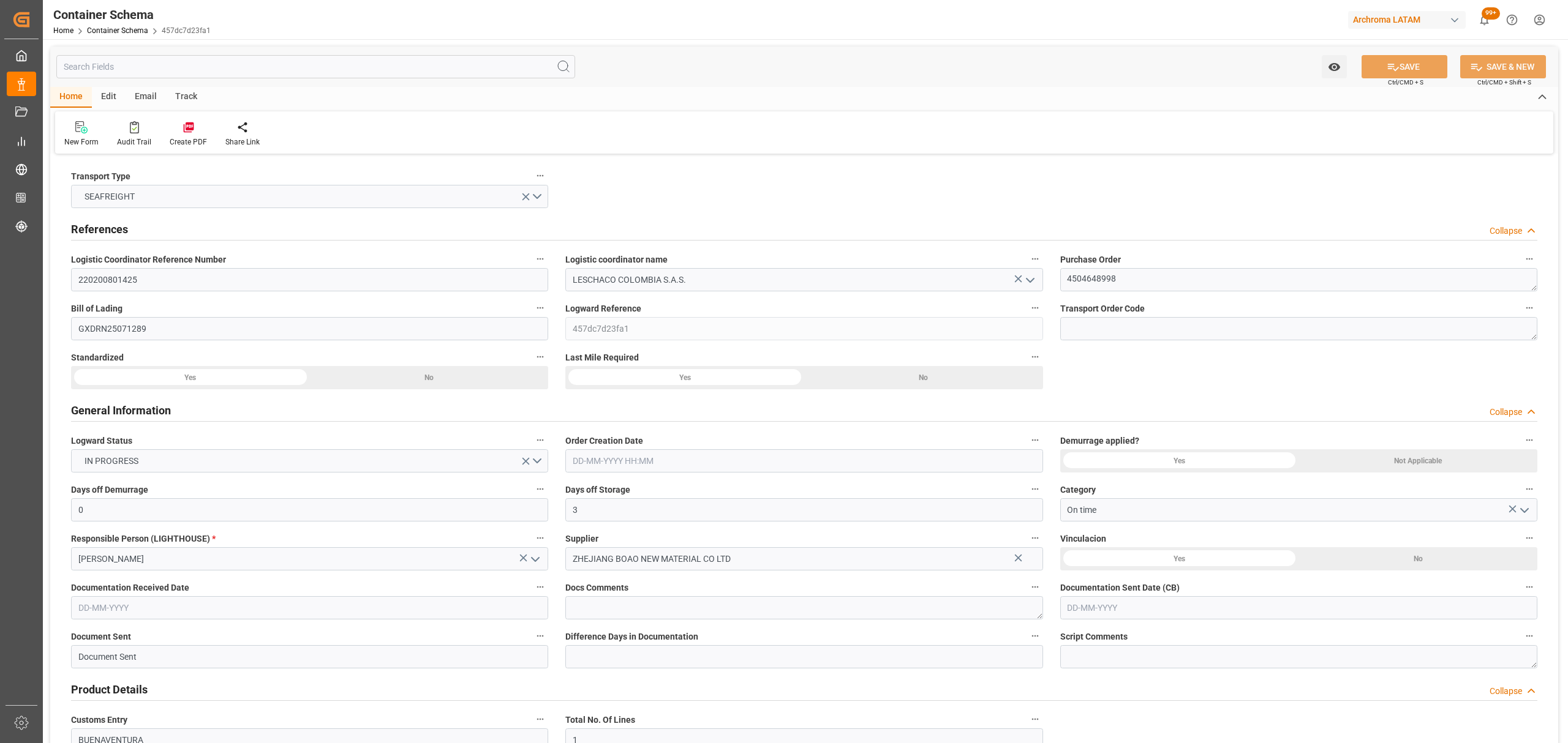
type input "490"
type input "Maersk"
type input "Maersk Line AS"
type input "CNSGH"
type input "CNSHA"
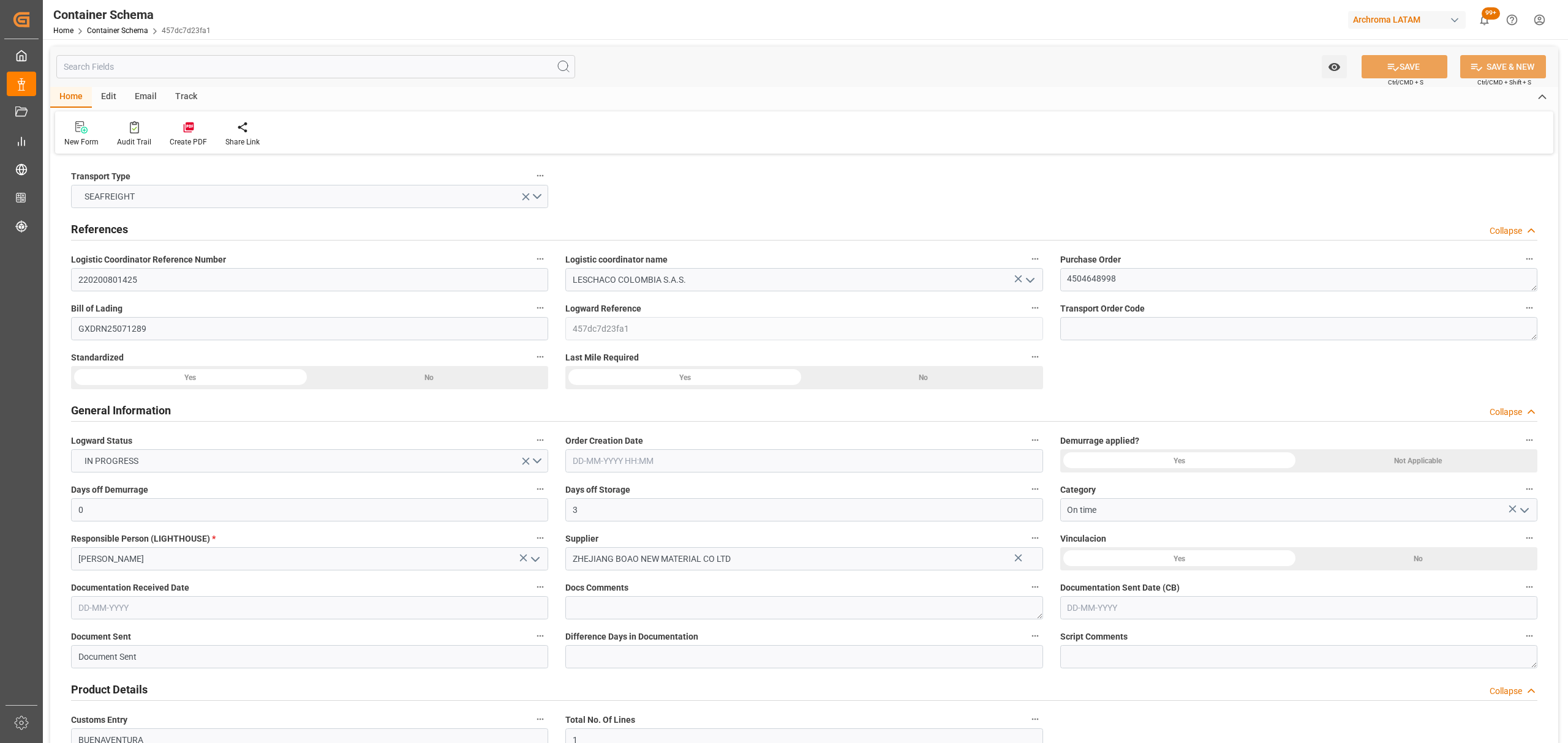
type input "COBUN"
type input "9627916"
type input "15-08-2025 10:30"
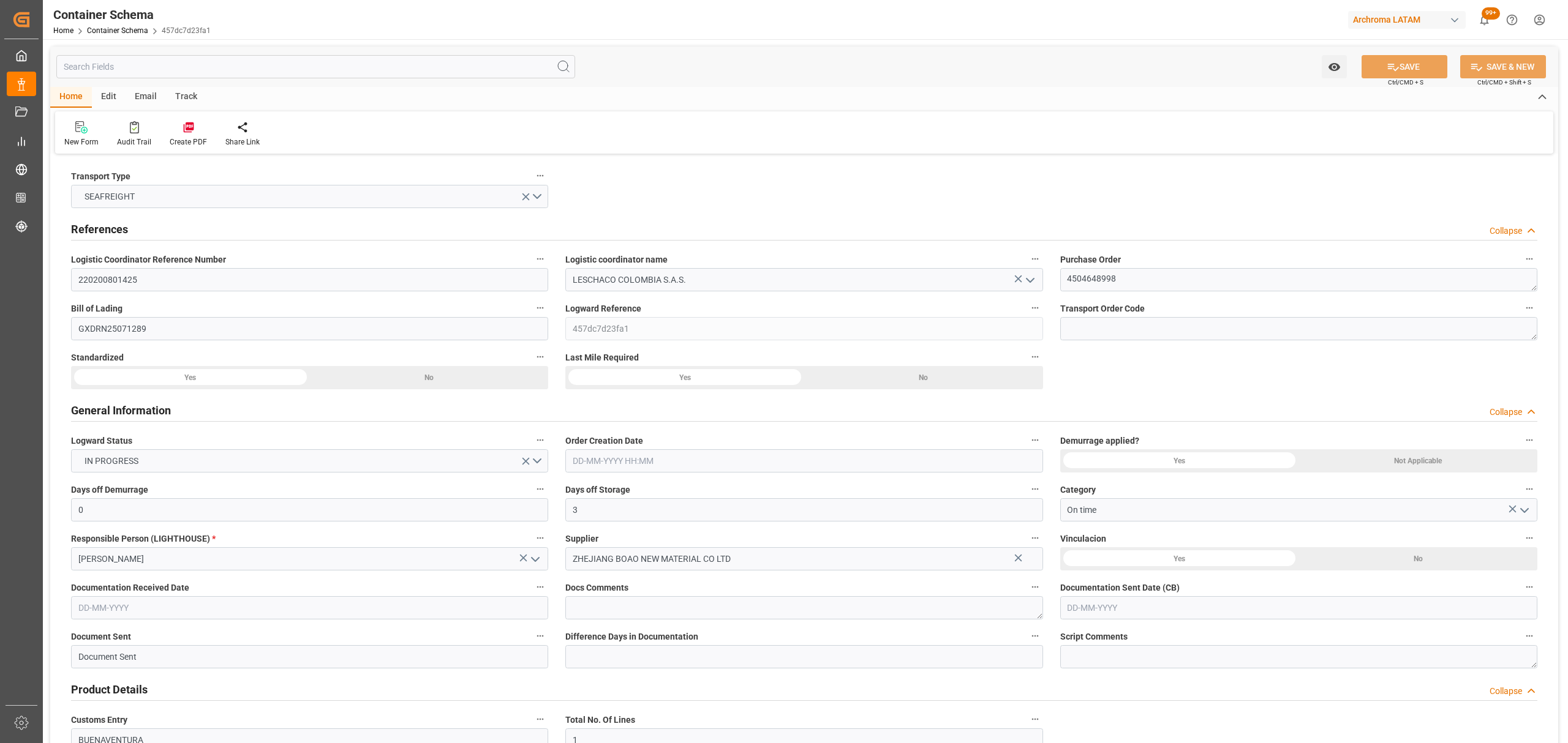
type input "15-08-2025"
type input "10-09-2025"
type input "10-08-2025 00:00"
type input "15-08-2025 00:00"
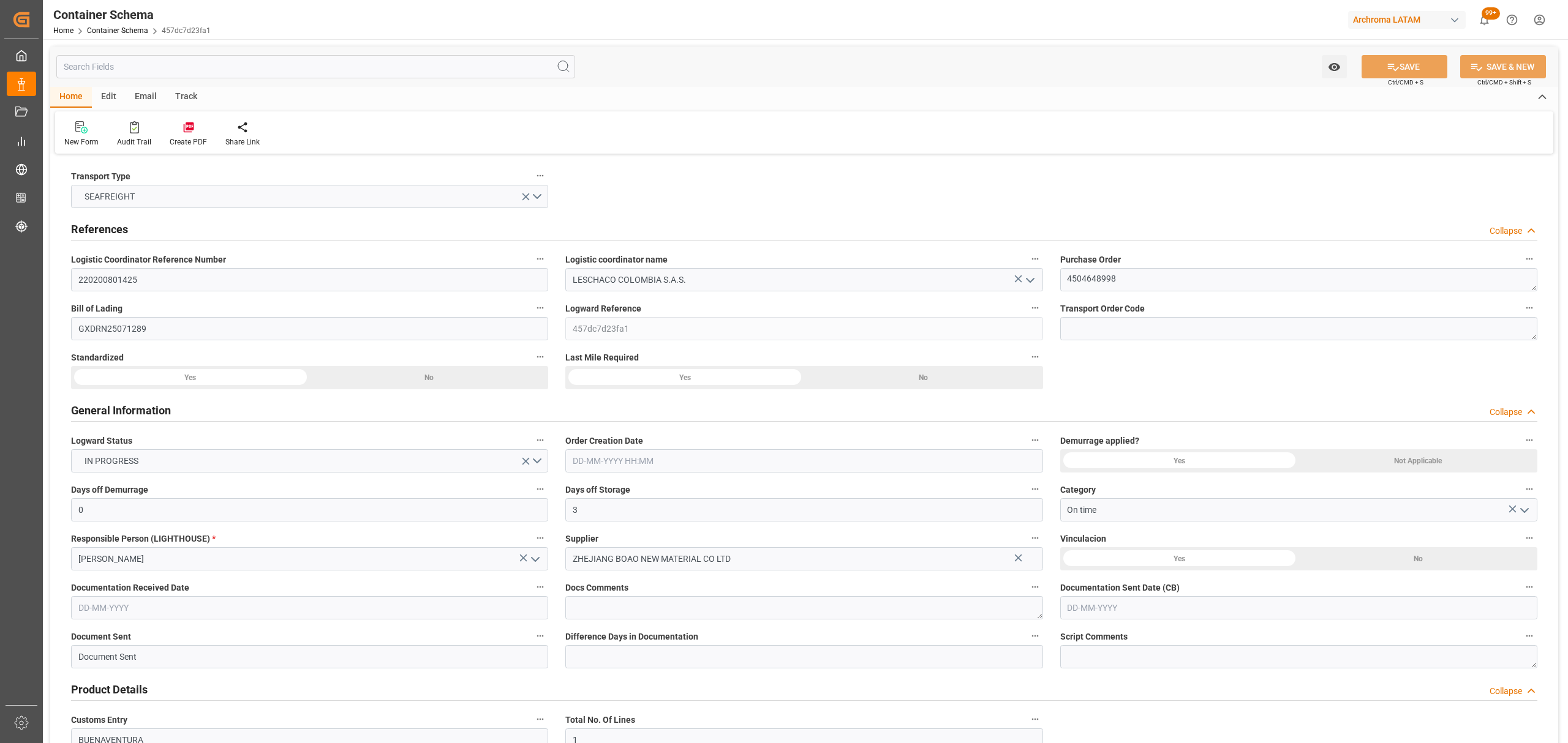
type input "15-08-2025 00:00"
type input "10-09-2025 00:00"
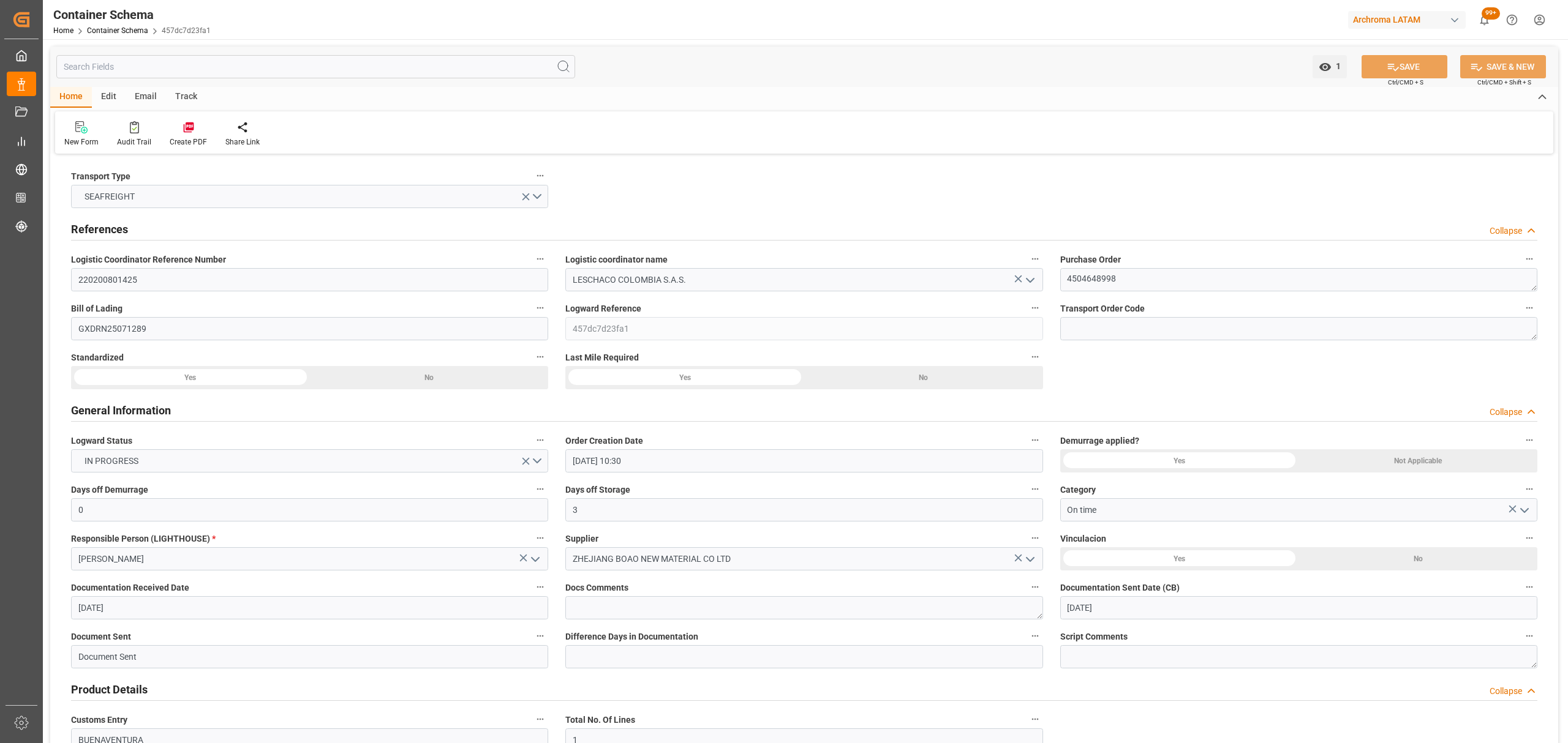
click at [186, 96] on div "Track" at bounding box center [186, 97] width 40 height 21
click at [68, 133] on div at bounding box center [79, 127] width 29 height 13
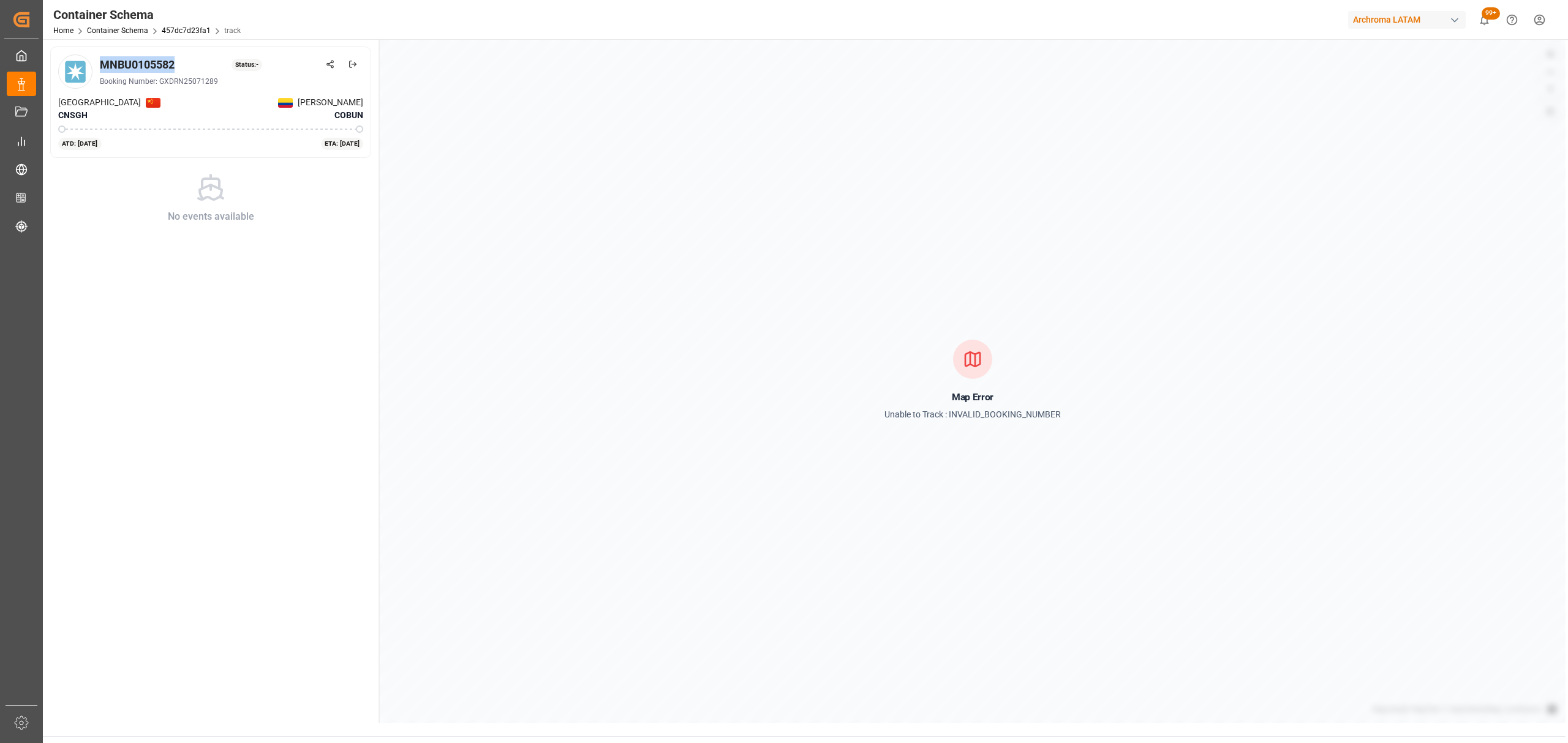
drag, startPoint x: 179, startPoint y: 60, endPoint x: 104, endPoint y: 63, distance: 75.1
click at [104, 63] on div "MNBU0105582 Status: -" at bounding box center [232, 64] width 263 height 16
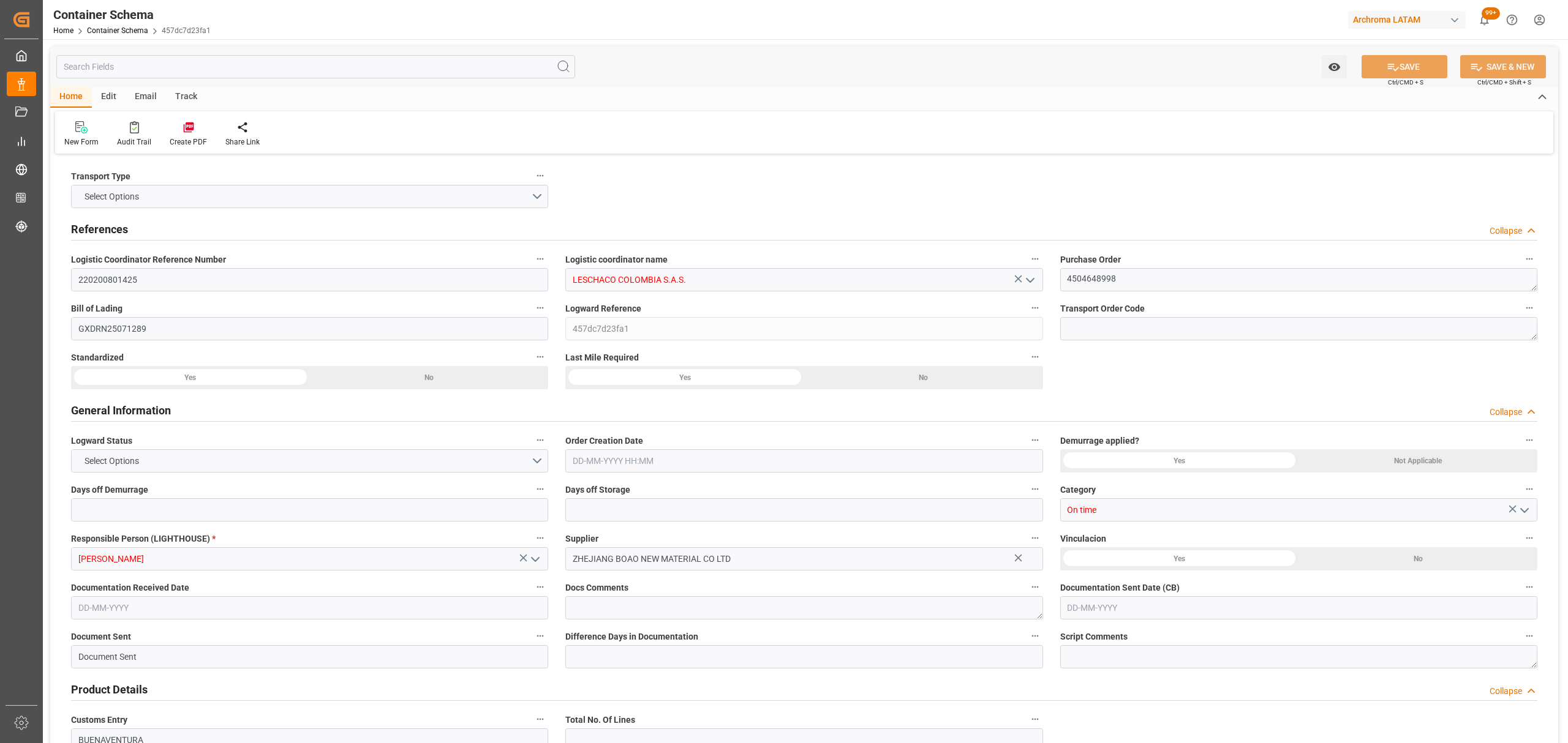
type input "0"
type input "3"
type input "1"
type input "450"
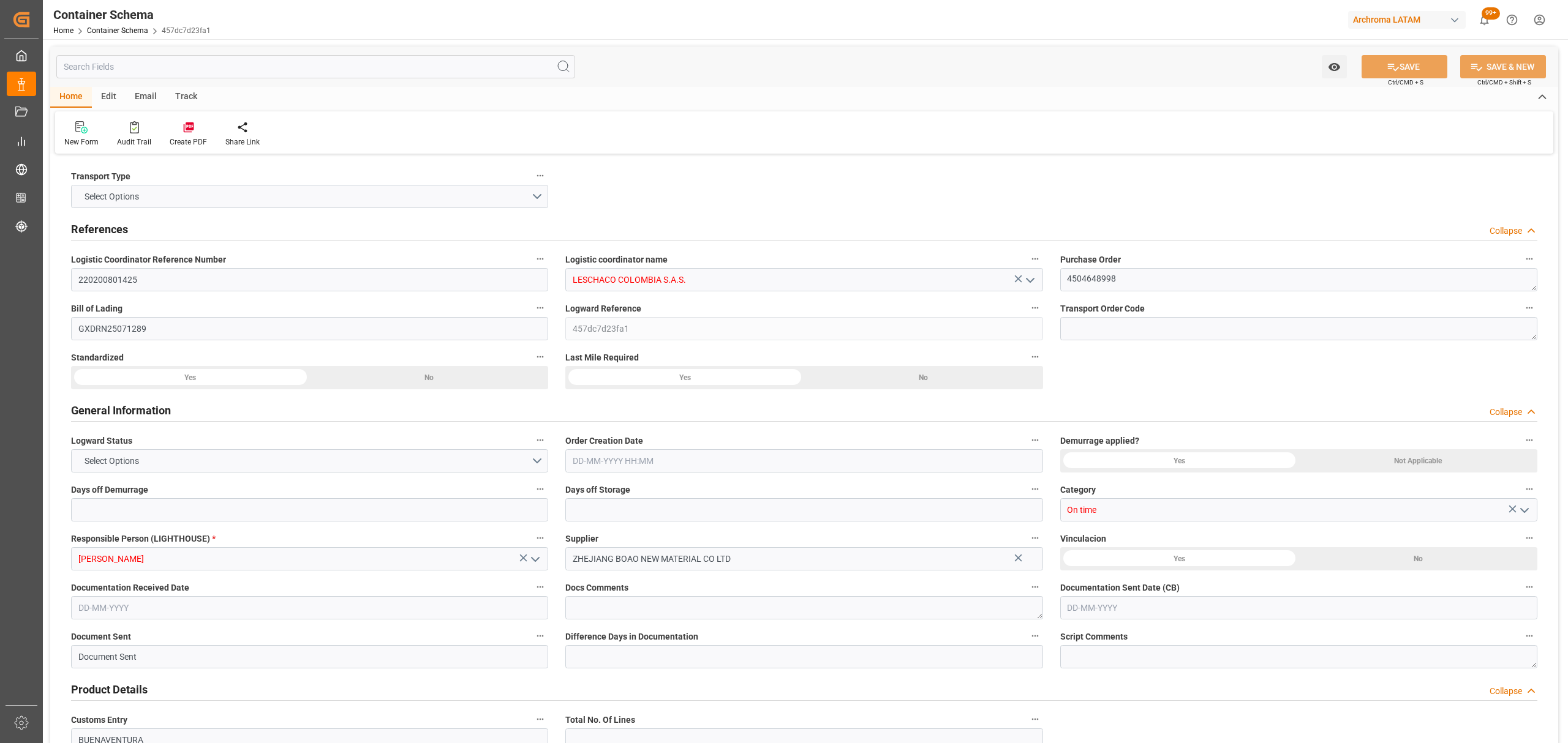
type input "490"
type input "Maersk"
type input "Maersk Line AS"
type input "CNSGH"
type input "CNSHA"
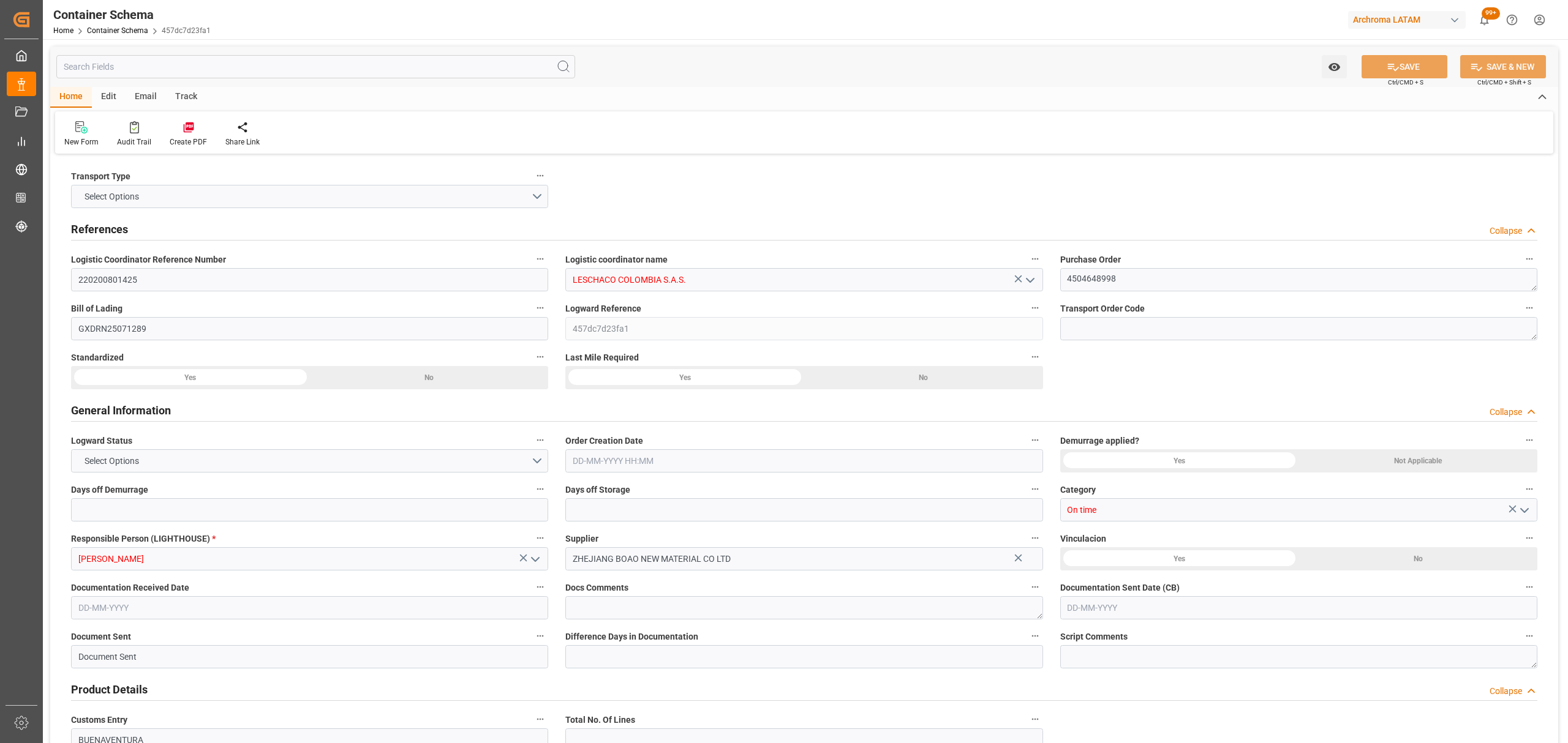
type input "COBUN"
type input "9627916"
type input "15-08-2025 10:30"
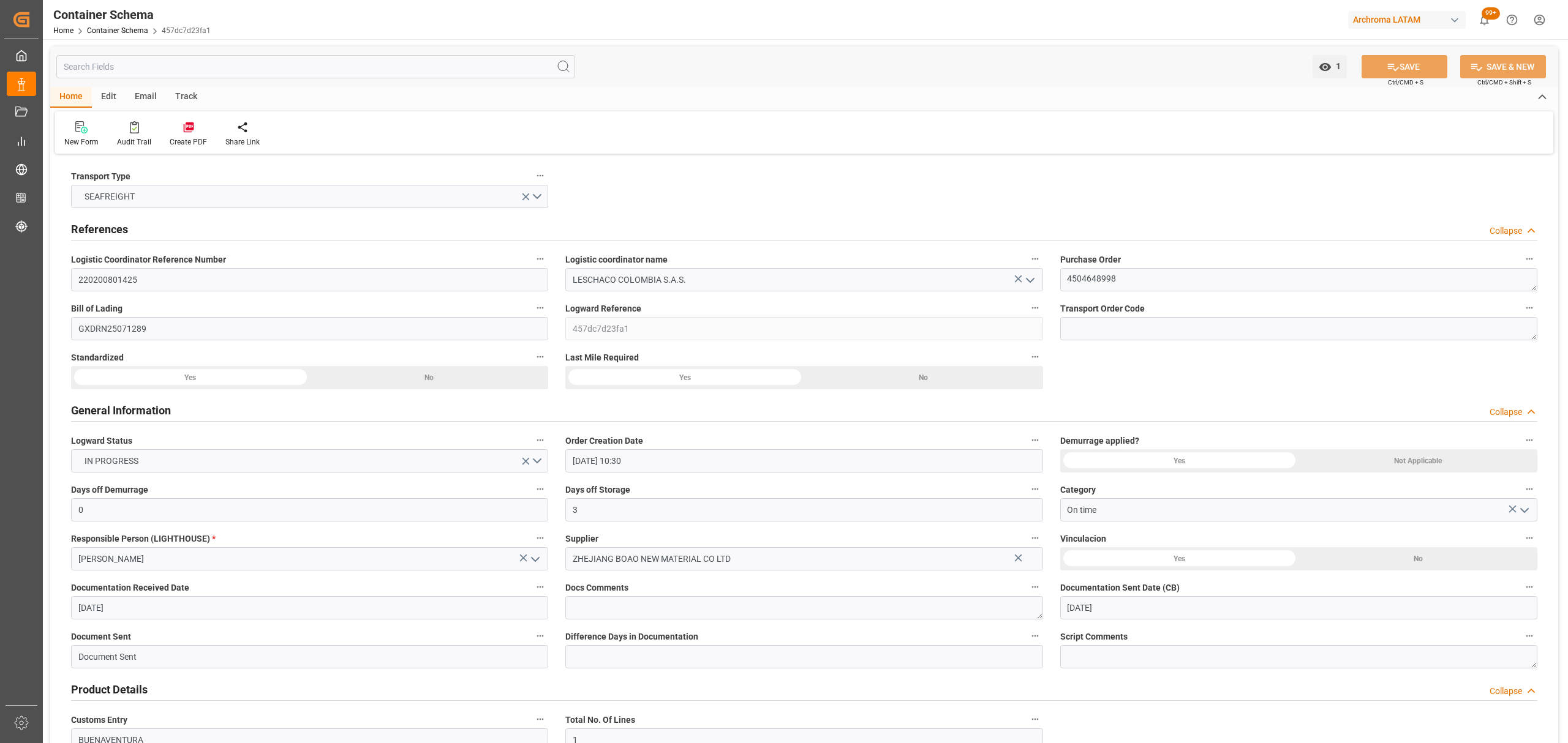
type input "15-08-2025"
type input "10-09-2025"
type input "10-08-2025 00:00"
type input "15-08-2025 00:00"
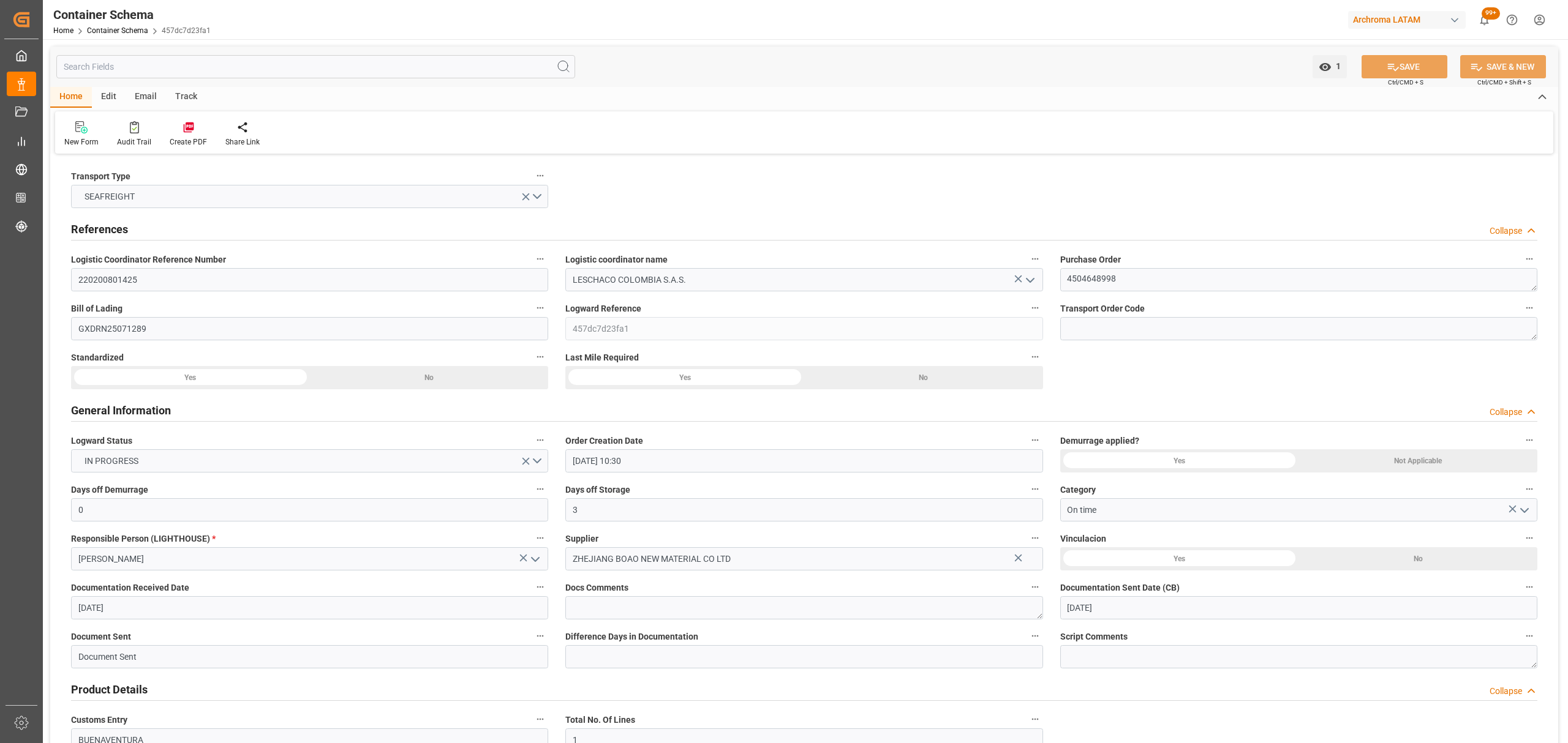
type input "15-08-2025 00:00"
type input "10-09-2025 00:00"
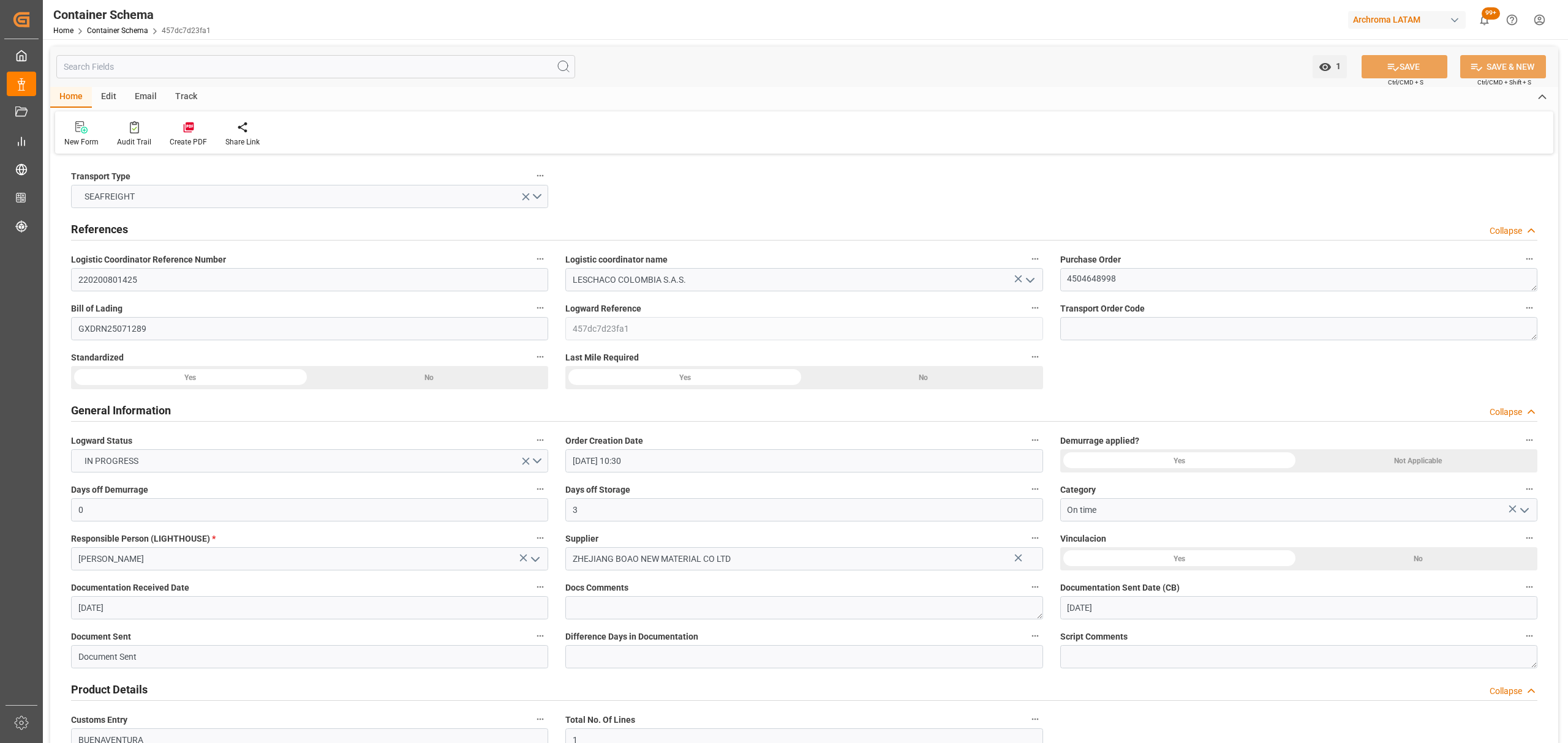
drag, startPoint x: 145, startPoint y: 94, endPoint x: 143, endPoint y: 103, distance: 9.2
click at [145, 94] on div "Email" at bounding box center [145, 97] width 40 height 21
click at [91, 133] on icon at bounding box center [82, 129] width 16 height 9
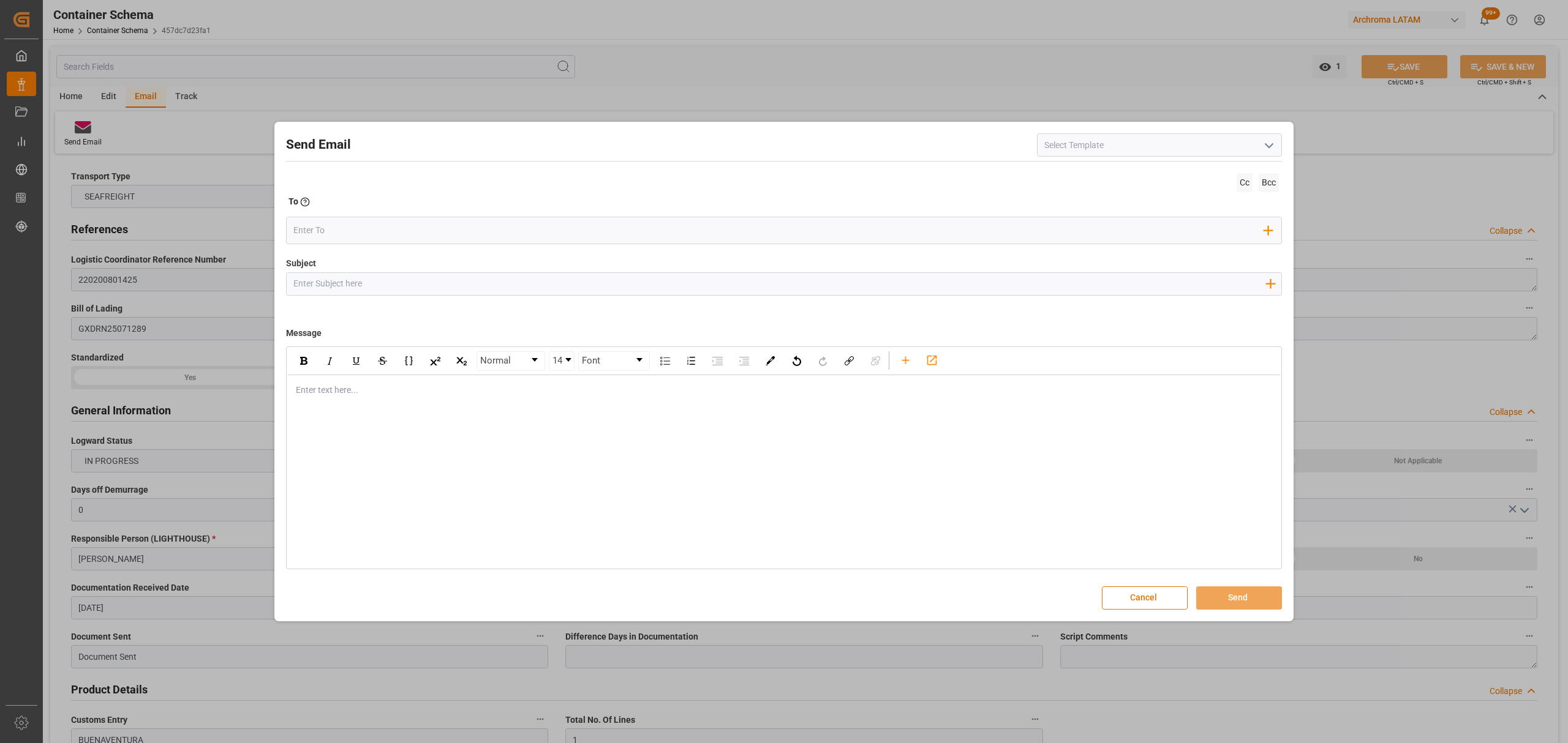
click at [513, 275] on input "Subject" at bounding box center [778, 283] width 985 height 21
click at [540, 285] on input "Subject" at bounding box center [778, 283] width 985 height 21
paste input "PO 4504648998//TE//LOGWARD STATUS//ZHEJIANG BOAO NEW MATERIAL CO,LTD//ARCHROMA …"
type input "PO 4504648998//TE//LOGWARD STATUS//ZHEJIANG BOAO NEW MATERIAL CO,LTD//ARCHROMA …"
click at [527, 404] on div "Enter text here..." at bounding box center [784, 390] width 993 height 30
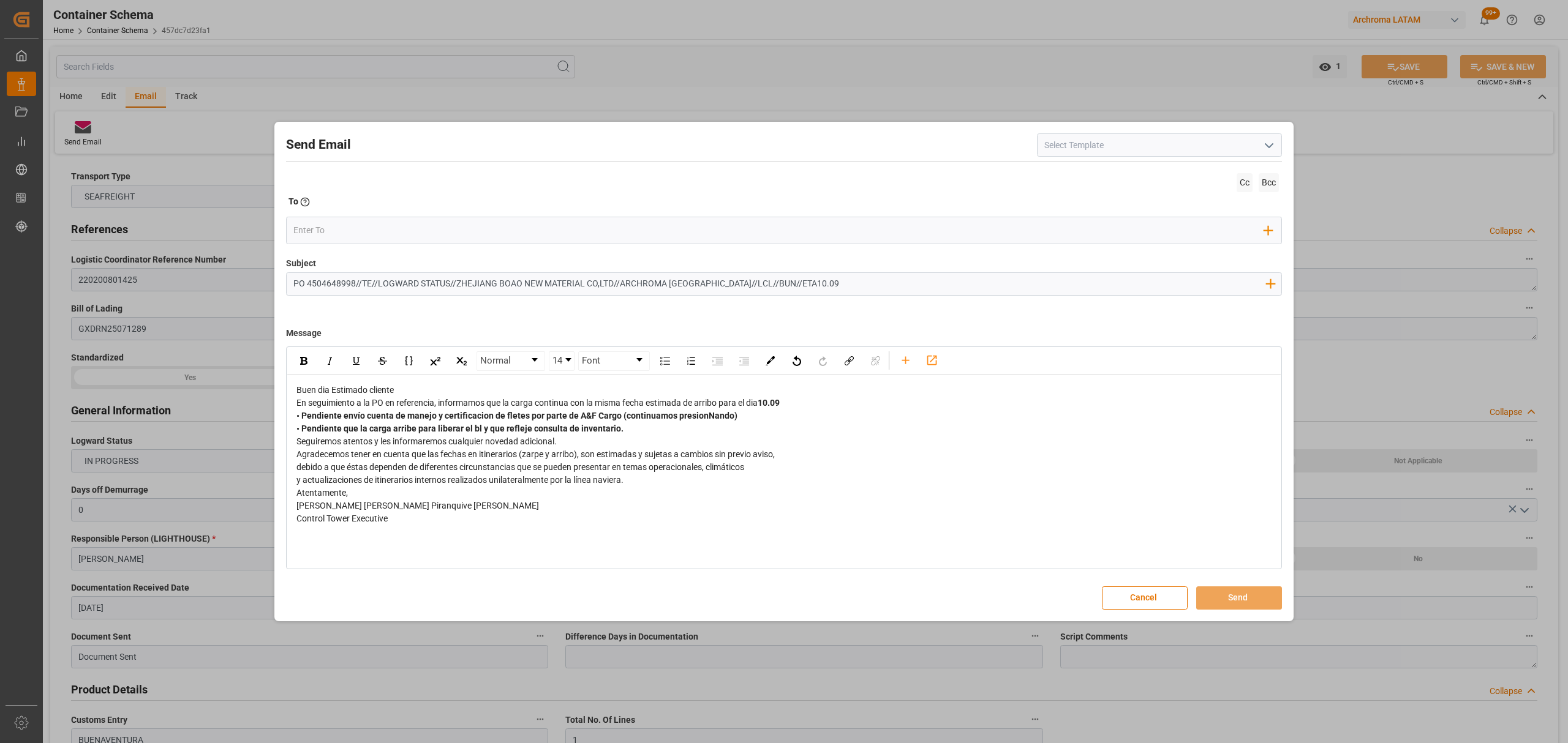
click at [481, 392] on div "Buen dia Estimado cliente" at bounding box center [784, 390] width 976 height 13
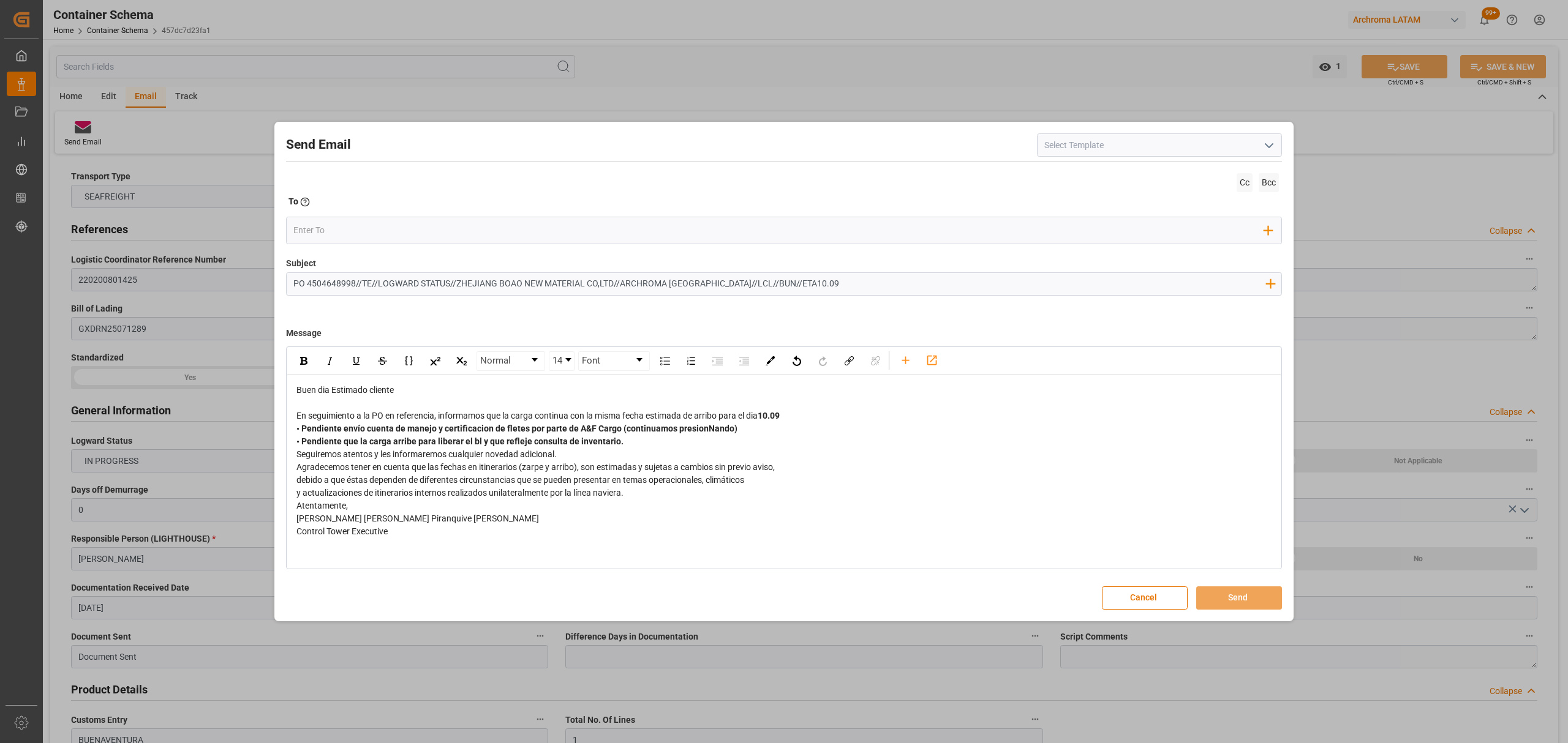
click at [820, 422] on div "En seguimiento a la PO en referencia, informamos que la carga continua con la m…" at bounding box center [784, 416] width 976 height 13
click at [811, 415] on div "En seguimiento a la PO en referencia, informamos que la carga continua con la m…" at bounding box center [784, 416] width 976 height 13
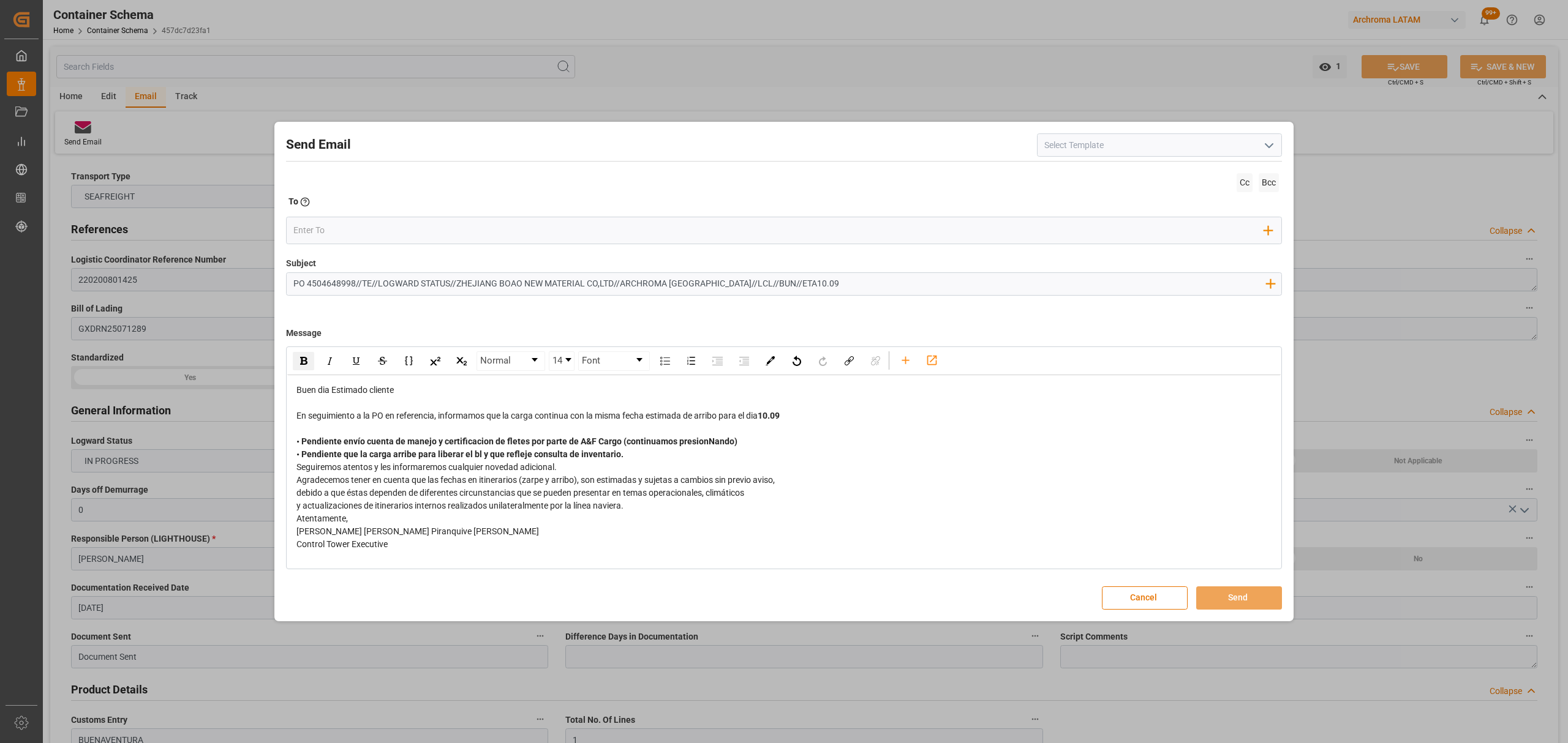
click at [712, 443] on span "• Pendiente envío cuenta de manejo y certificacion de fletes por parte de A&F C…" at bounding box center [517, 440] width 441 height 9
drag, startPoint x: 770, startPoint y: 444, endPoint x: 571, endPoint y: 445, distance: 199.0
click at [571, 445] on div "• Pendiente envío cuenta de manejo y certificacion de fletes por parte de A&F C…" at bounding box center [784, 441] width 976 height 13
click at [604, 451] on span "• Pendiente que la carga arribe para liberar el bl y que refleje consulta de in…" at bounding box center [460, 454] width 327 height 9
drag, startPoint x: 751, startPoint y: 439, endPoint x: 621, endPoint y: 442, distance: 130.0
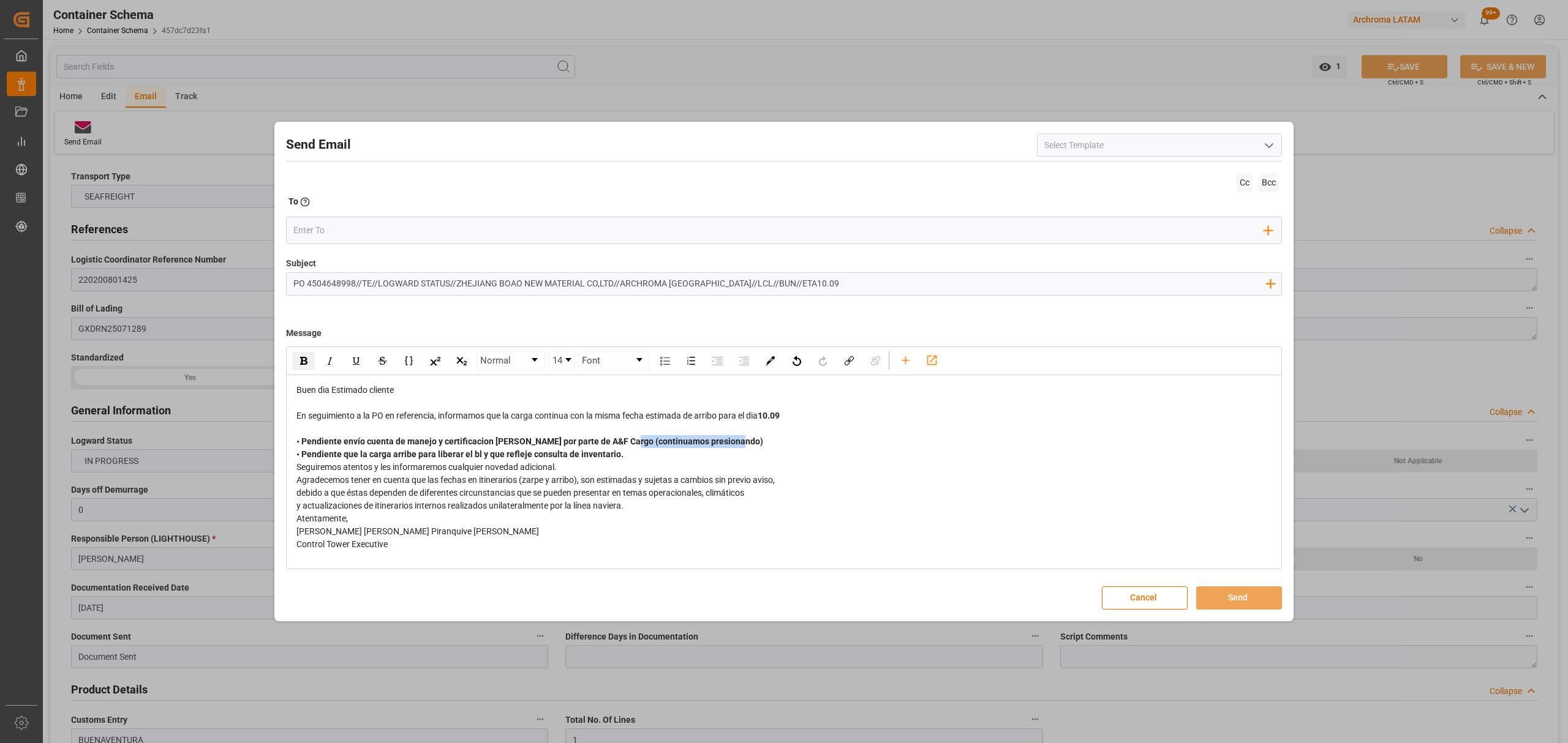
click at [621, 442] on div "• Pendiente envío cuenta de manejo y certificacion de fletes por parte de A&F C…" at bounding box center [784, 441] width 976 height 13
drag, startPoint x: 530, startPoint y: 440, endPoint x: 437, endPoint y: 443, distance: 93.0
click at [437, 443] on span "• Pendiente envío cuenta de manejo y certificacion de fletes por parte de A&F C…" at bounding box center [459, 440] width 325 height 9
click at [642, 454] on div "• Pendiente que la carga arribe para liberar el bl y que refleje consulta de in…" at bounding box center [784, 454] width 976 height 13
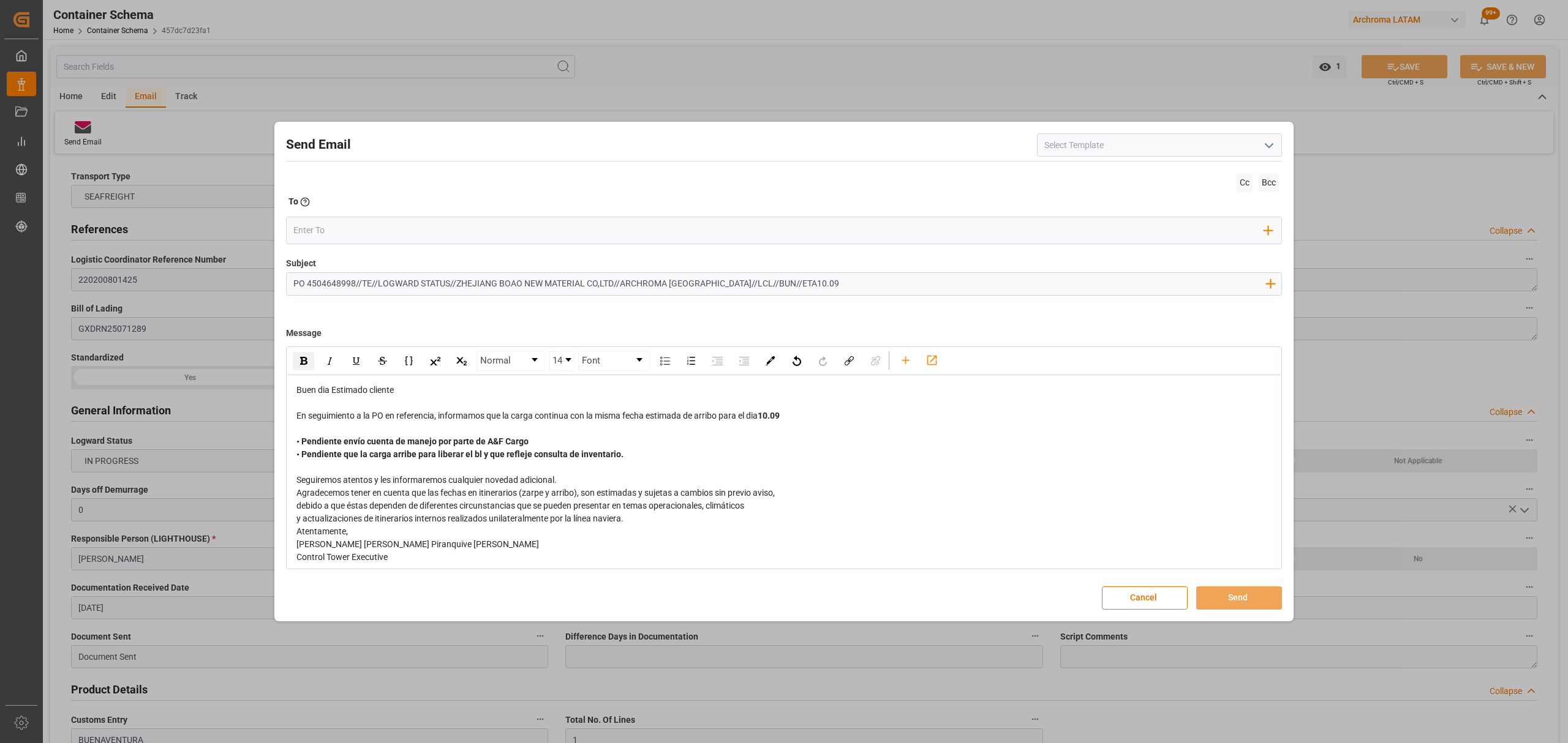
click at [674, 519] on div "y actualizaciones de itinerarios internos realizados unilateralmente por la lín…" at bounding box center [784, 518] width 976 height 13
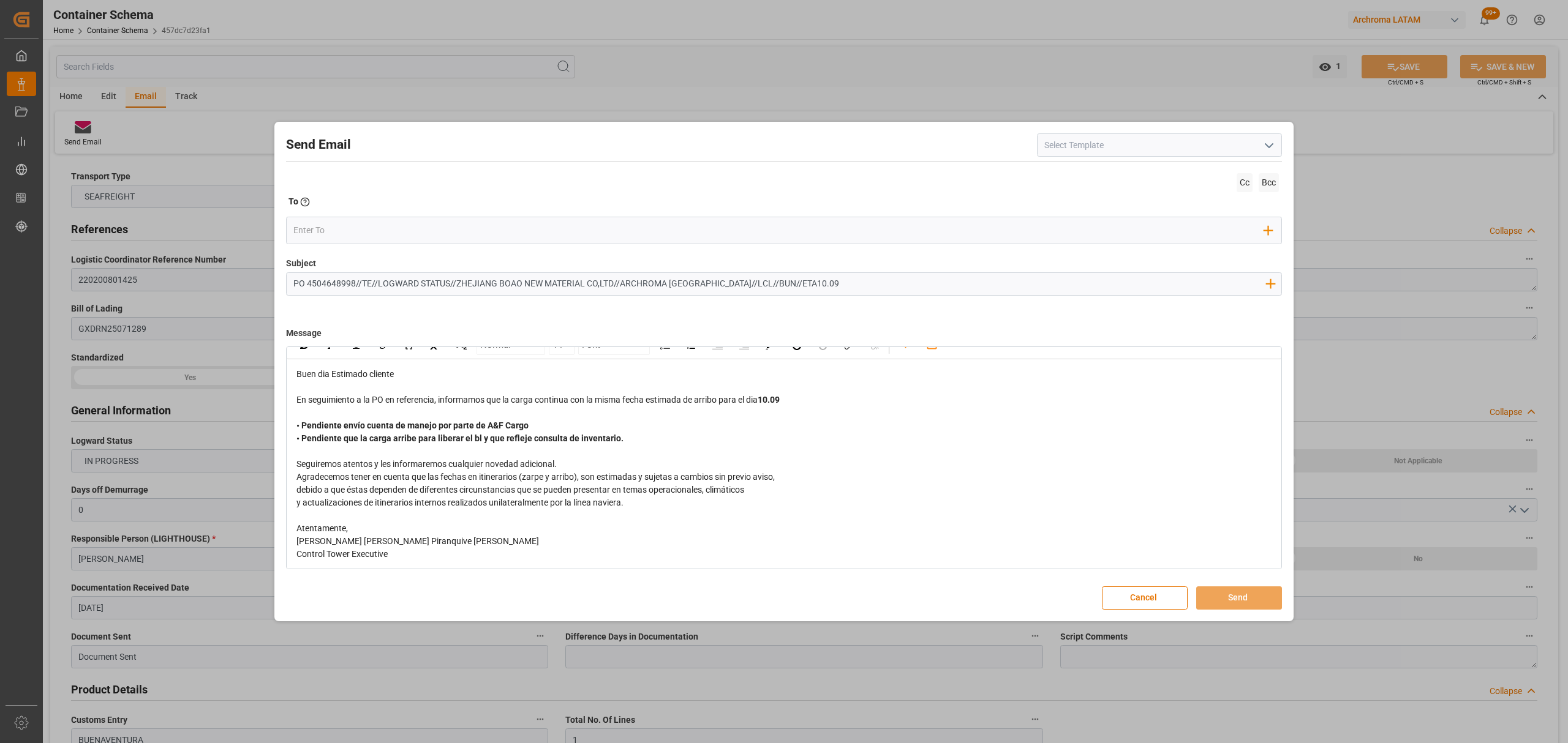
scroll to position [18, 0]
click at [425, 223] on input "email" at bounding box center [778, 230] width 971 height 18
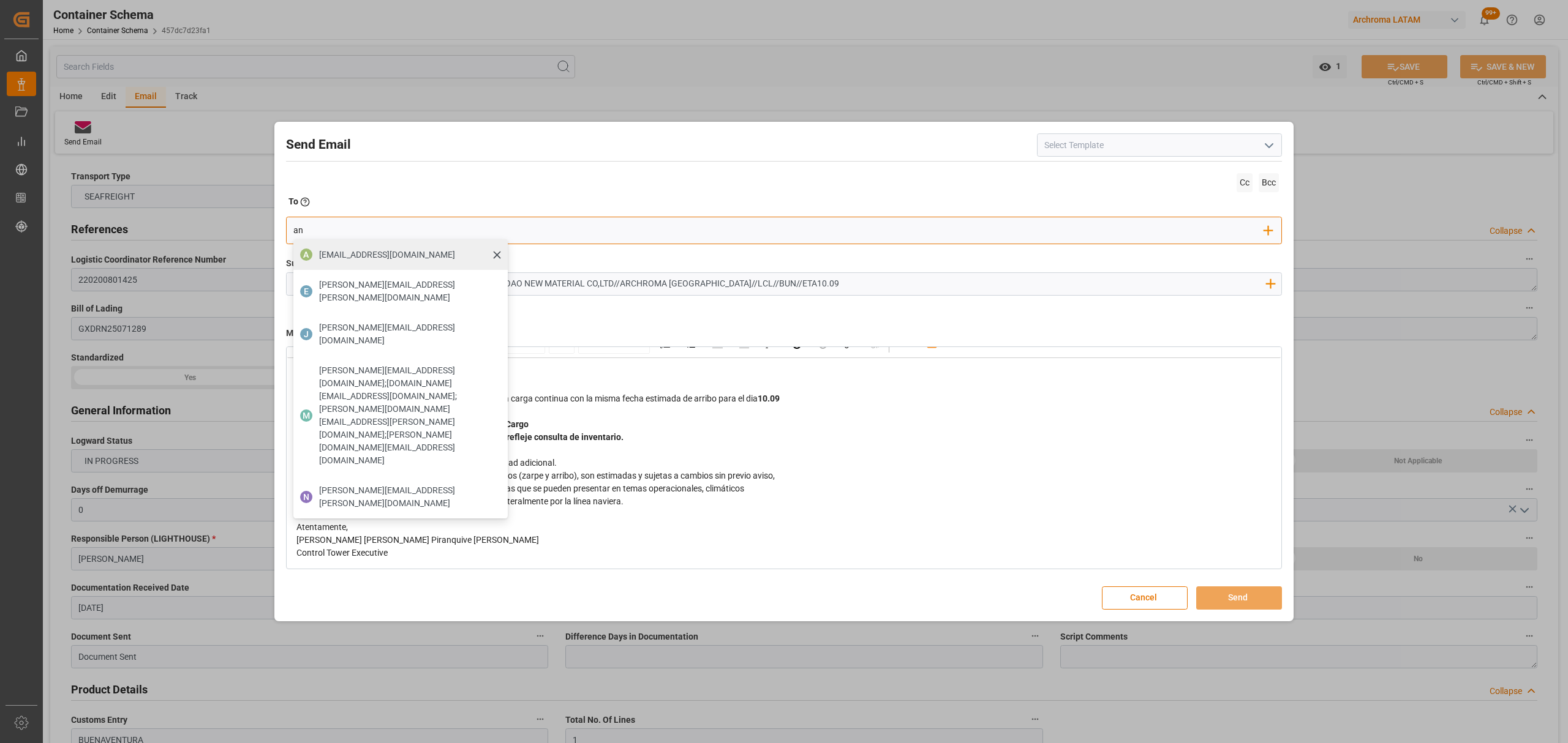
type input "angie"
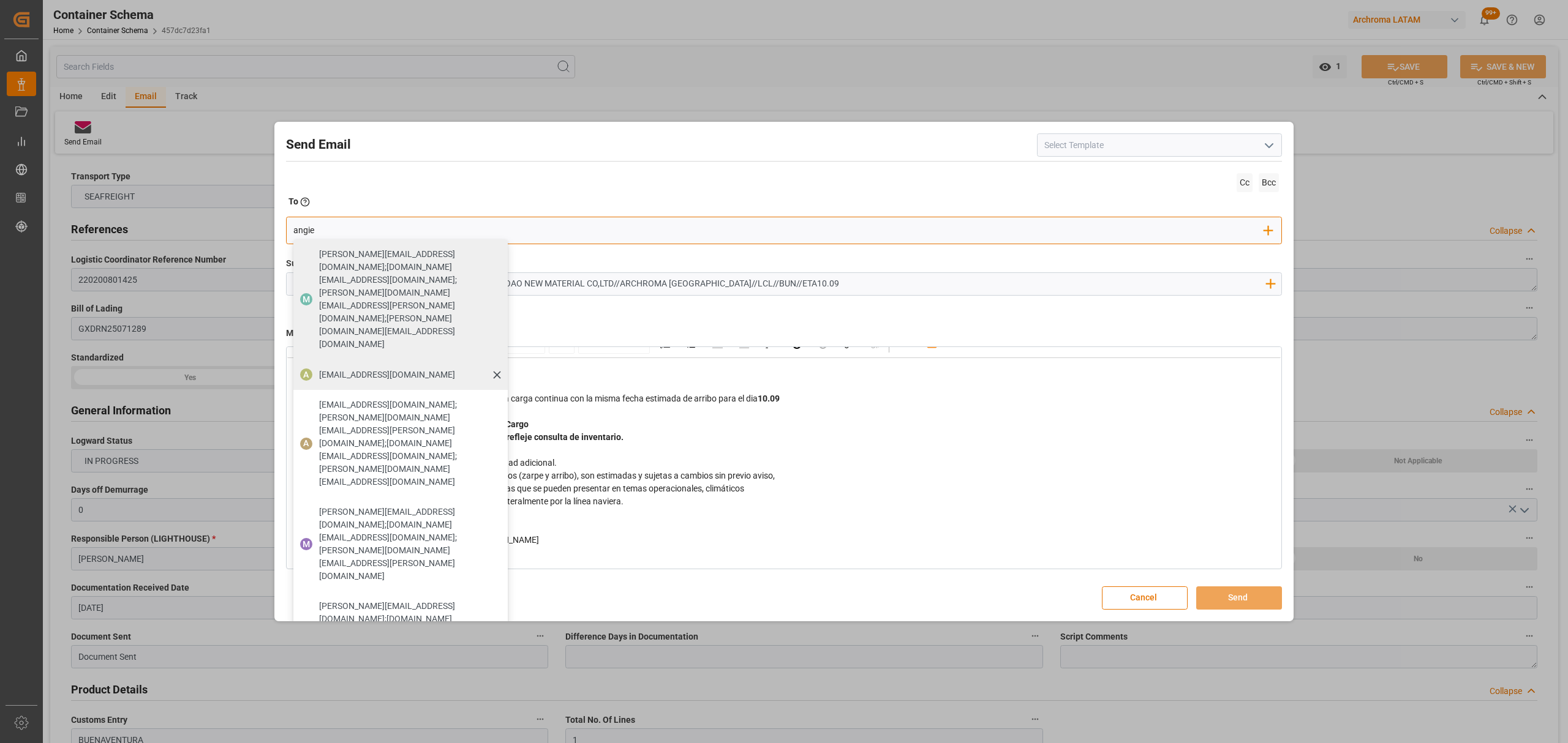
click at [405, 369] on span "angiee.lamilla@archroma.com" at bounding box center [387, 374] width 136 height 13
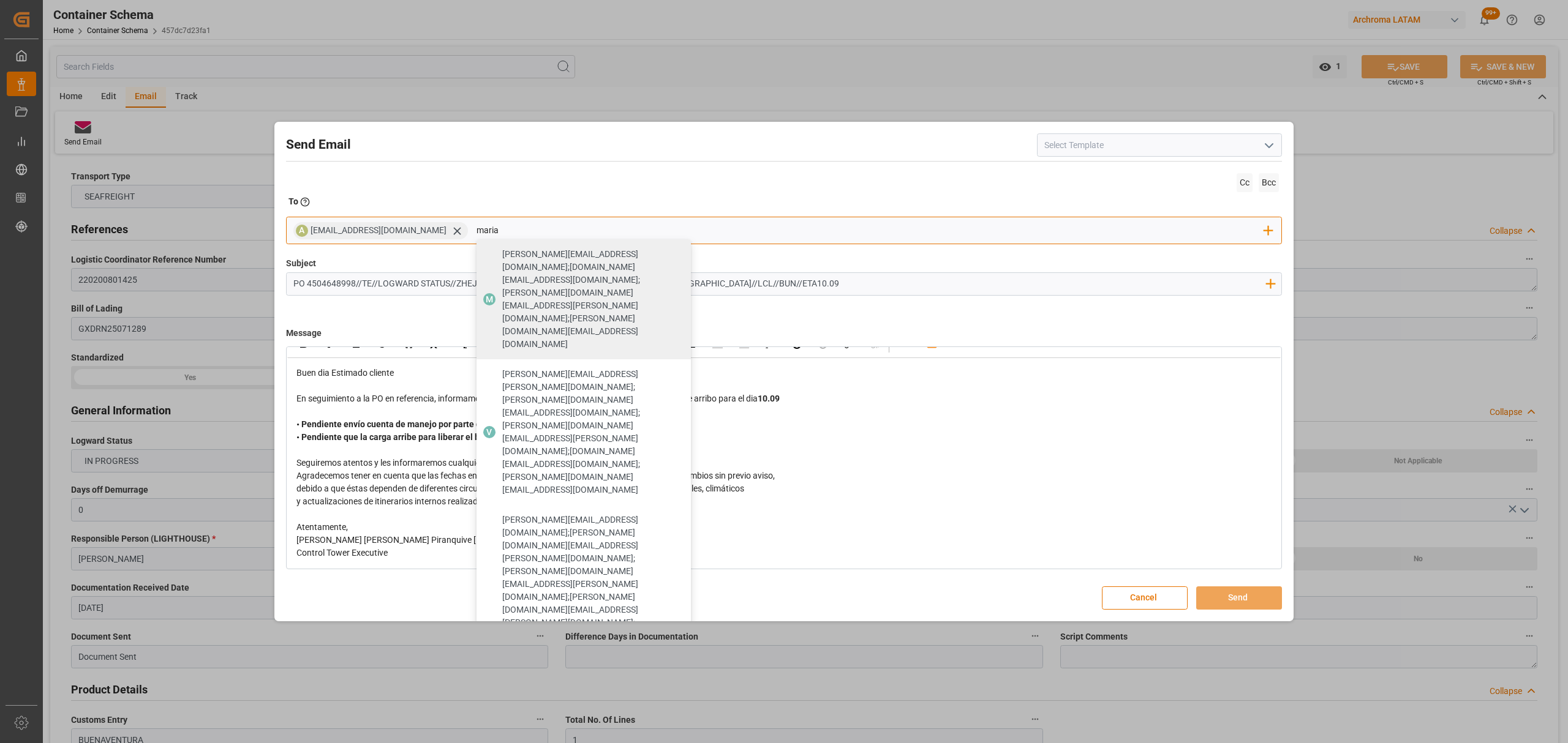
type input "maria"
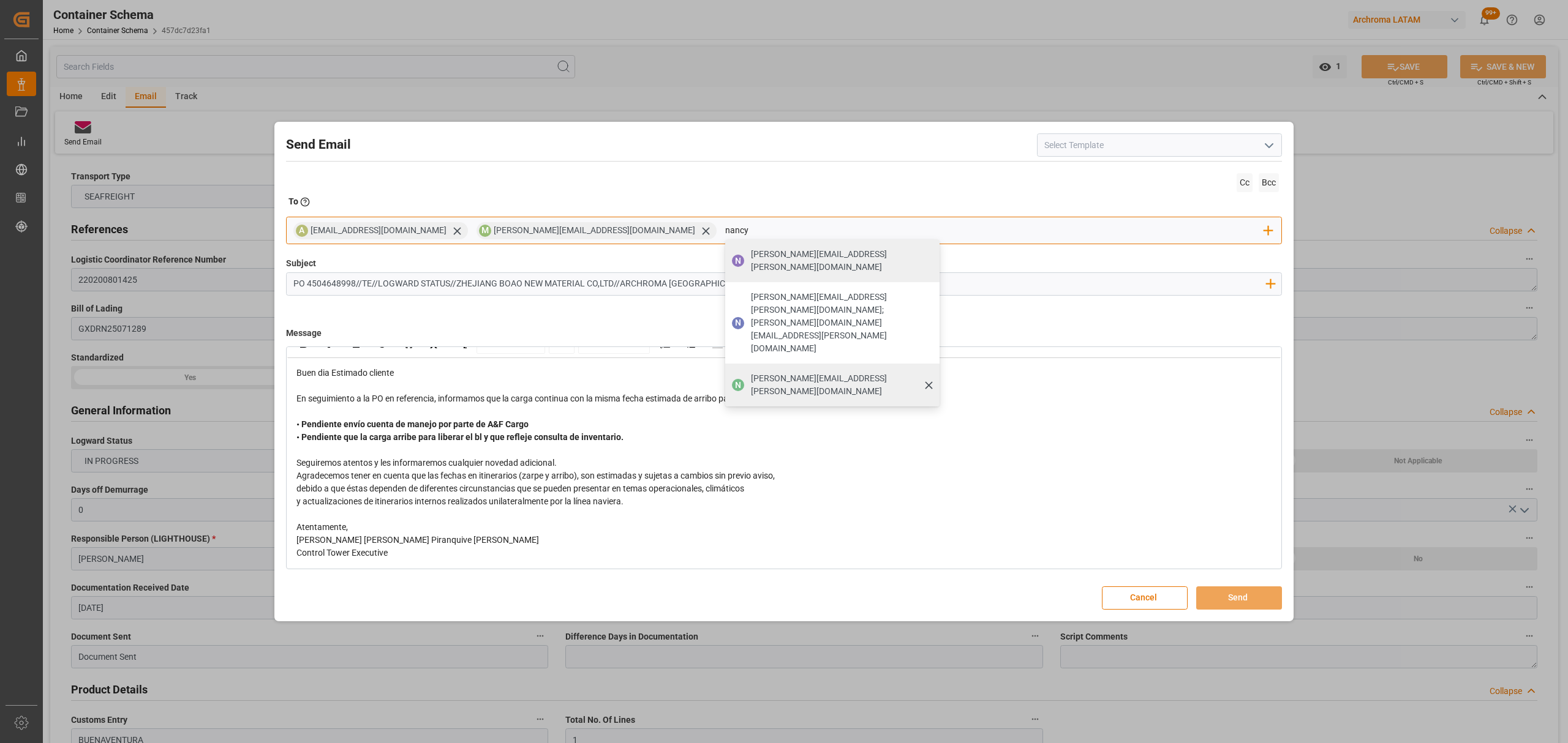
type input "nancy"
click at [747, 368] on div "nancy.castellanos@archroma.com" at bounding box center [841, 385] width 189 height 34
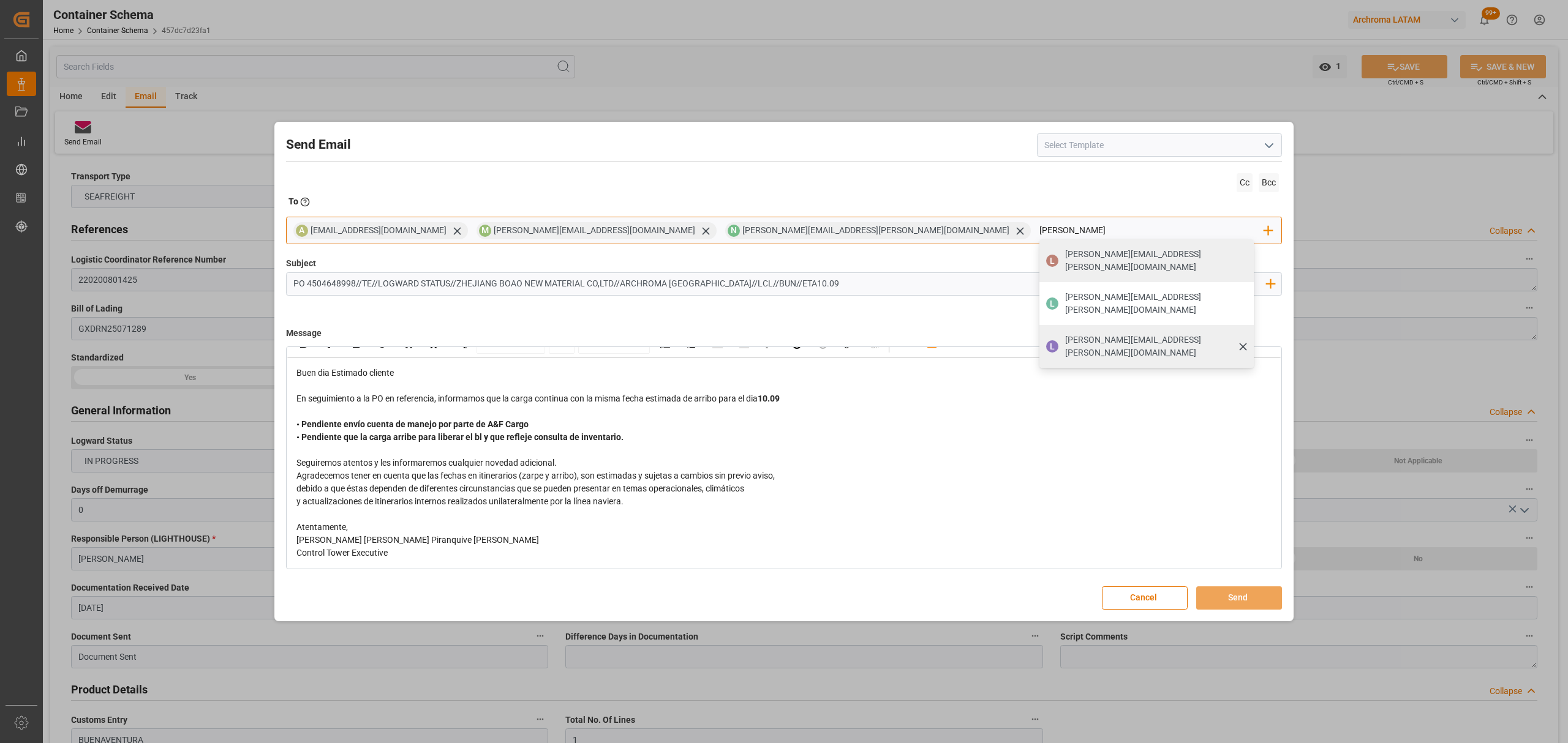
type input "luis"
click at [1065, 333] on span "luis.montoya@leschaco.com" at bounding box center [1155, 346] width 180 height 26
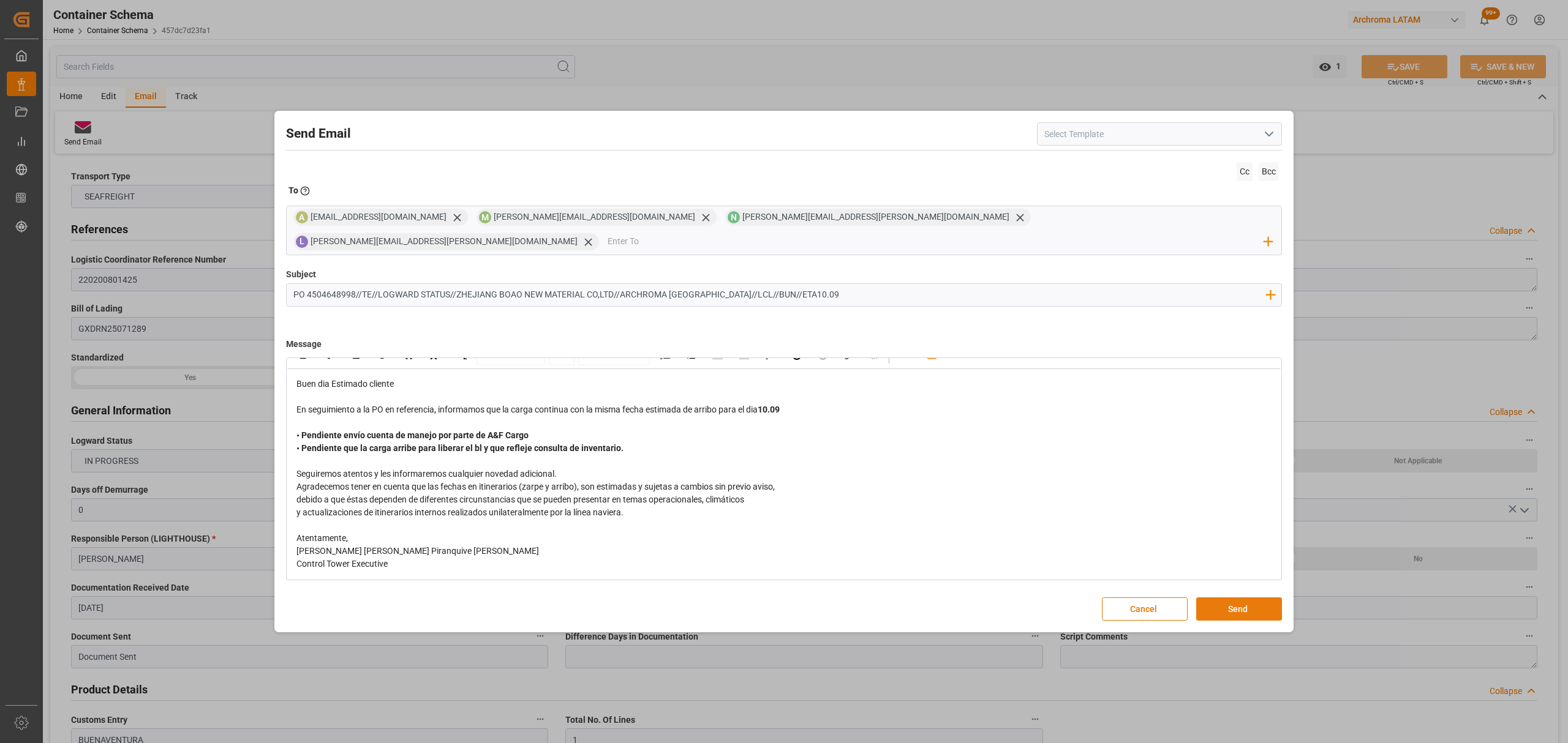
click at [1231, 603] on button "Send" at bounding box center [1239, 609] width 86 height 23
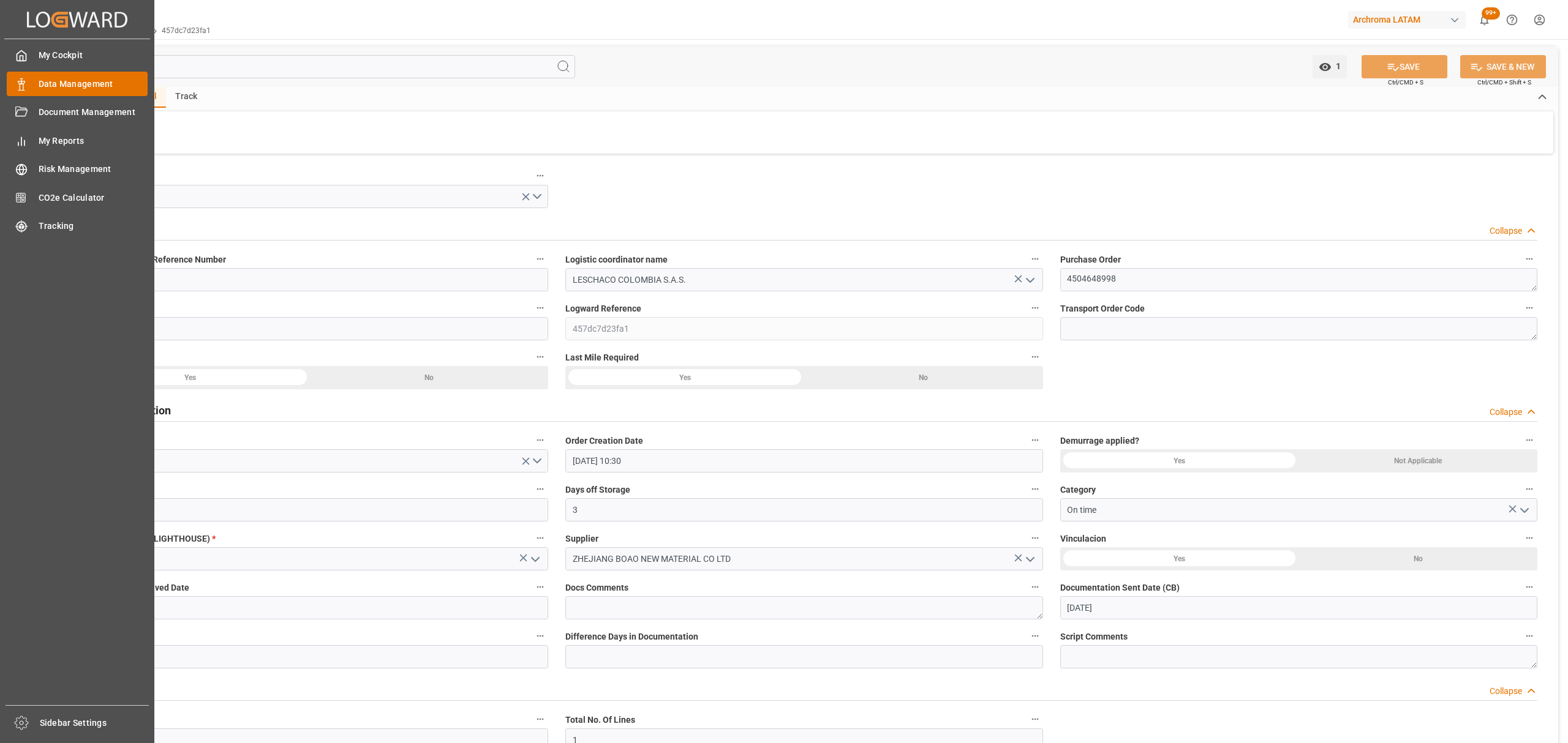
click at [18, 81] on polygon at bounding box center [20, 82] width 3 height 3
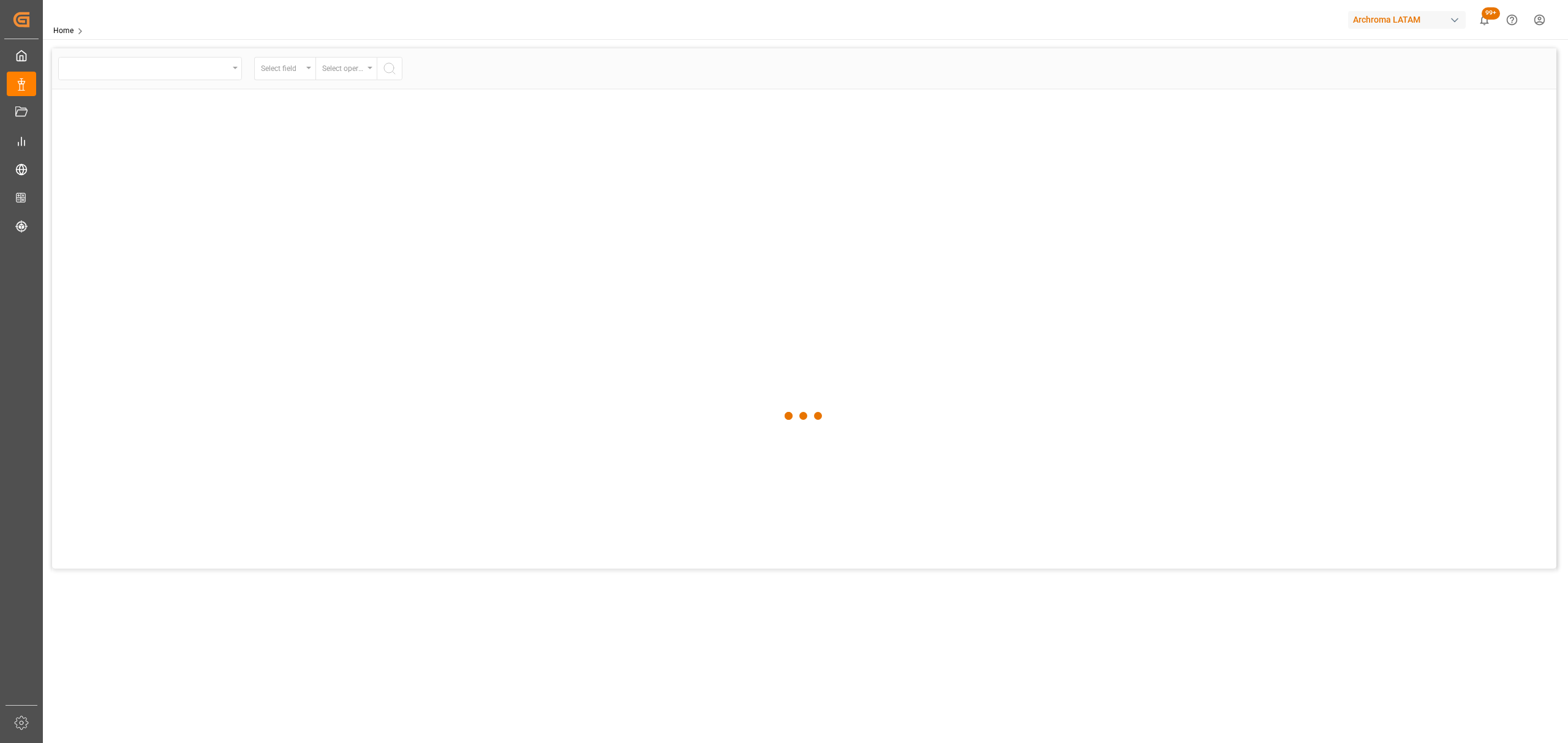
click at [93, 87] on div at bounding box center [804, 416] width 1504 height 736
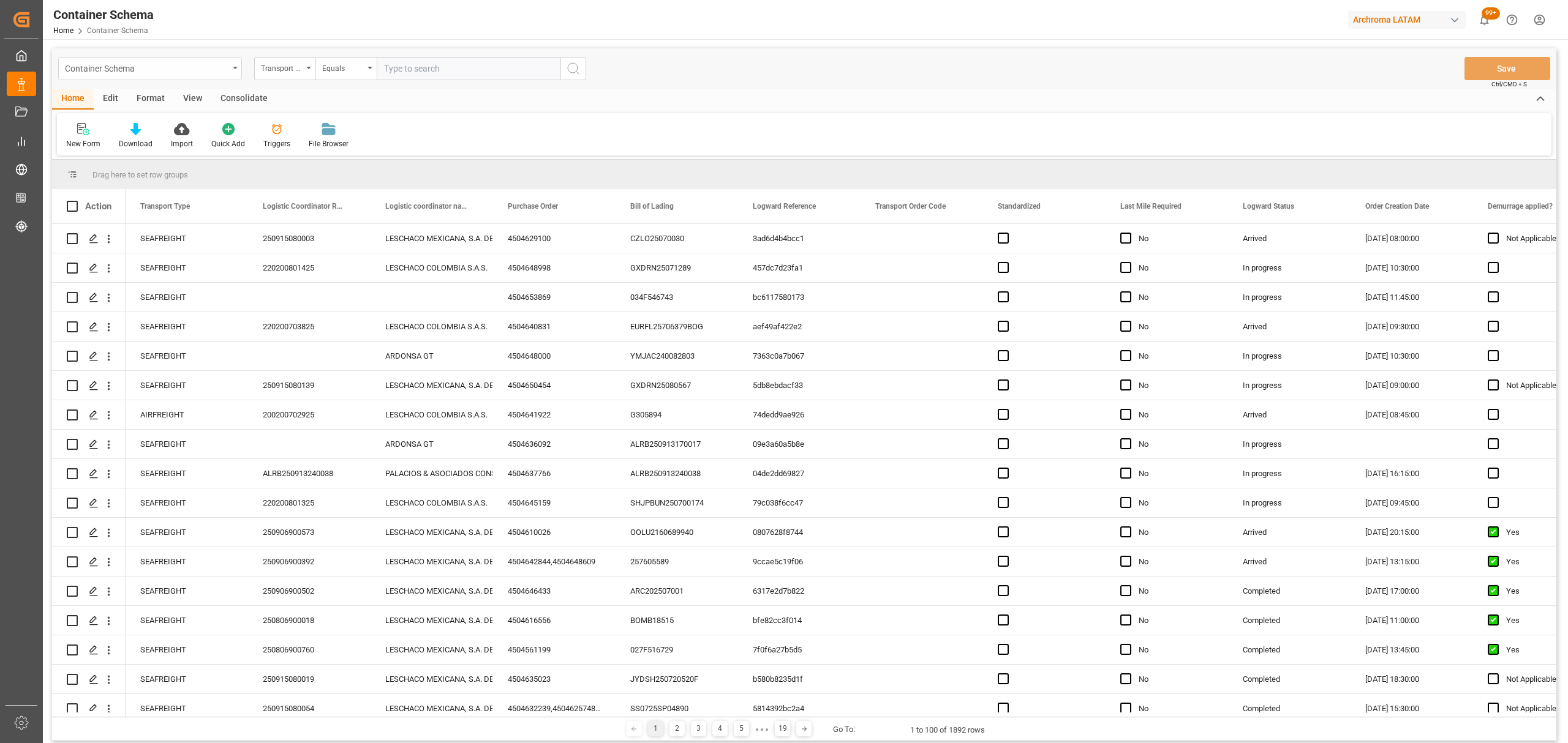
click at [169, 72] on div "Container Schema" at bounding box center [146, 68] width 163 height 15
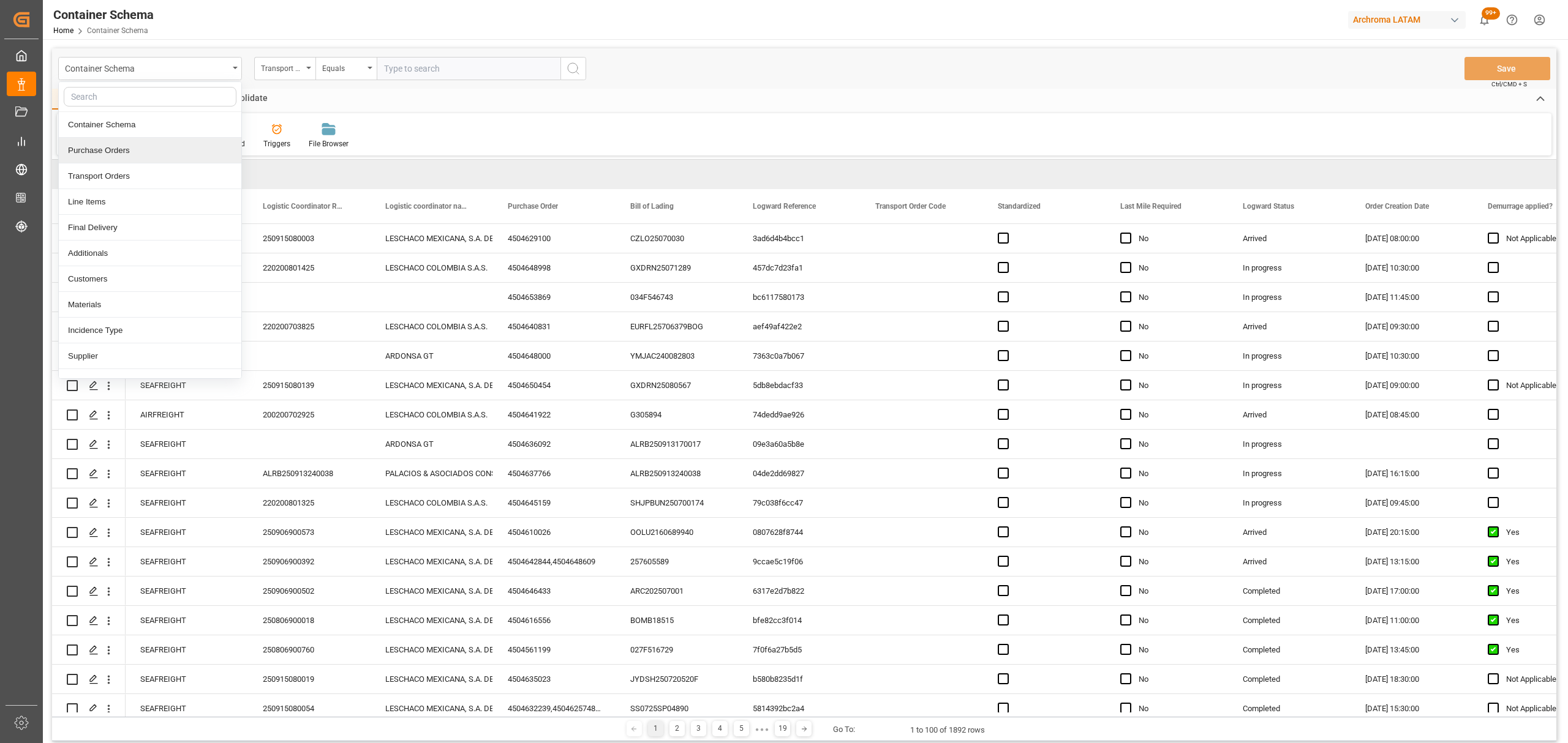
drag, startPoint x: 127, startPoint y: 157, endPoint x: 161, endPoint y: 135, distance: 40.5
click at [128, 157] on div "Purchase Orders" at bounding box center [150, 150] width 182 height 26
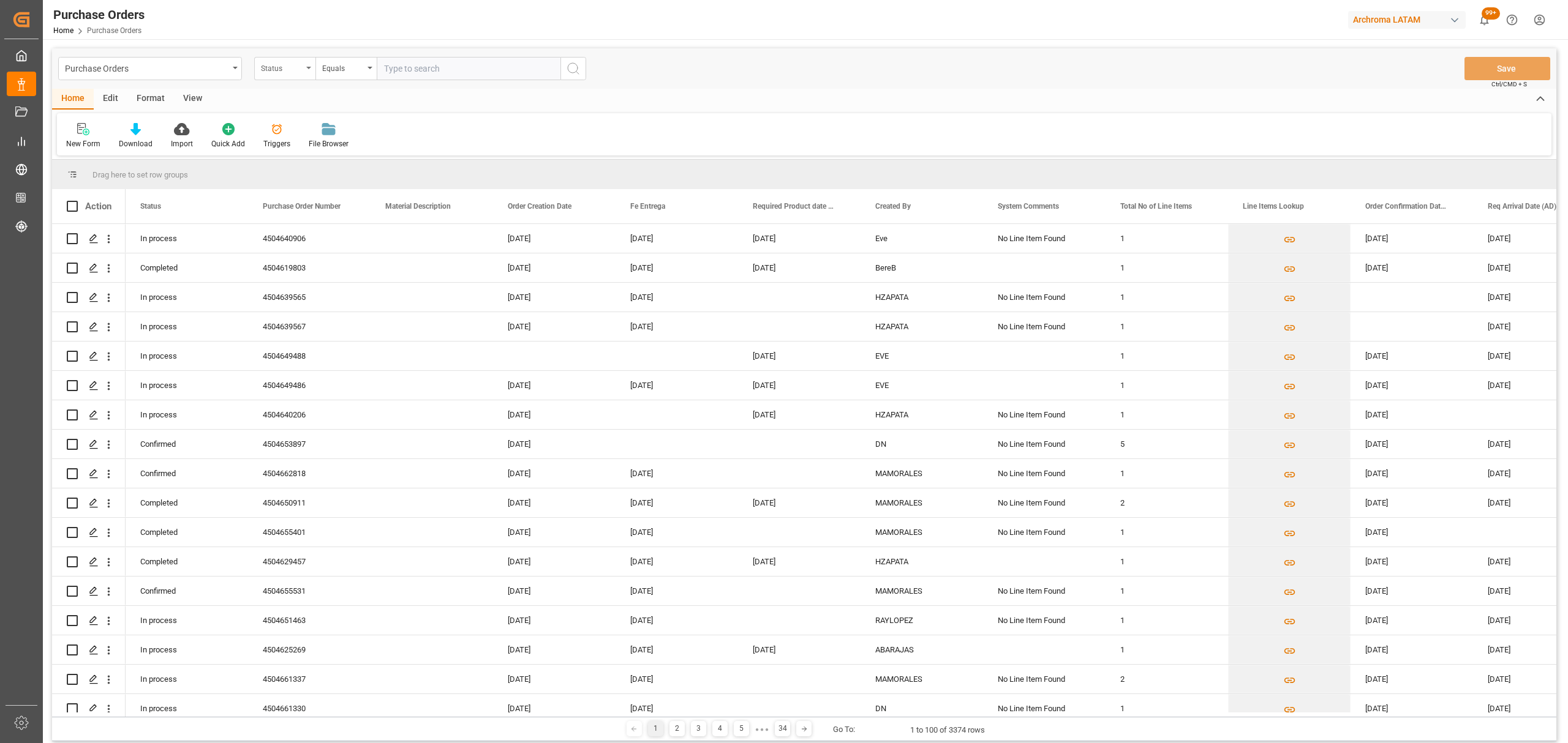
click at [300, 76] on div "Status" at bounding box center [285, 68] width 62 height 23
click at [306, 152] on div "Purchase Order Number" at bounding box center [346, 150] width 182 height 26
click at [376, 39] on header "Purchase Orders Home Purchase Orders Archroma LATAM 99+ Notifications Only show…" at bounding box center [801, 20] width 1534 height 40
click at [323, 63] on div "Equals" at bounding box center [343, 67] width 42 height 14
drag, startPoint x: 370, startPoint y: 150, endPoint x: 419, endPoint y: 86, distance: 80.6
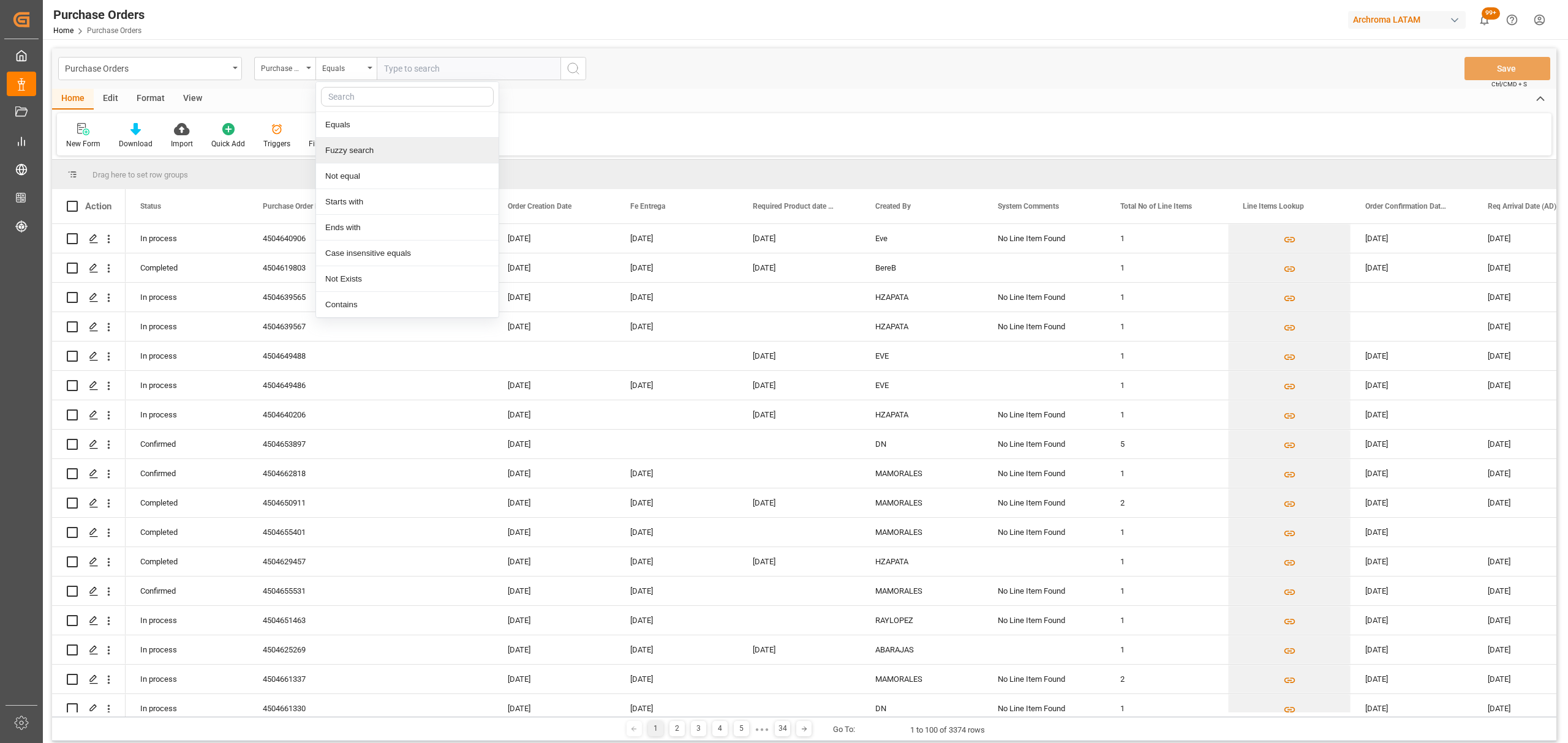
click at [370, 148] on div "Fuzzy search" at bounding box center [406, 150] width 182 height 26
click at [432, 65] on input "text" at bounding box center [468, 68] width 184 height 23
paste input "4504653897"
type input "4504653897"
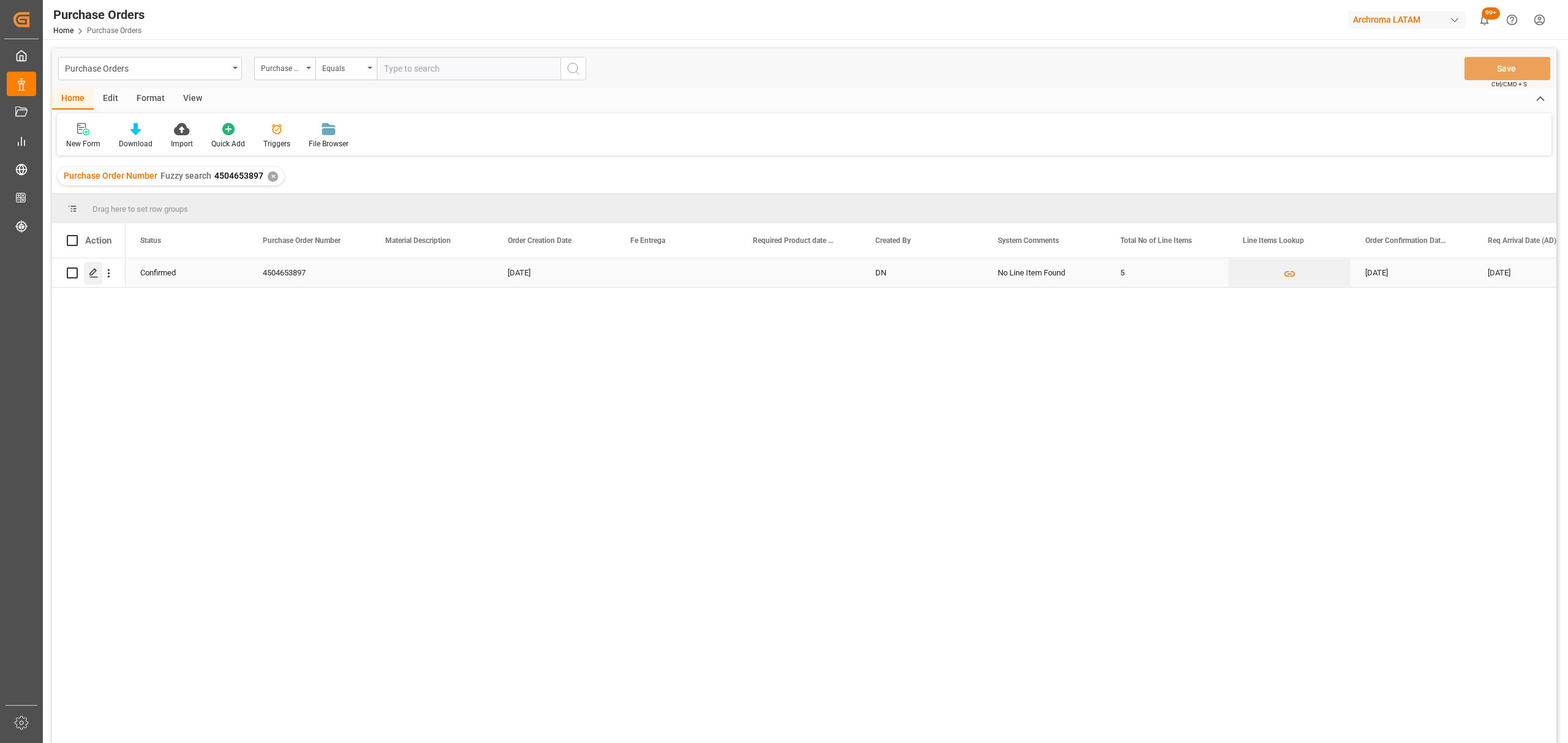
click at [99, 277] on div "Press SPACE to select this row." at bounding box center [92, 273] width 18 height 22
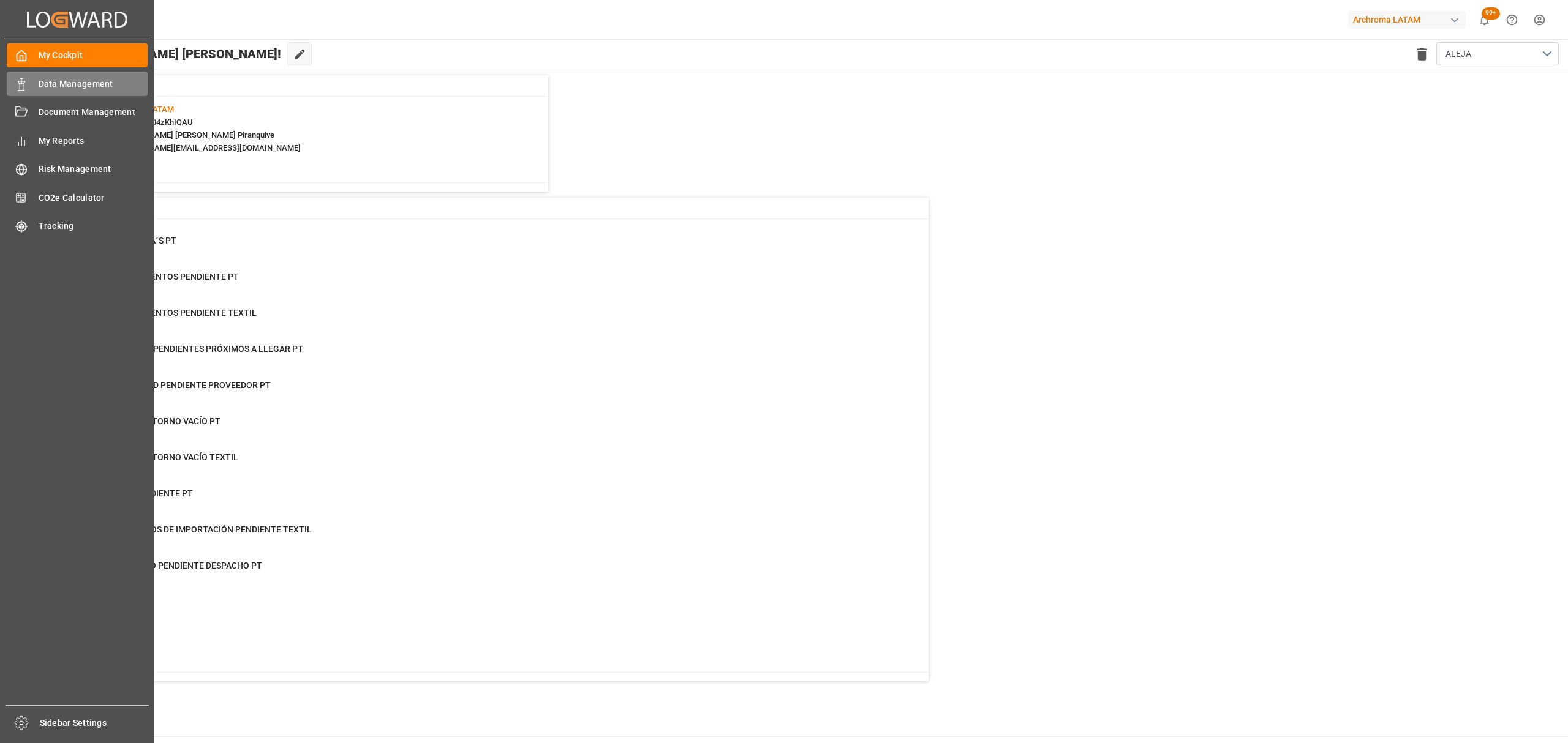
click at [59, 78] on span "Data Management" at bounding box center [93, 84] width 109 height 13
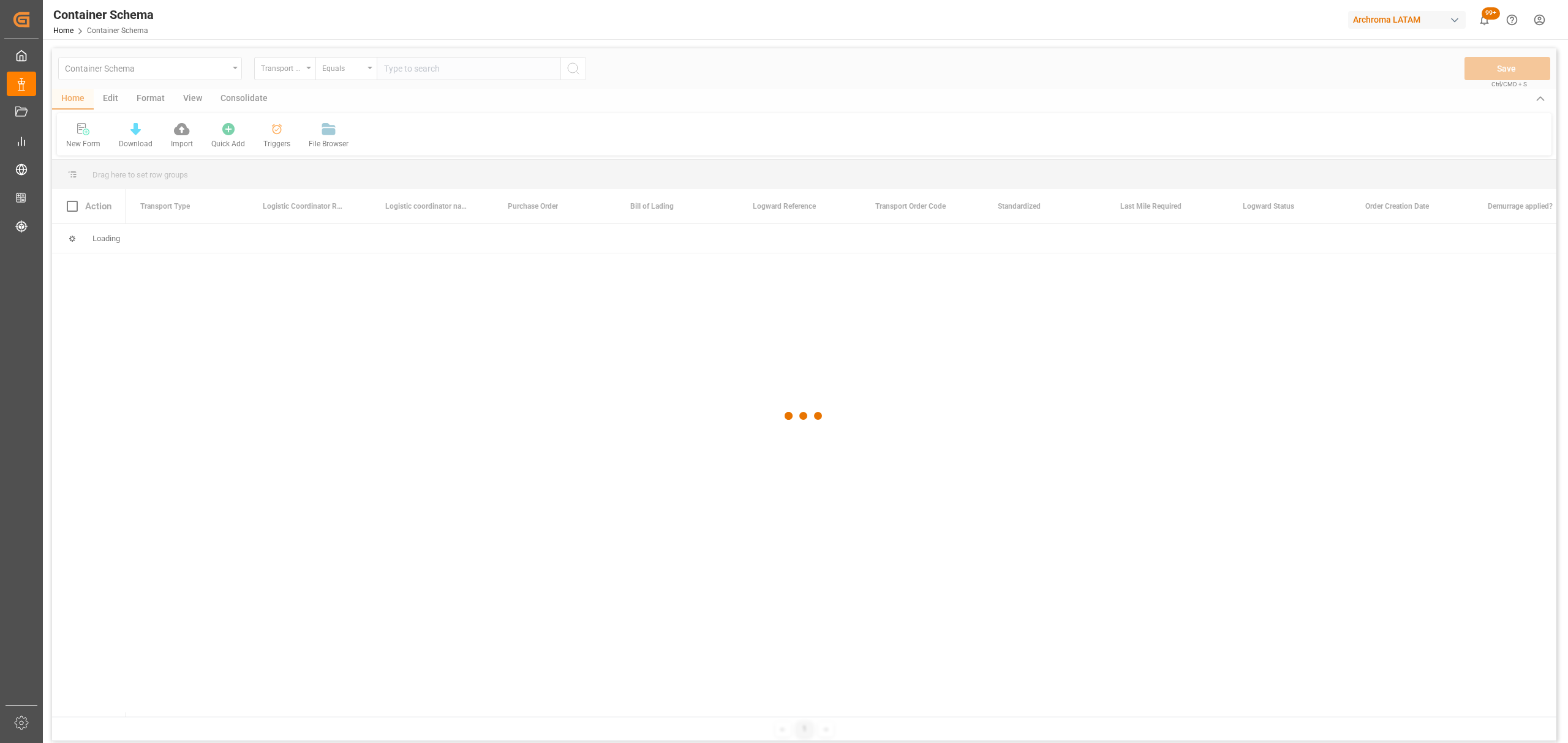
click at [208, 67] on div at bounding box center [804, 416] width 1504 height 736
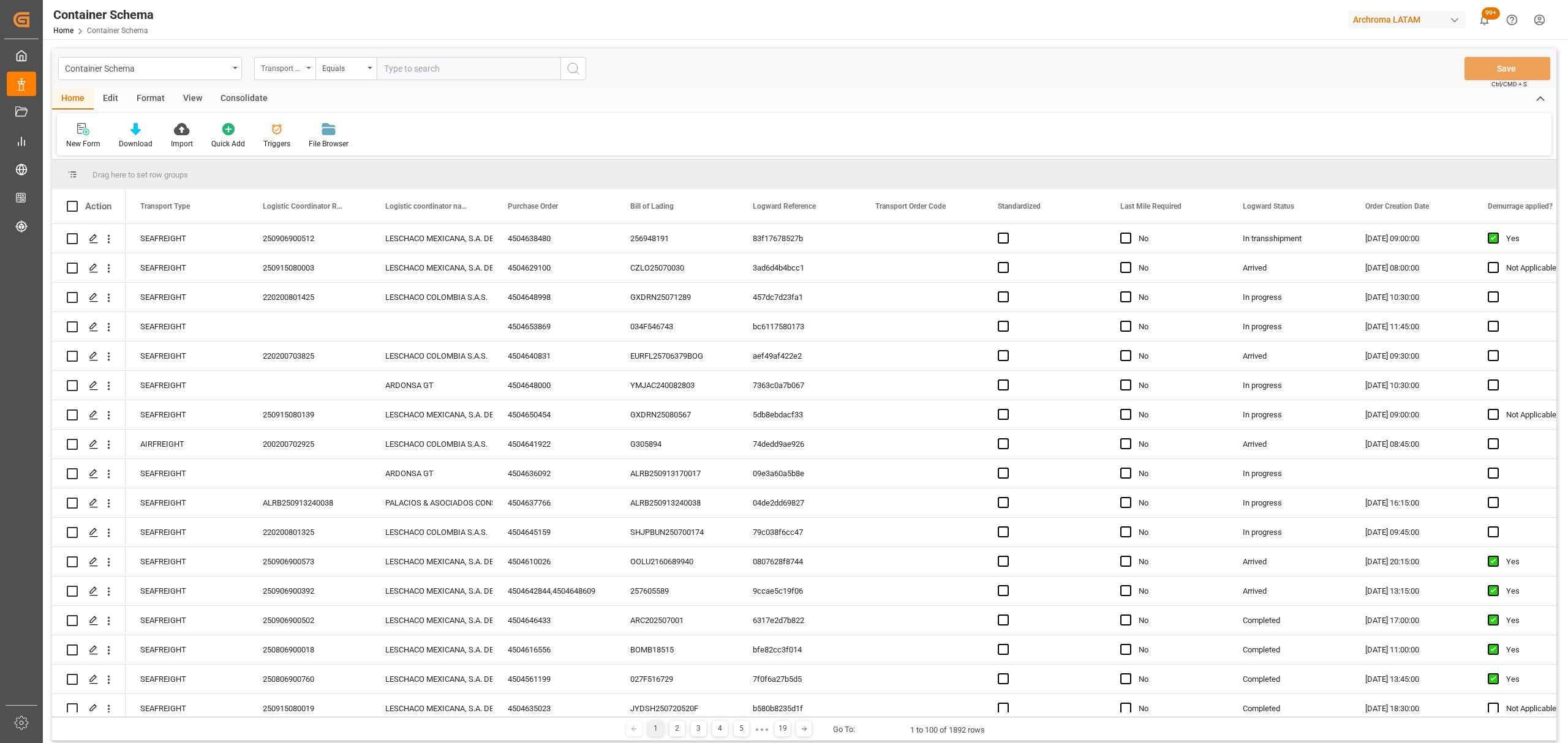
click at [287, 62] on div "Transport Type" at bounding box center [281, 67] width 42 height 14
click at [185, 64] on div "Container Schema" at bounding box center [146, 68] width 163 height 15
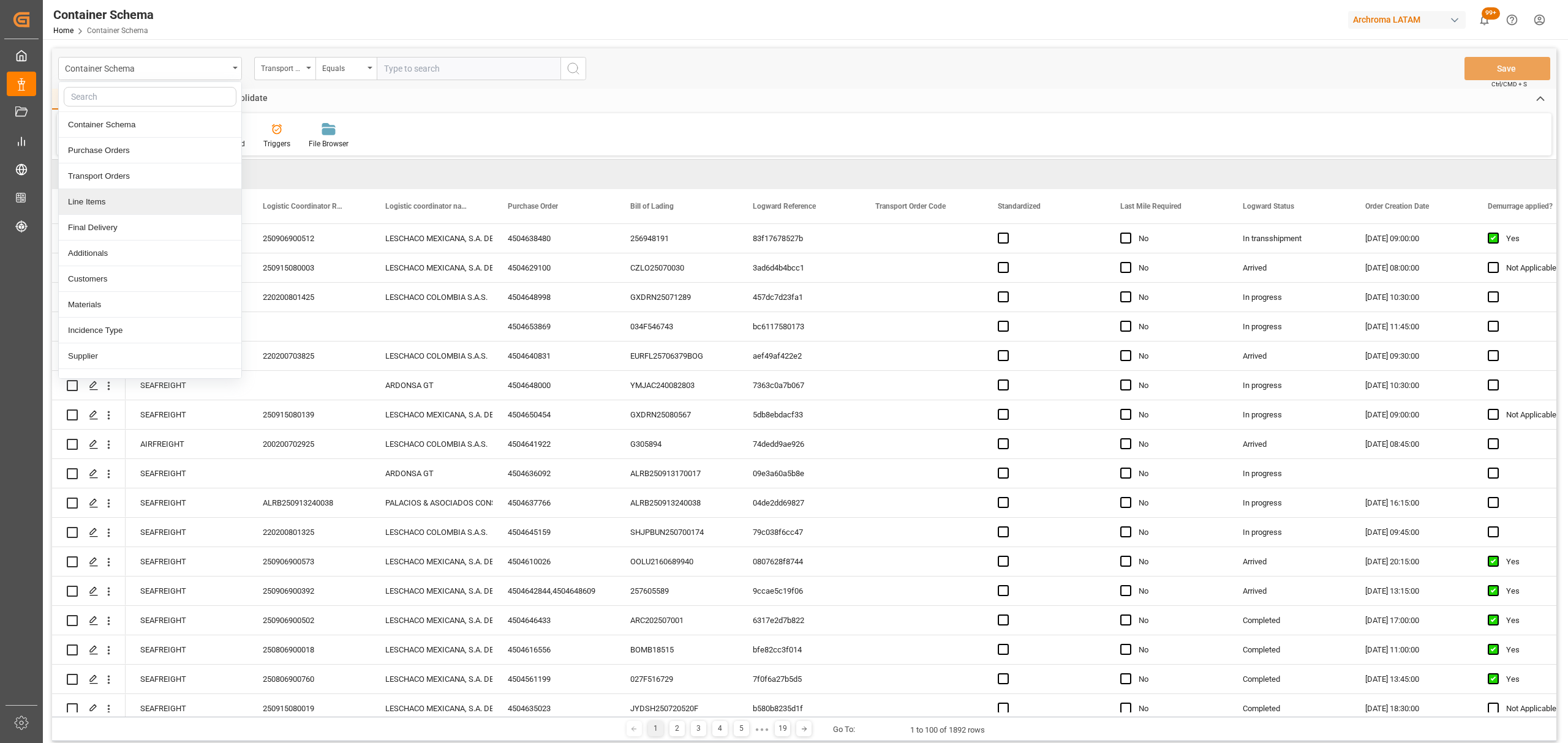
click at [118, 203] on div "Line Items" at bounding box center [150, 202] width 182 height 26
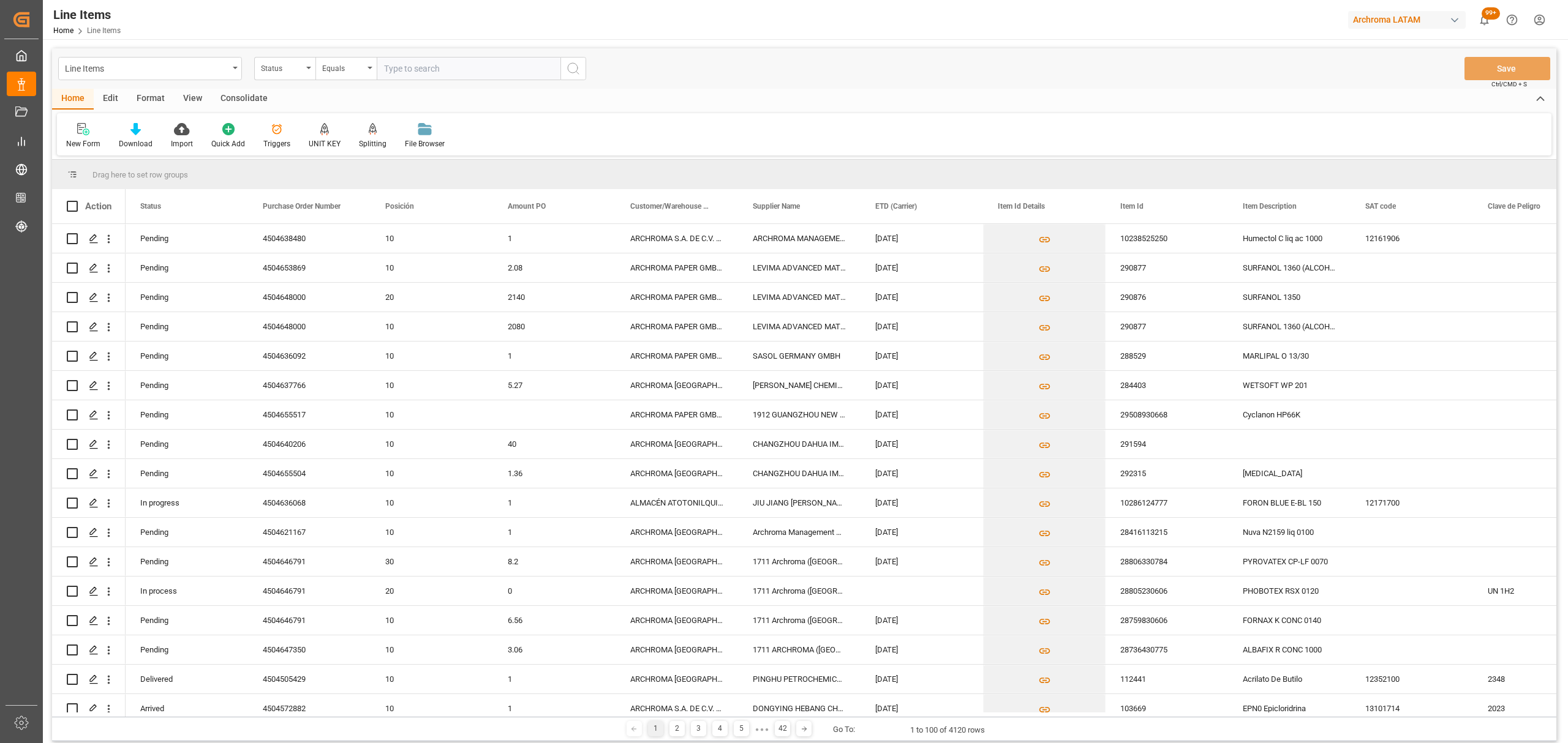
click at [287, 71] on div "Status" at bounding box center [281, 67] width 42 height 14
click at [298, 144] on div "Purchase Order Number" at bounding box center [346, 150] width 182 height 26
click at [358, 71] on div "Equals" at bounding box center [343, 67] width 42 height 14
click at [391, 150] on div "Fuzzy search" at bounding box center [406, 150] width 182 height 26
click at [441, 59] on input "text" at bounding box center [468, 68] width 184 height 23
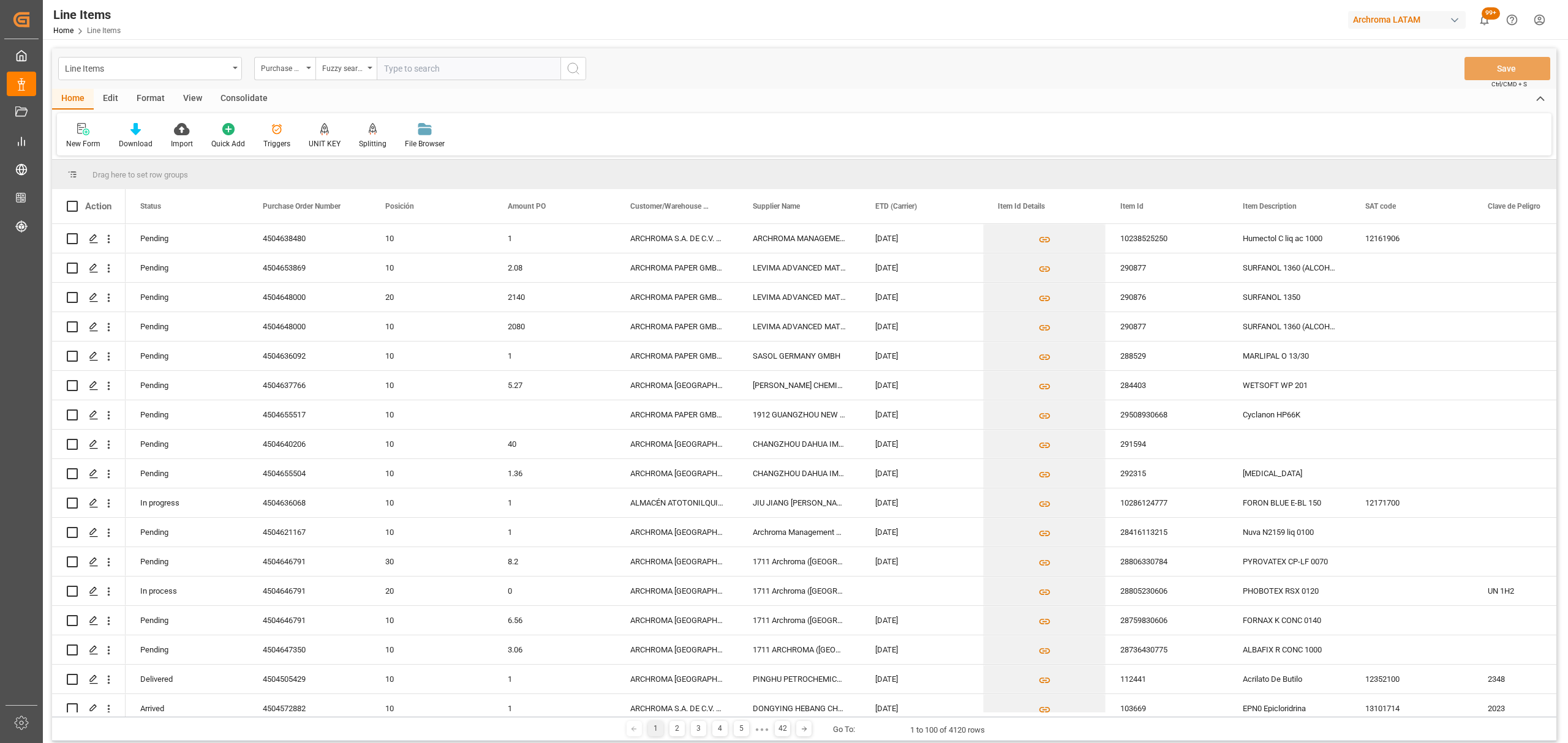
paste input "4504653897"
type input "4504653897"
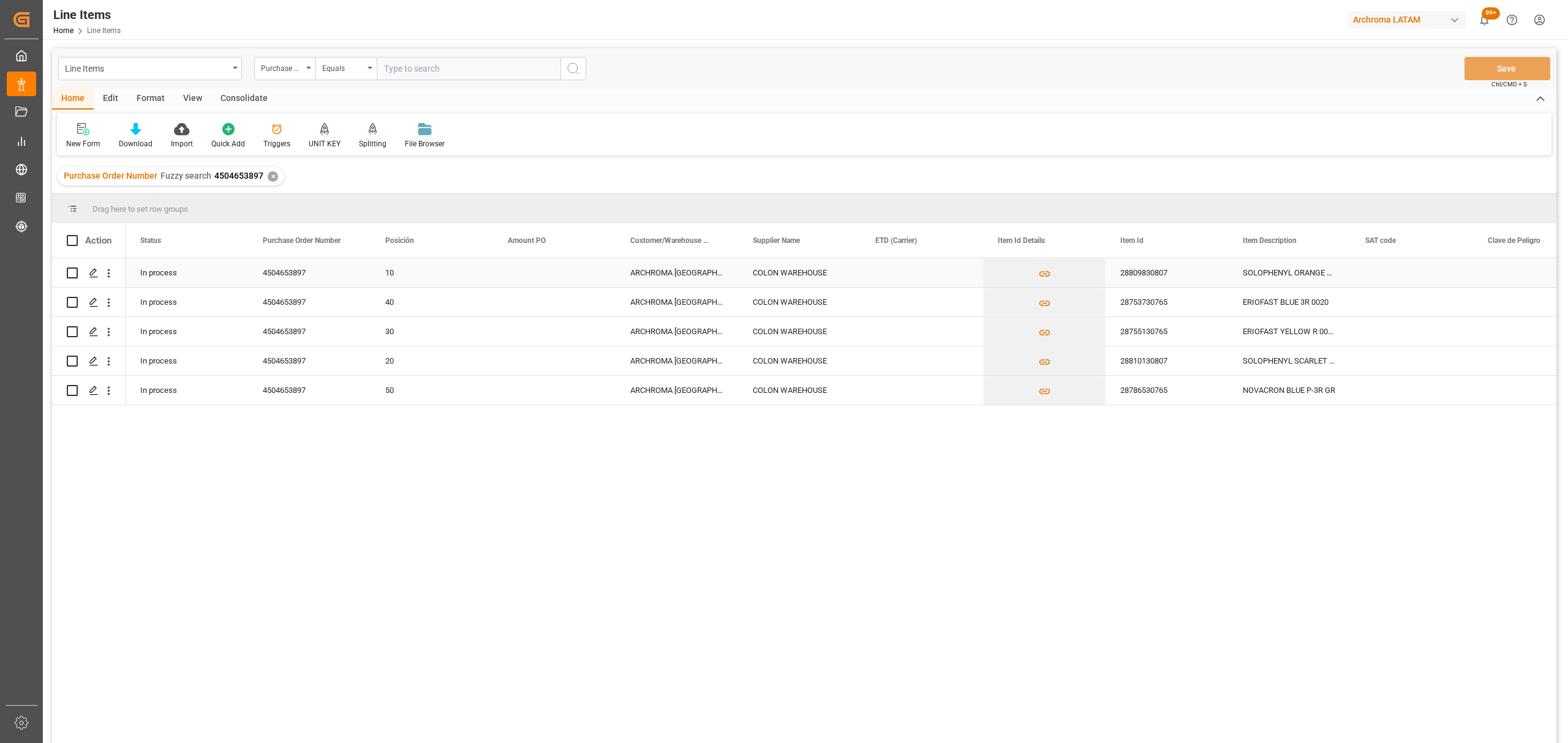
click at [1293, 280] on div "SOLOPHENYL ORANGE TGL 182% 0030" at bounding box center [1288, 273] width 122 height 29
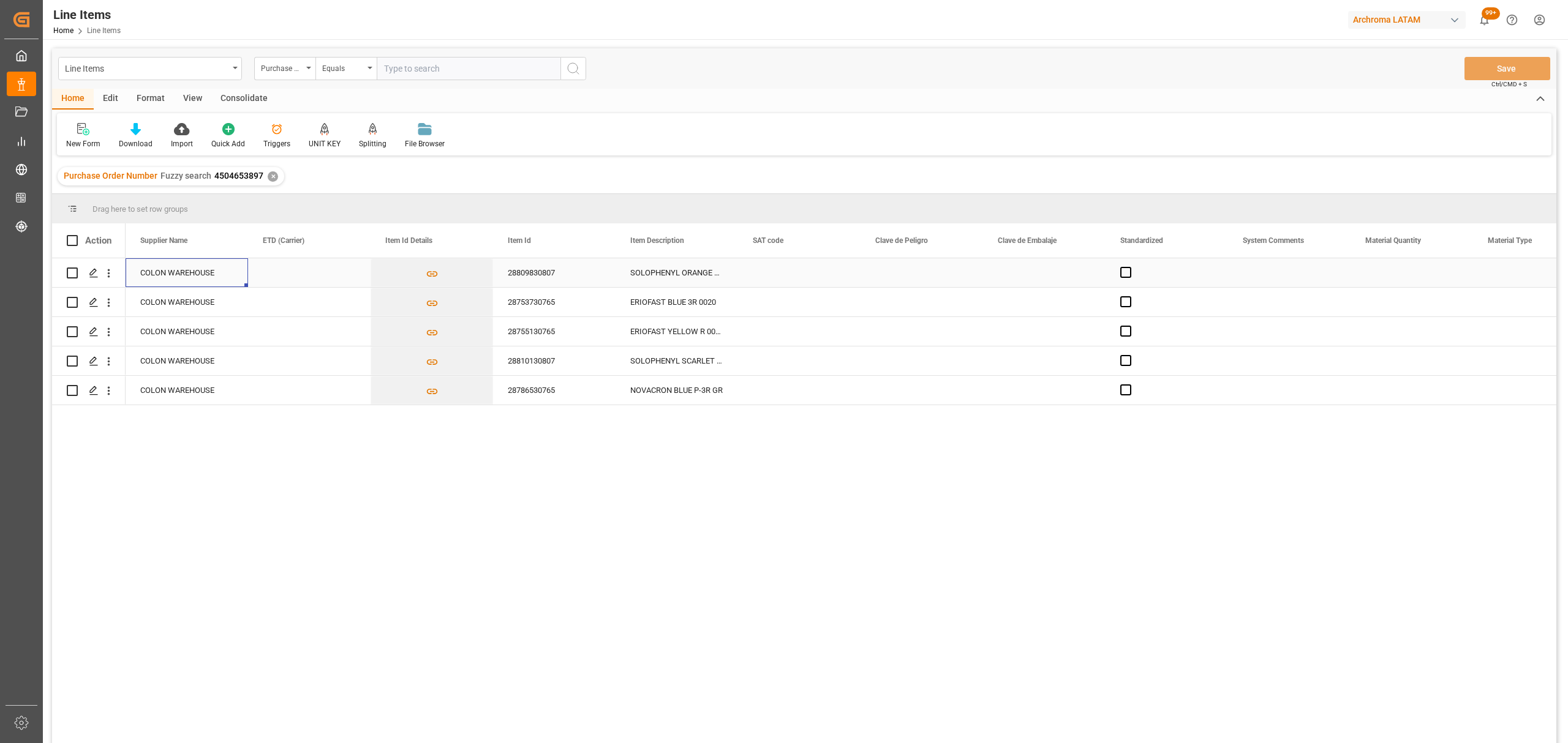
scroll to position [0, 490]
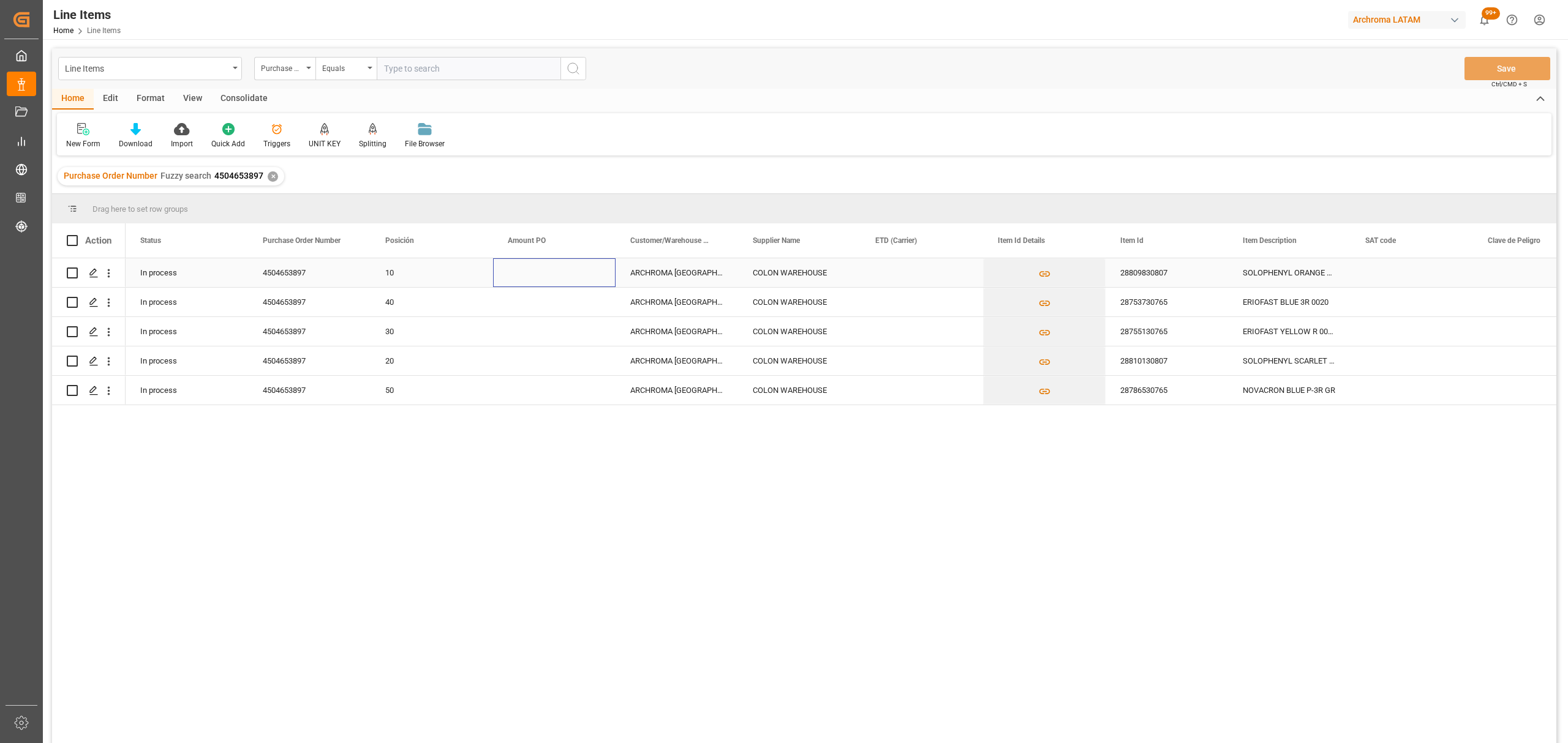
click at [527, 274] on div "Press SPACE to select this row." at bounding box center [553, 273] width 122 height 29
click at [530, 273] on div "Press SPACE to select this row." at bounding box center [553, 273] width 122 height 29
type input "5.61"
click at [919, 277] on div "Press SPACE to select this row." at bounding box center [921, 273] width 122 height 29
click at [917, 277] on div "Press SPACE to select this row." at bounding box center [921, 273] width 122 height 29
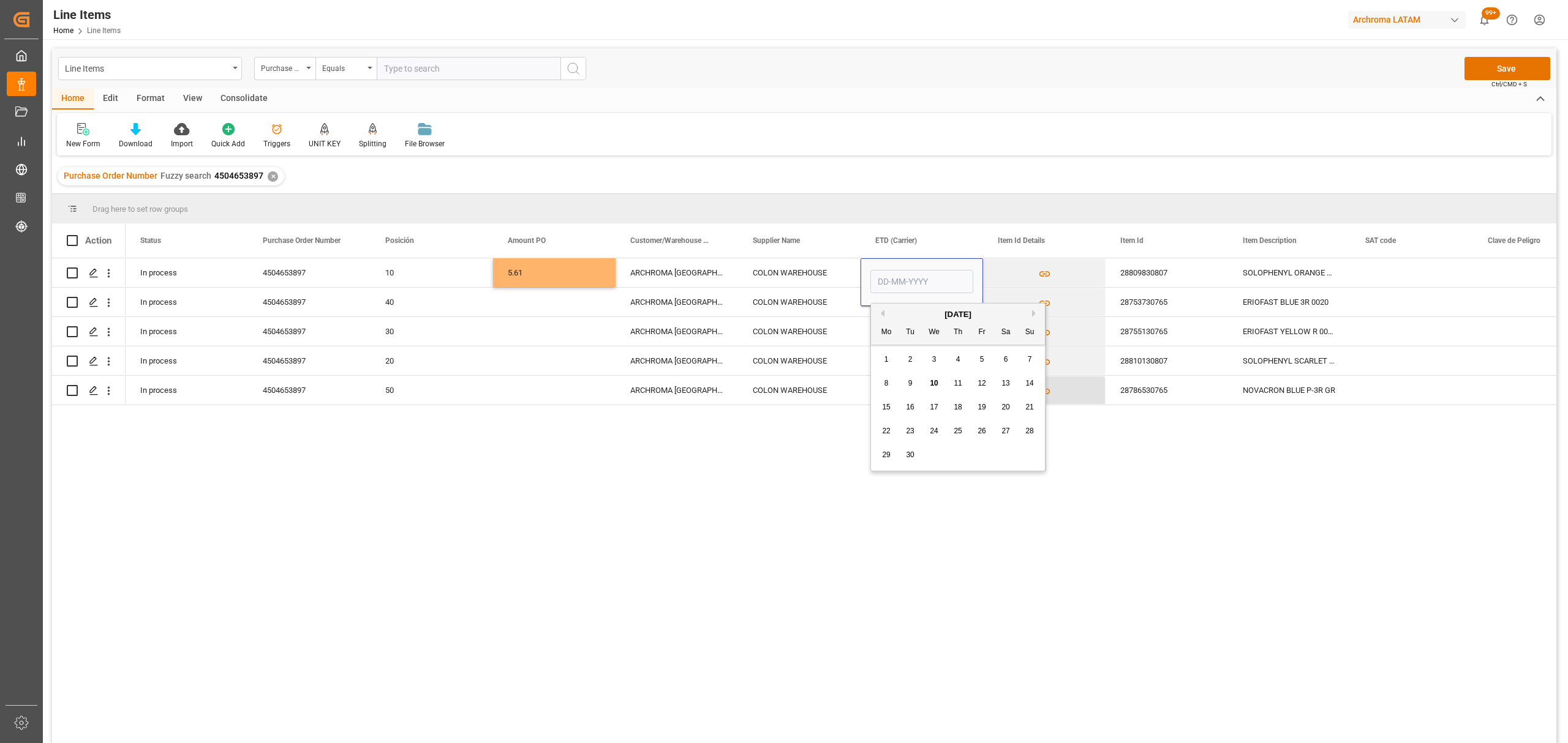
click at [1027, 378] on div "14" at bounding box center [1030, 383] width 15 height 15
type input "14-09-2025"
click at [882, 324] on div "Press SPACE to select this row." at bounding box center [921, 332] width 122 height 29
click at [801, 285] on div "COLON WAREHOUSE" at bounding box center [799, 273] width 122 height 29
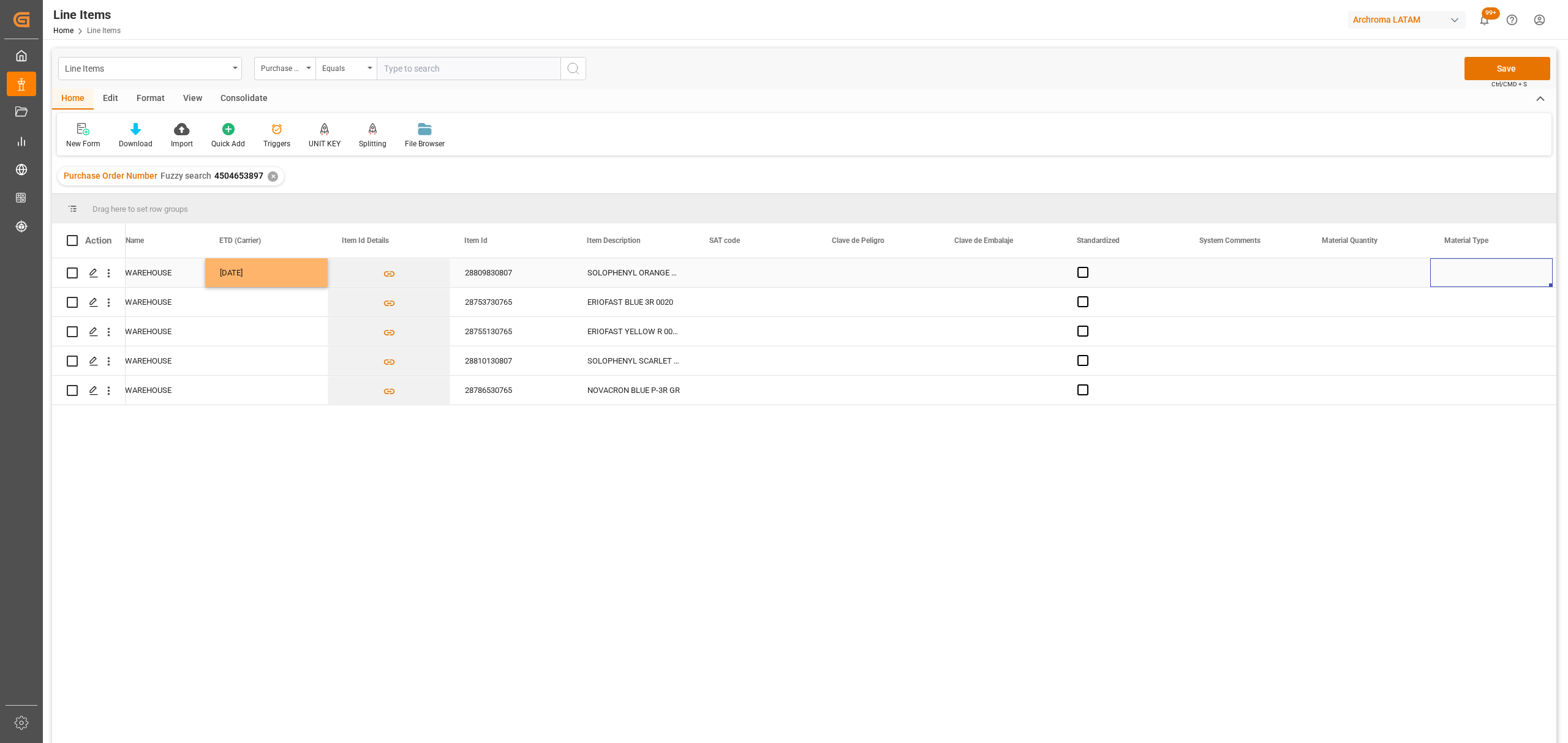
scroll to position [0, 655]
click at [1400, 274] on div "Press SPACE to select this row." at bounding box center [1369, 273] width 122 height 29
click at [1400, 275] on input "Press SPACE to select this row." at bounding box center [1369, 280] width 103 height 23
type input "1"
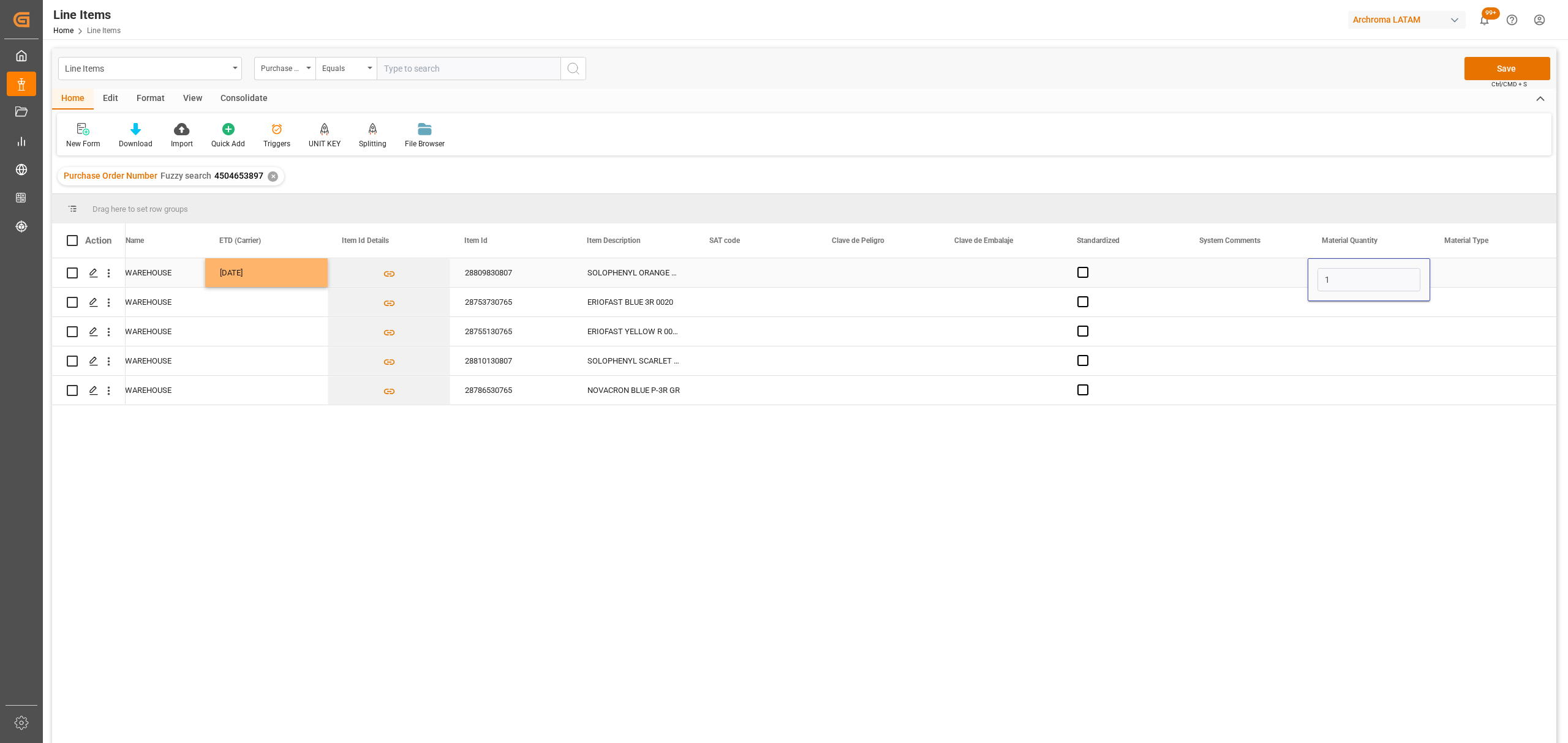
click at [1464, 274] on div "Press SPACE to select this row." at bounding box center [1491, 273] width 122 height 29
click at [1465, 273] on div "Press SPACE to select this row." at bounding box center [1491, 273] width 122 height 29
click at [1523, 283] on icon "open menu" at bounding box center [1530, 280] width 15 height 15
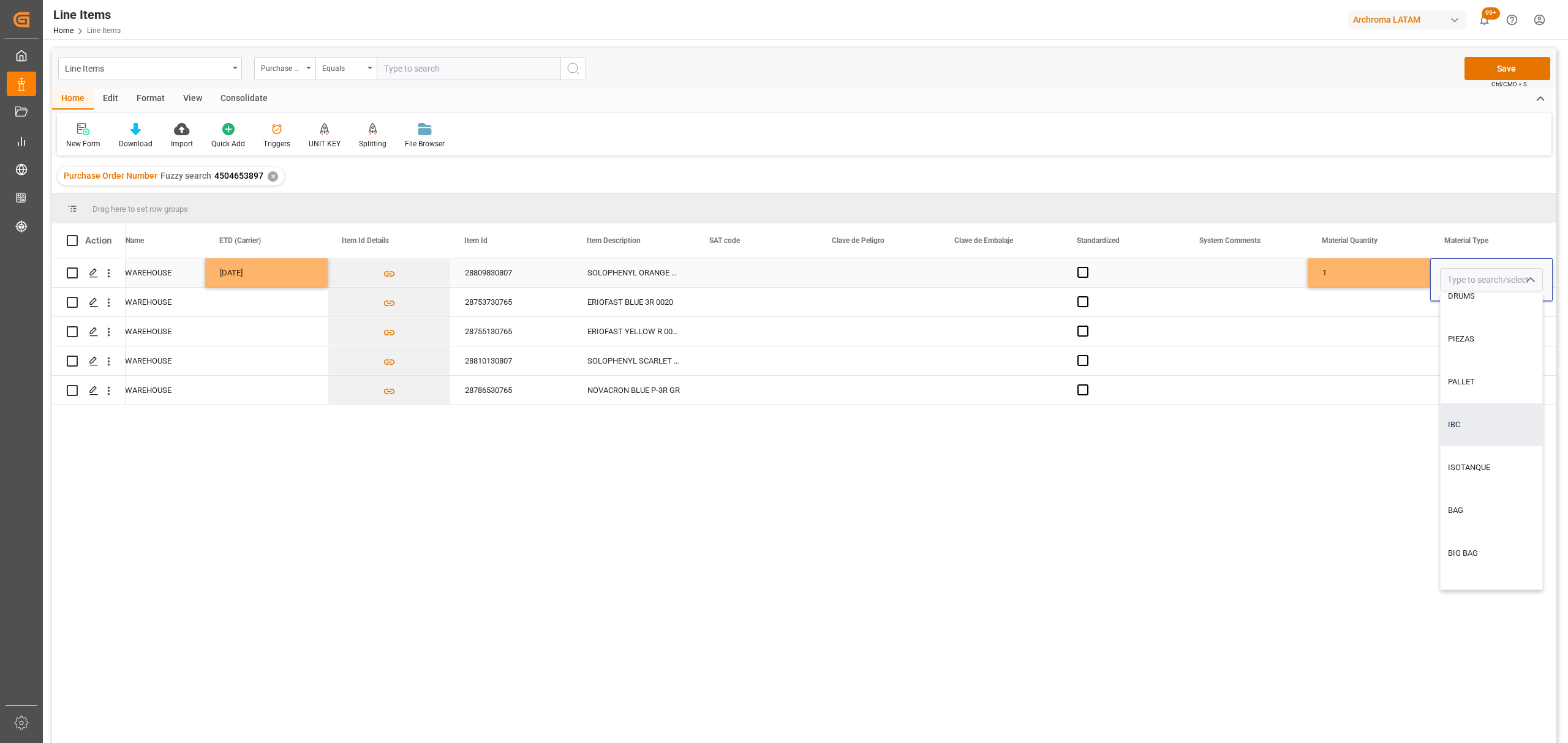
scroll to position [133, 0]
click at [1475, 486] on div "BIG BAG" at bounding box center [1491, 482] width 102 height 43
type input "BIG BAG"
click at [1330, 280] on div "1" at bounding box center [1369, 273] width 122 height 29
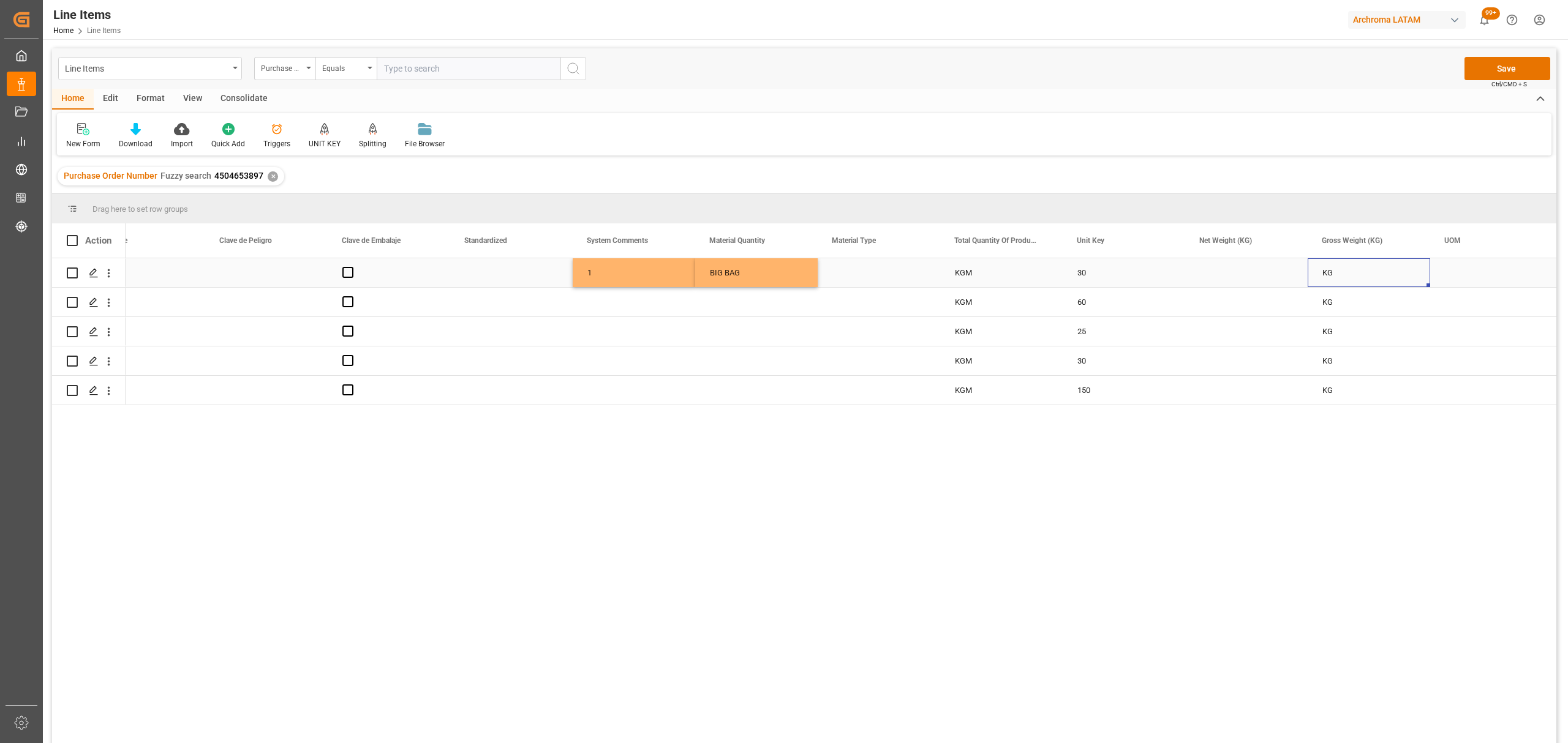
scroll to position [0, 1390]
click at [1216, 274] on div "Press SPACE to select this row." at bounding box center [1246, 273] width 122 height 29
click at [1216, 274] on input "Press SPACE to select this row." at bounding box center [1246, 280] width 103 height 23
type input "31.710"
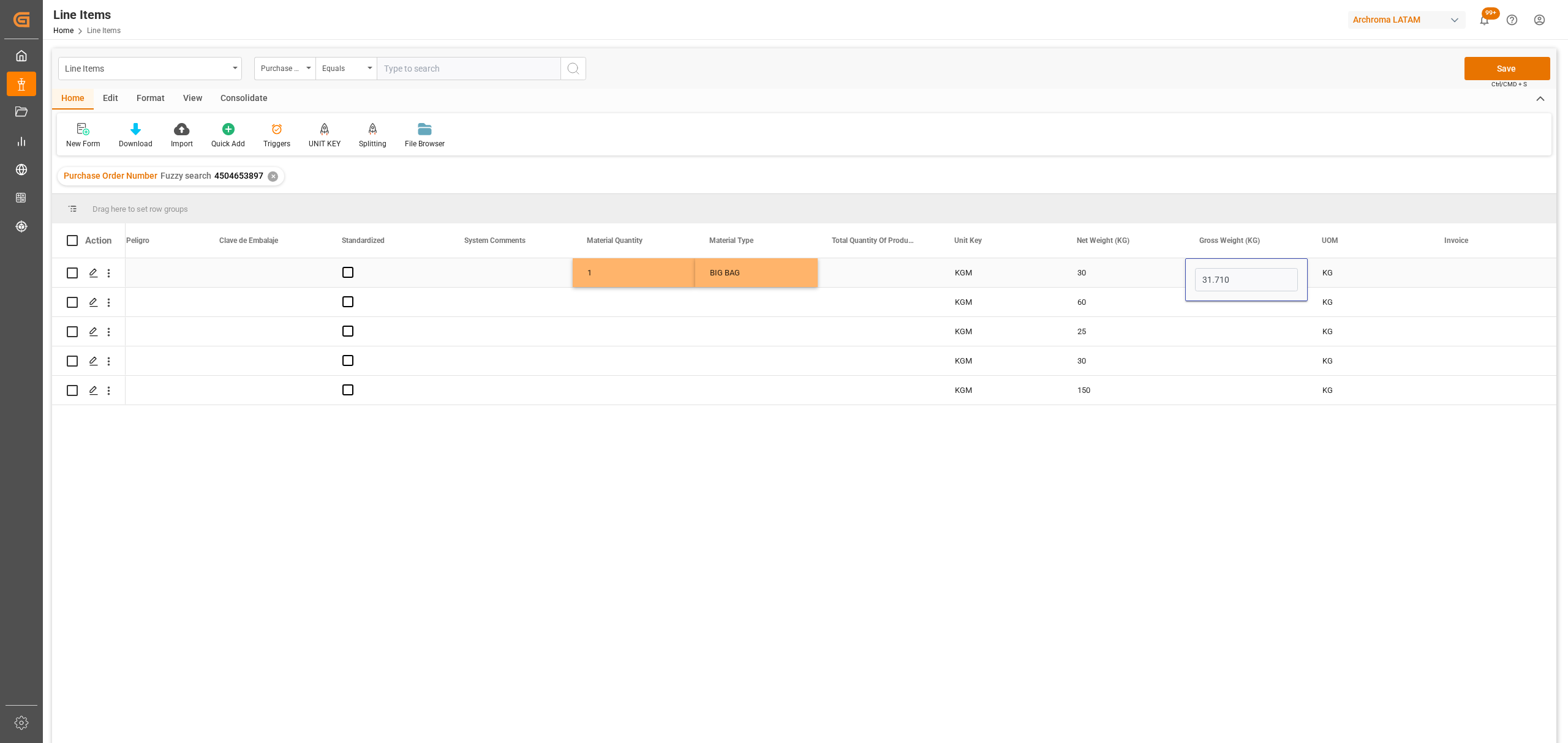
click at [1424, 280] on div "KG" at bounding box center [1369, 273] width 122 height 29
click at [1456, 273] on div "Press SPACE to select this row." at bounding box center [1491, 273] width 122 height 29
click at [1468, 278] on input "Press SPACE to select this row." at bounding box center [1491, 280] width 103 height 23
paste input "7060003497"
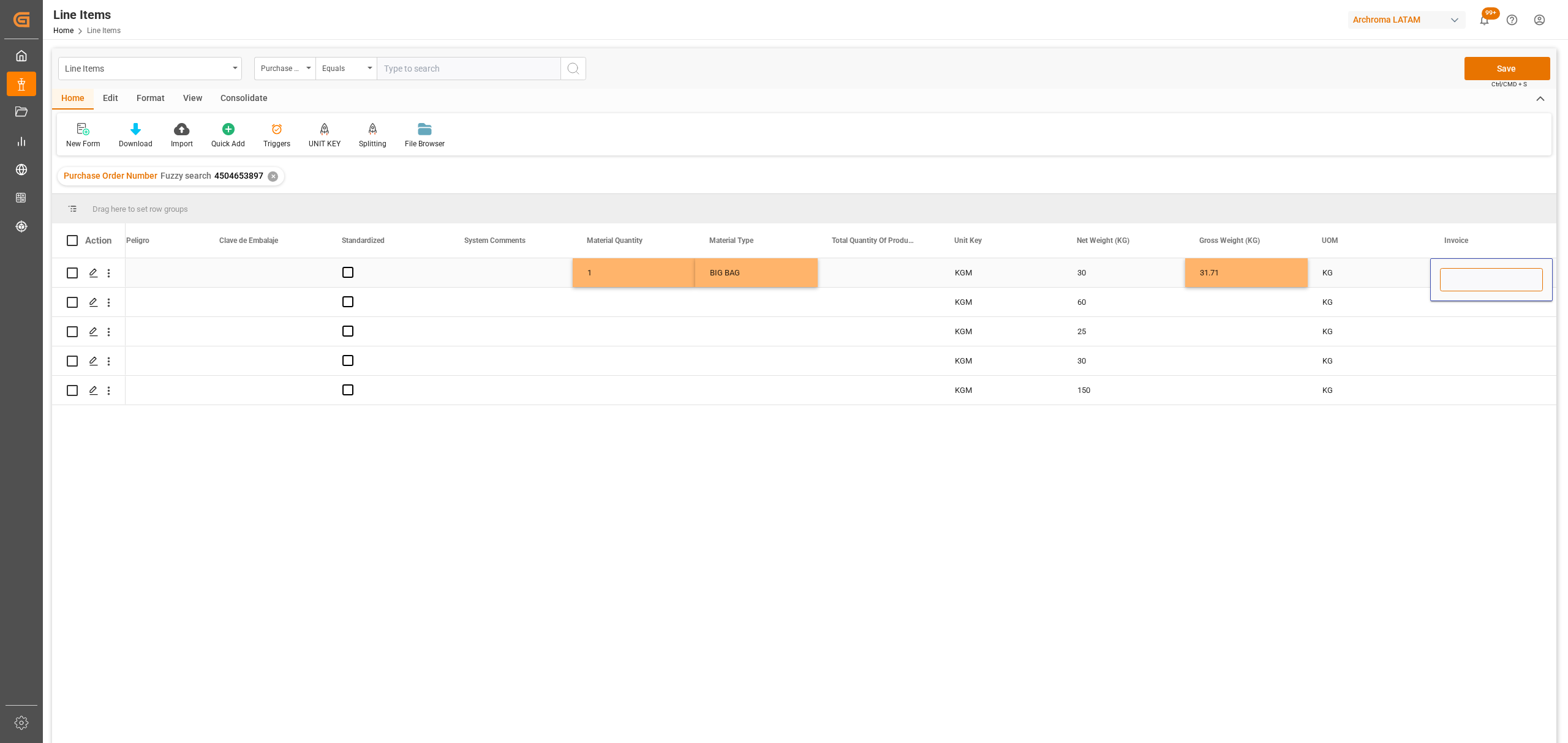
type input "7060003497"
click at [1382, 273] on div "KG" at bounding box center [1369, 273] width 122 height 29
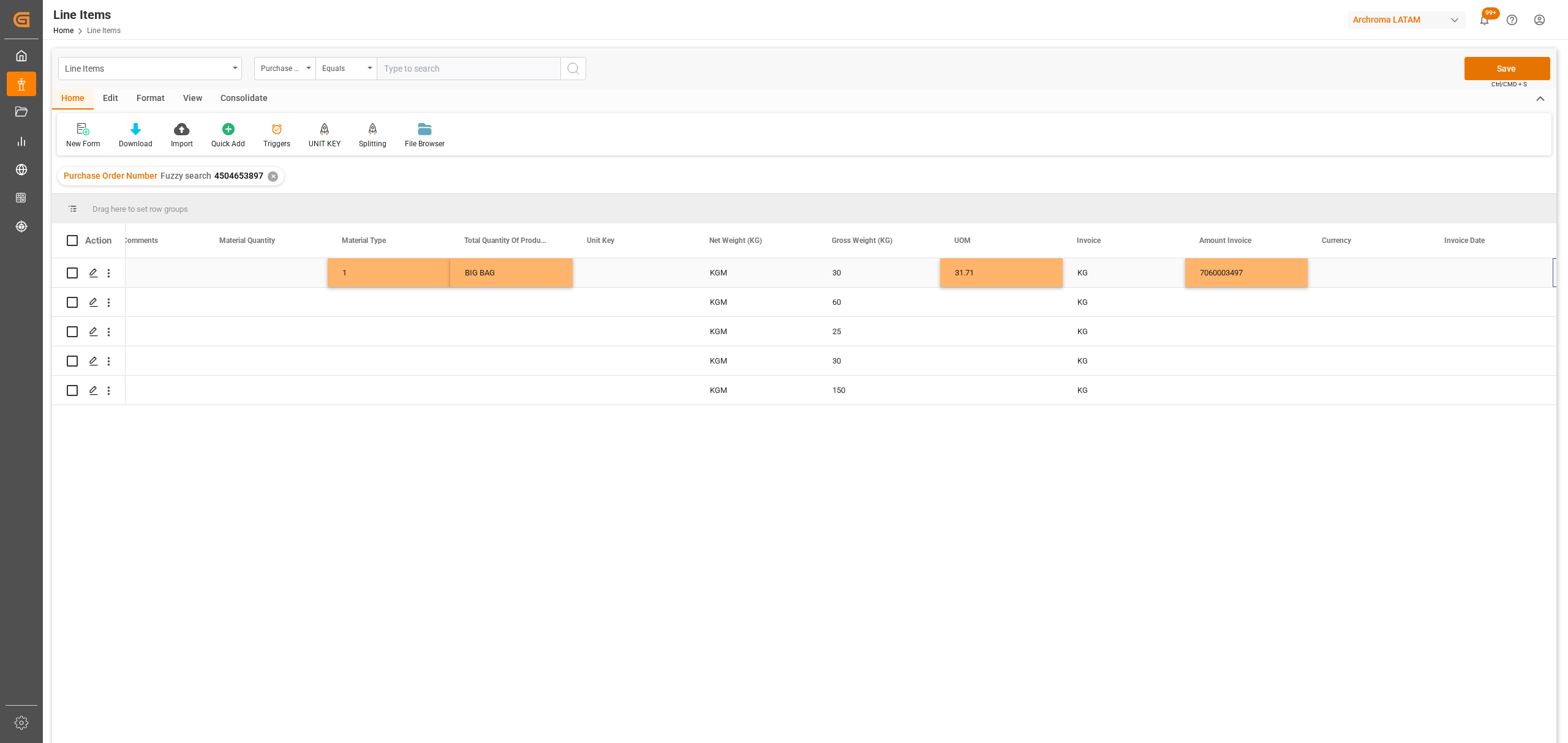
scroll to position [0, 1758]
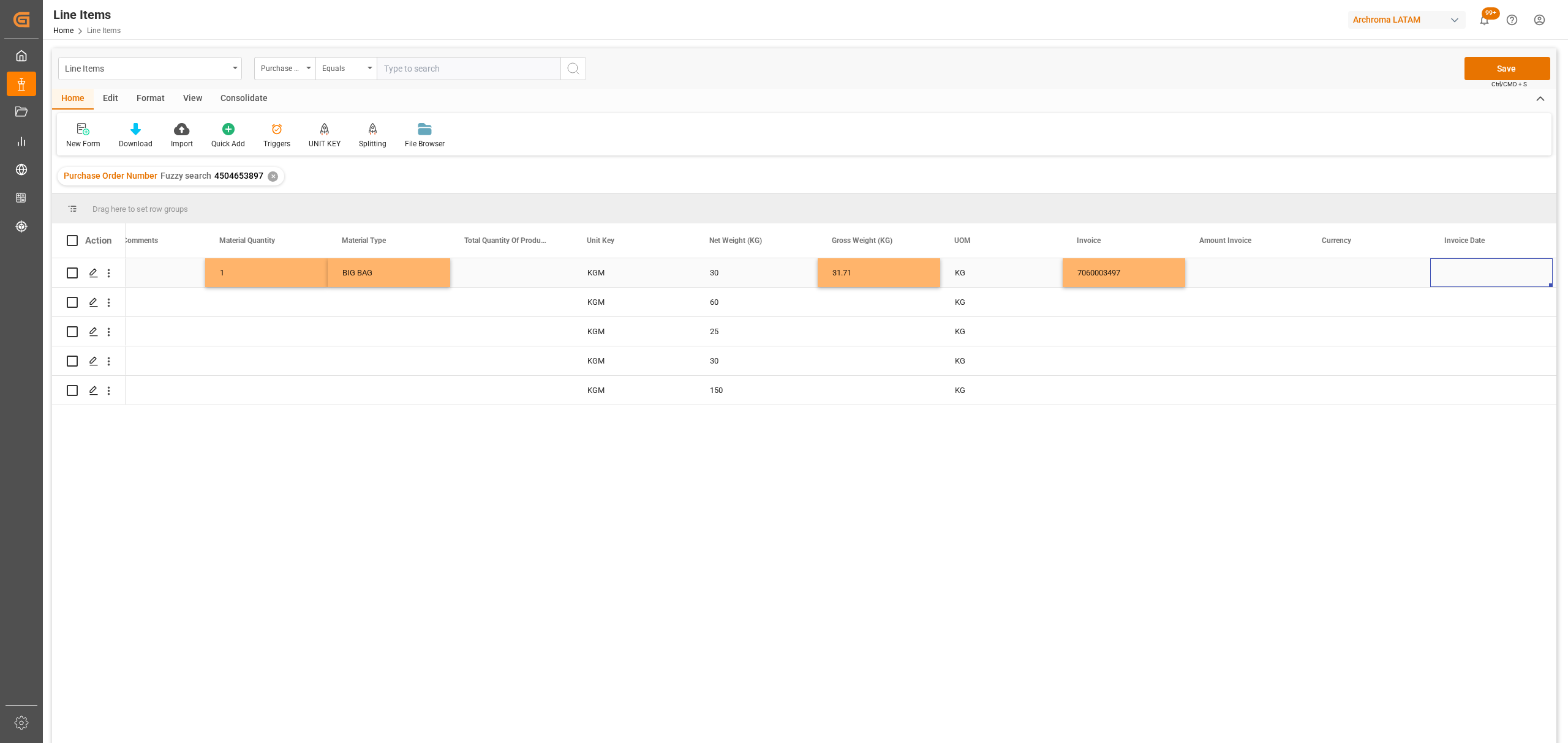
click at [1253, 273] on div "Press SPACE to select this row." at bounding box center [1246, 273] width 122 height 29
click at [1253, 273] on input "Press SPACE to select this row." at bounding box center [1246, 280] width 103 height 23
click at [1223, 284] on input "Press SPACE to select this row." at bounding box center [1246, 280] width 103 height 23
type input "168.30"
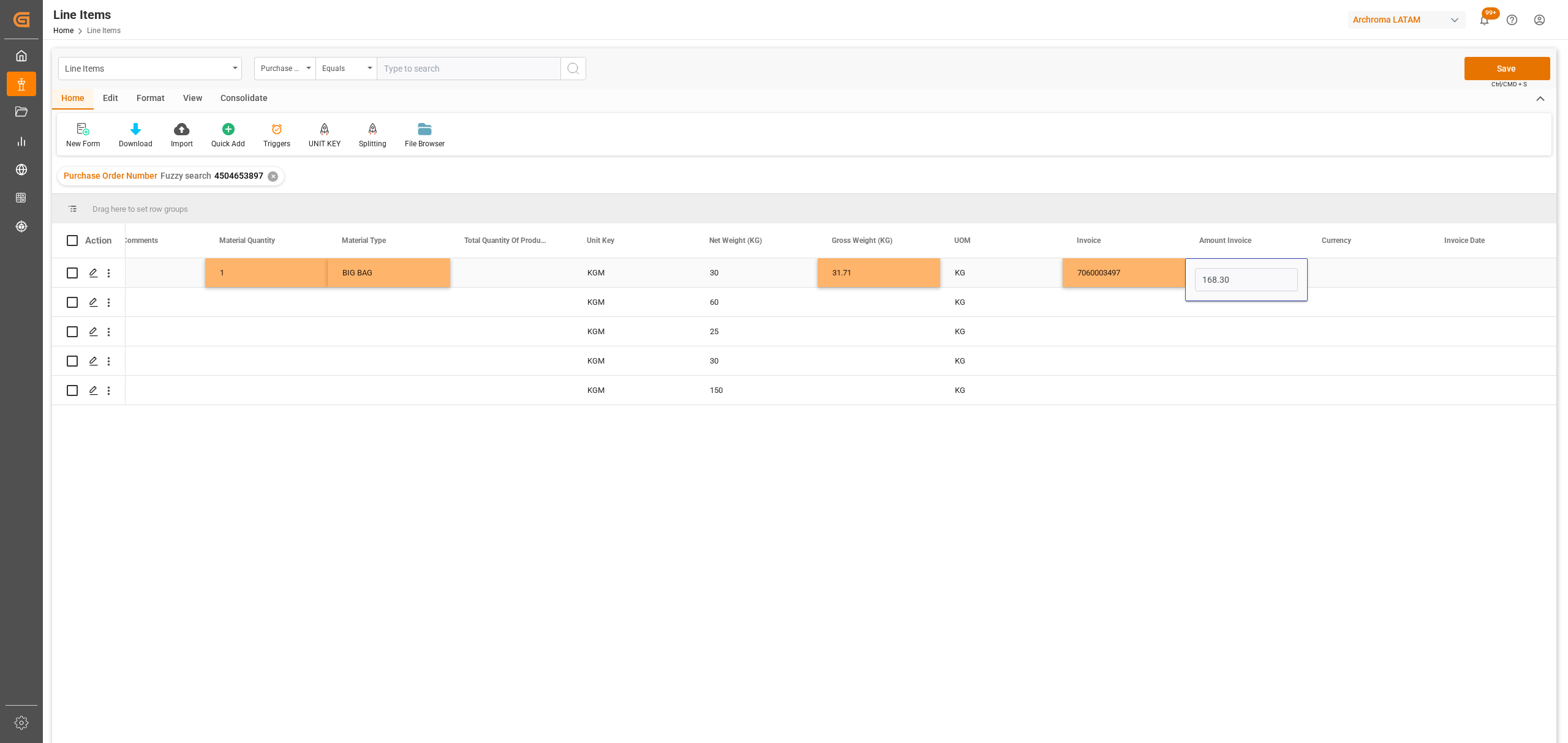
click at [1395, 260] on div "Press SPACE to select this row." at bounding box center [1369, 273] width 122 height 29
click at [1395, 258] on div "Press SPACE to select this row." at bounding box center [1369, 273] width 122 height 29
click at [1405, 274] on icon "open menu" at bounding box center [1407, 280] width 15 height 15
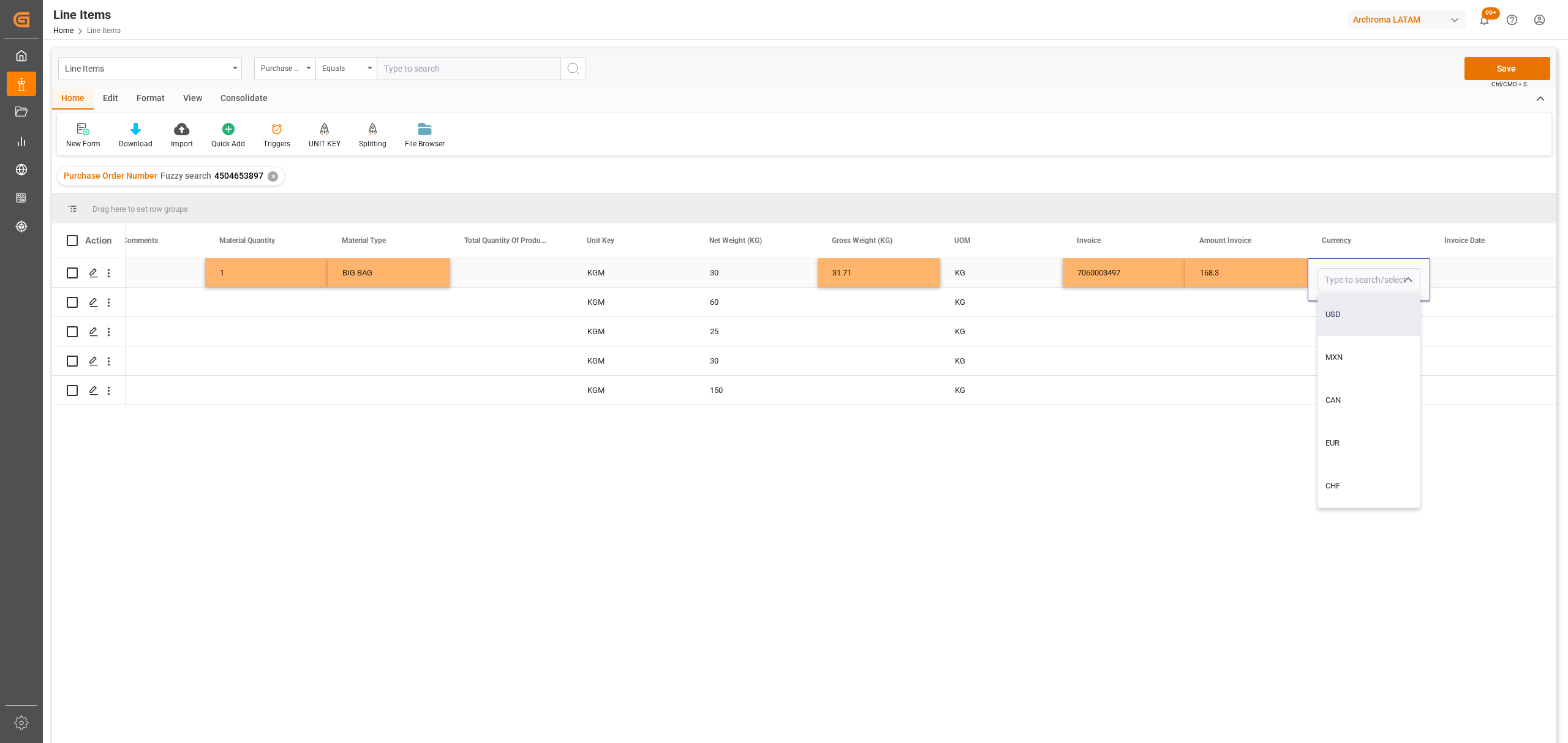
click at [1352, 316] on div "USD" at bounding box center [1369, 315] width 102 height 43
type input "USD"
click at [1476, 279] on div "Press SPACE to select this row." at bounding box center [1491, 273] width 122 height 29
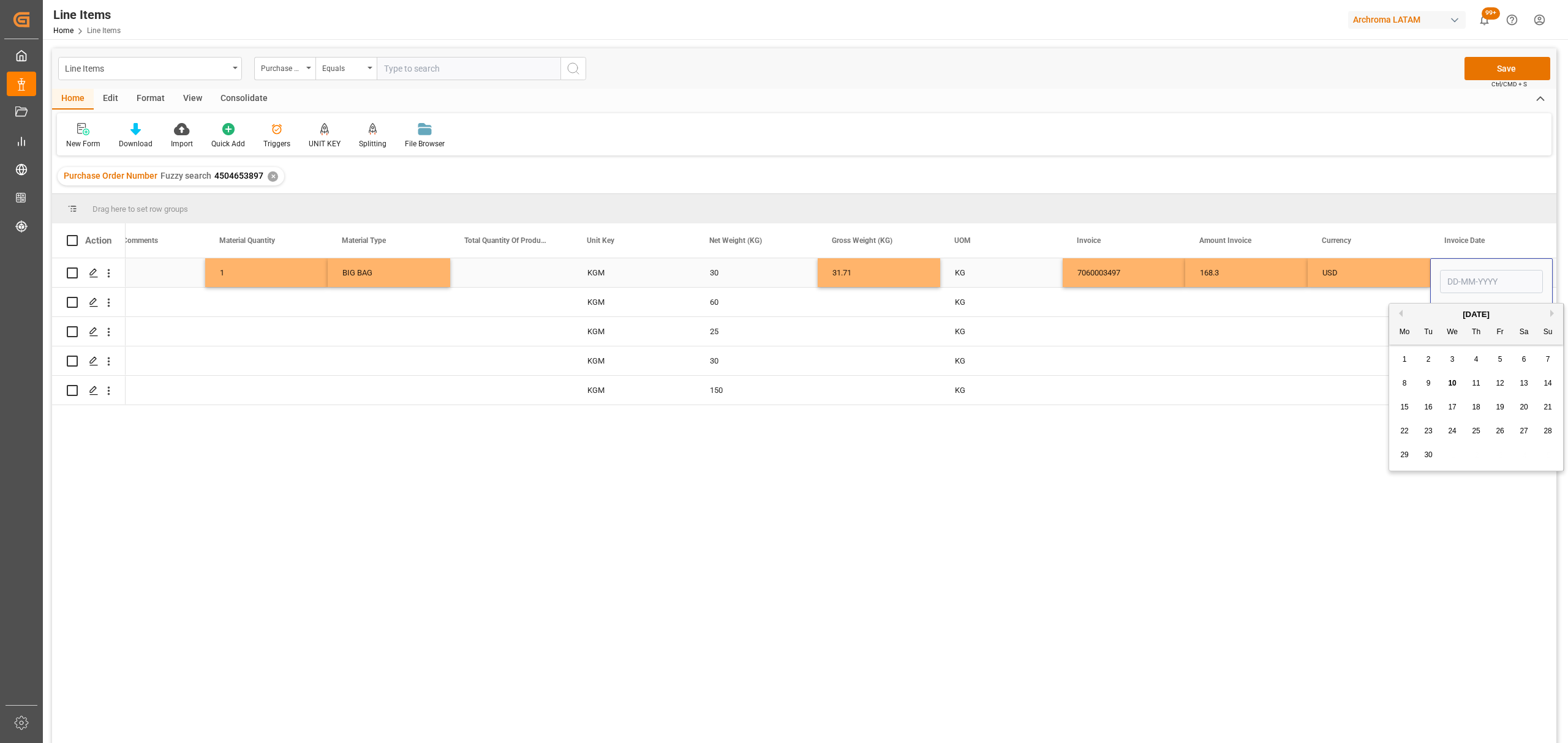
click at [1476, 279] on input "Press SPACE to select this row." at bounding box center [1491, 281] width 103 height 23
click at [1394, 370] on div "1 2 3 4 5 6 7" at bounding box center [1476, 360] width 167 height 24
click at [1494, 363] on div "5" at bounding box center [1500, 359] width 15 height 15
type input "05-09-2025"
click at [1379, 273] on div "USD" at bounding box center [1369, 273] width 93 height 28
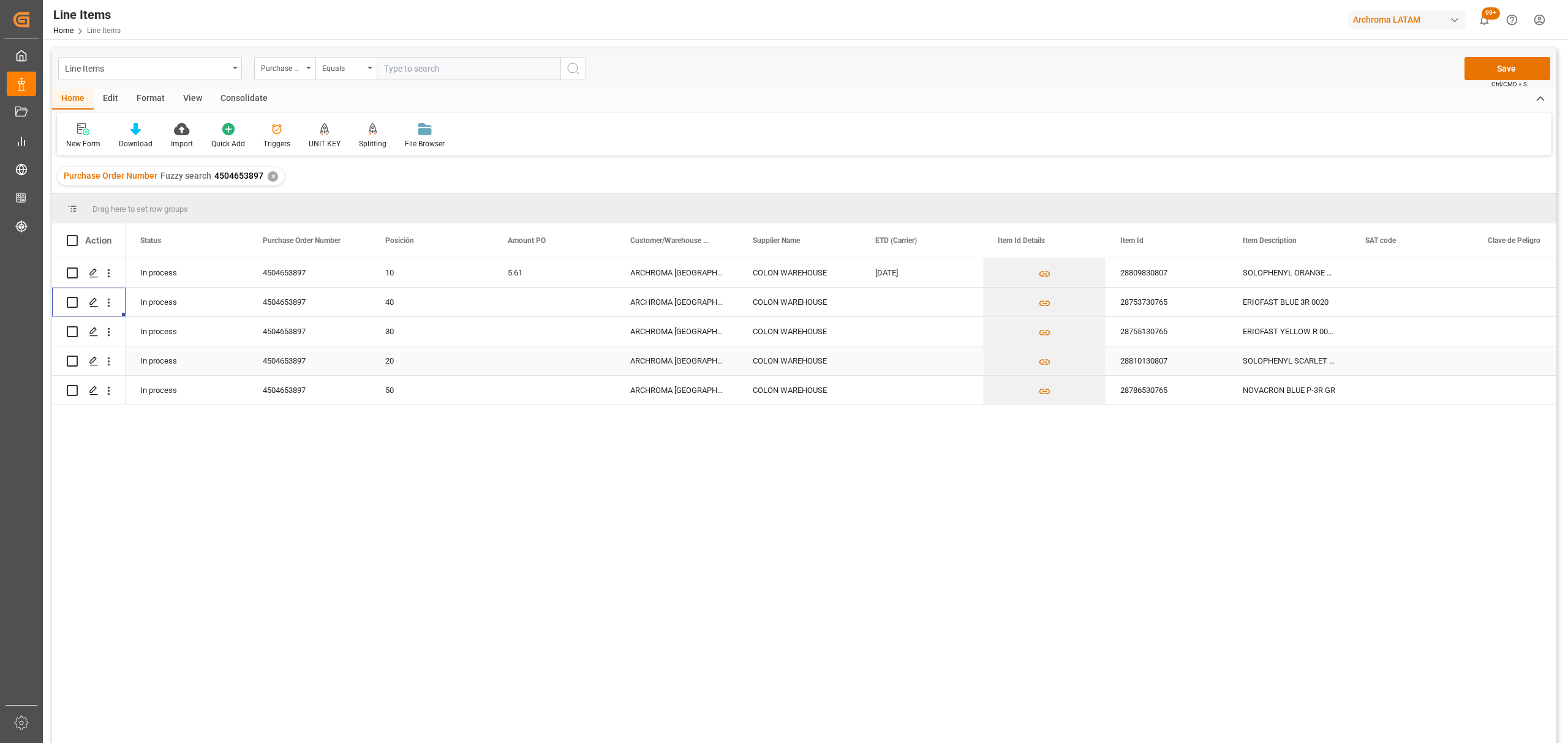
click at [473, 361] on div "20" at bounding box center [431, 361] width 93 height 28
click at [527, 358] on div "Press SPACE to select this row." at bounding box center [553, 361] width 122 height 29
type input "16.28"
click at [913, 366] on div "Press SPACE to select this row." at bounding box center [921, 361] width 122 height 29
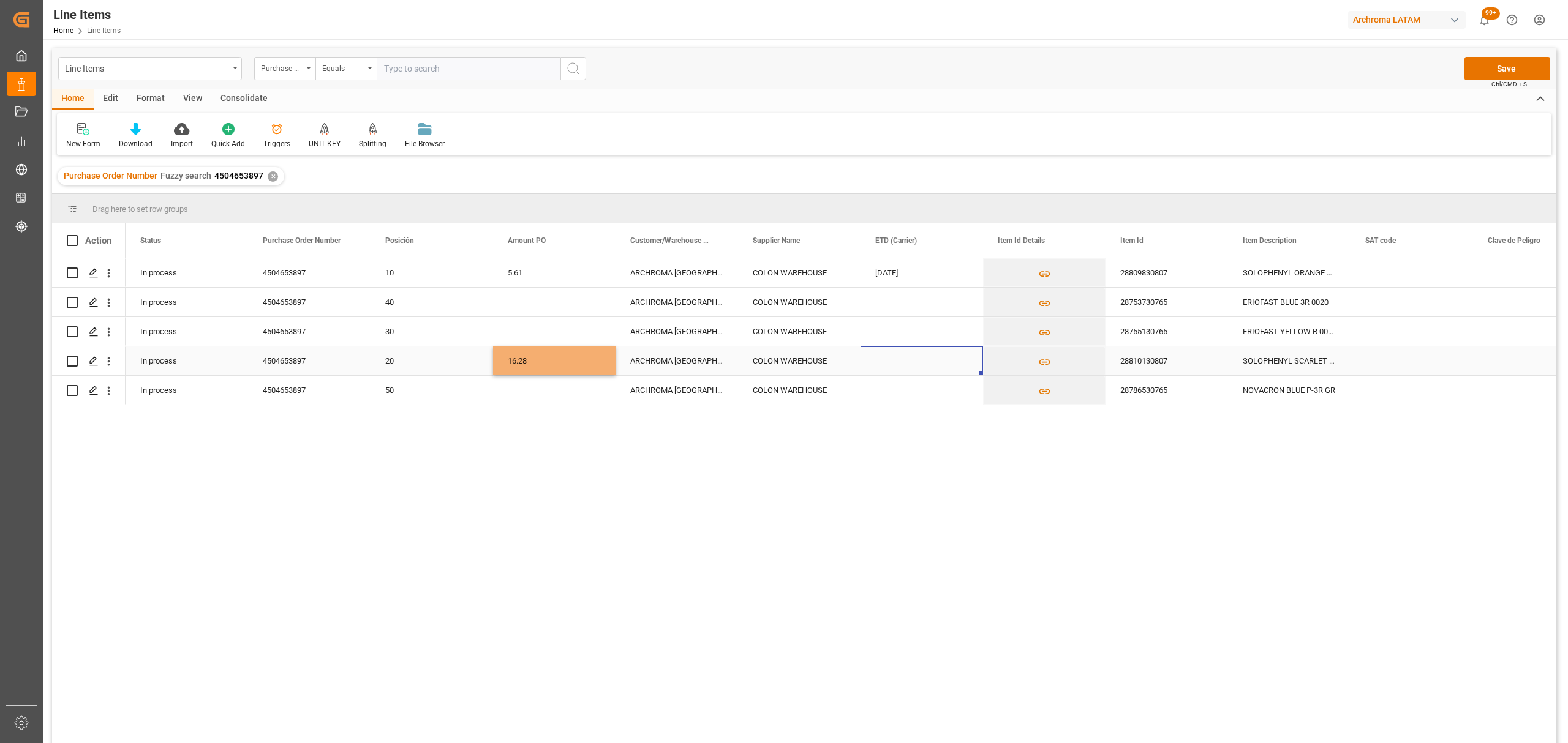
click at [913, 366] on div "Press SPACE to select this row." at bounding box center [921, 361] width 122 height 29
click at [1030, 479] on div "14" at bounding box center [1030, 471] width 15 height 15
type input "14-09-2025"
click at [1368, 361] on div "Press SPACE to select this row." at bounding box center [1411, 361] width 122 height 29
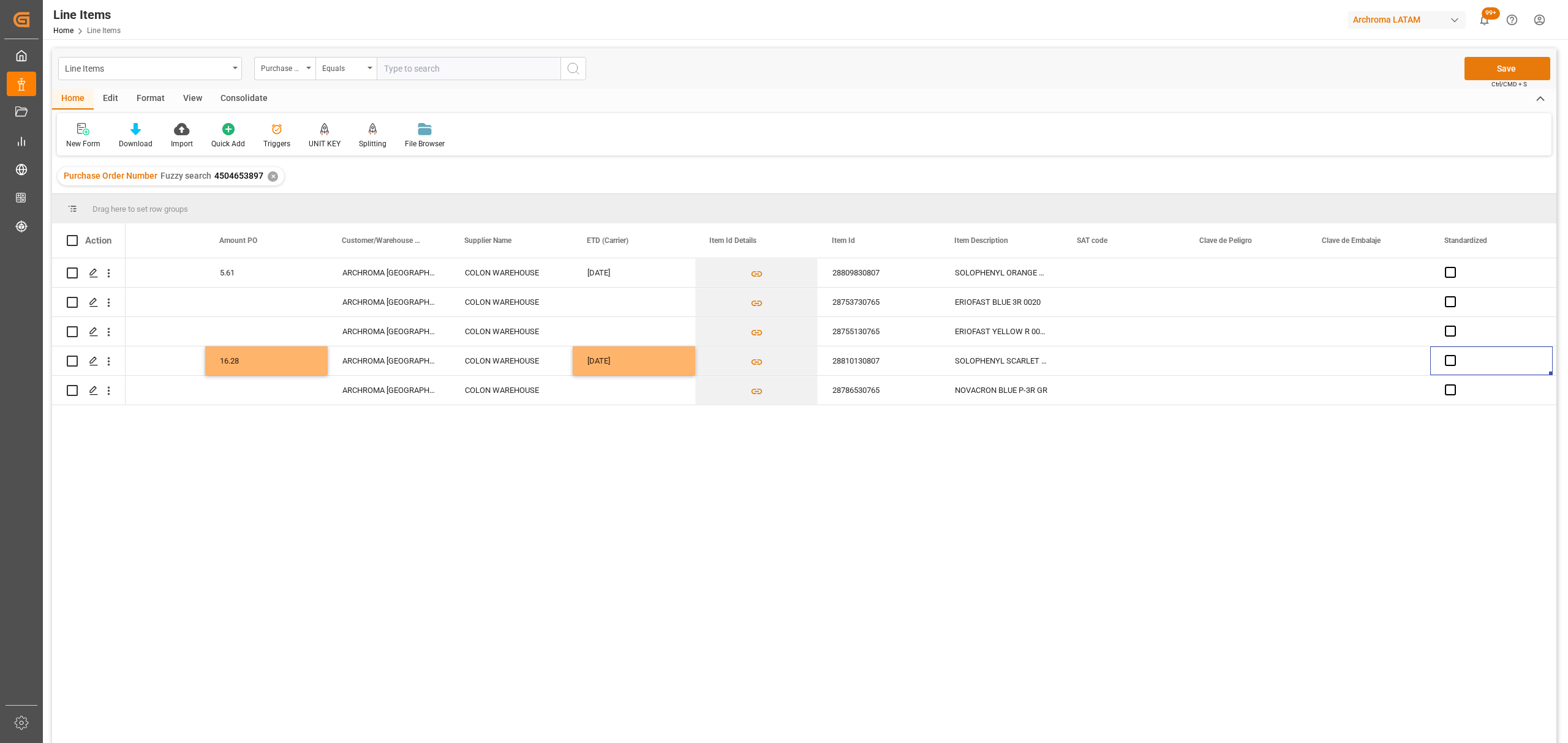
click at [1498, 62] on button "Save" at bounding box center [1507, 68] width 86 height 23
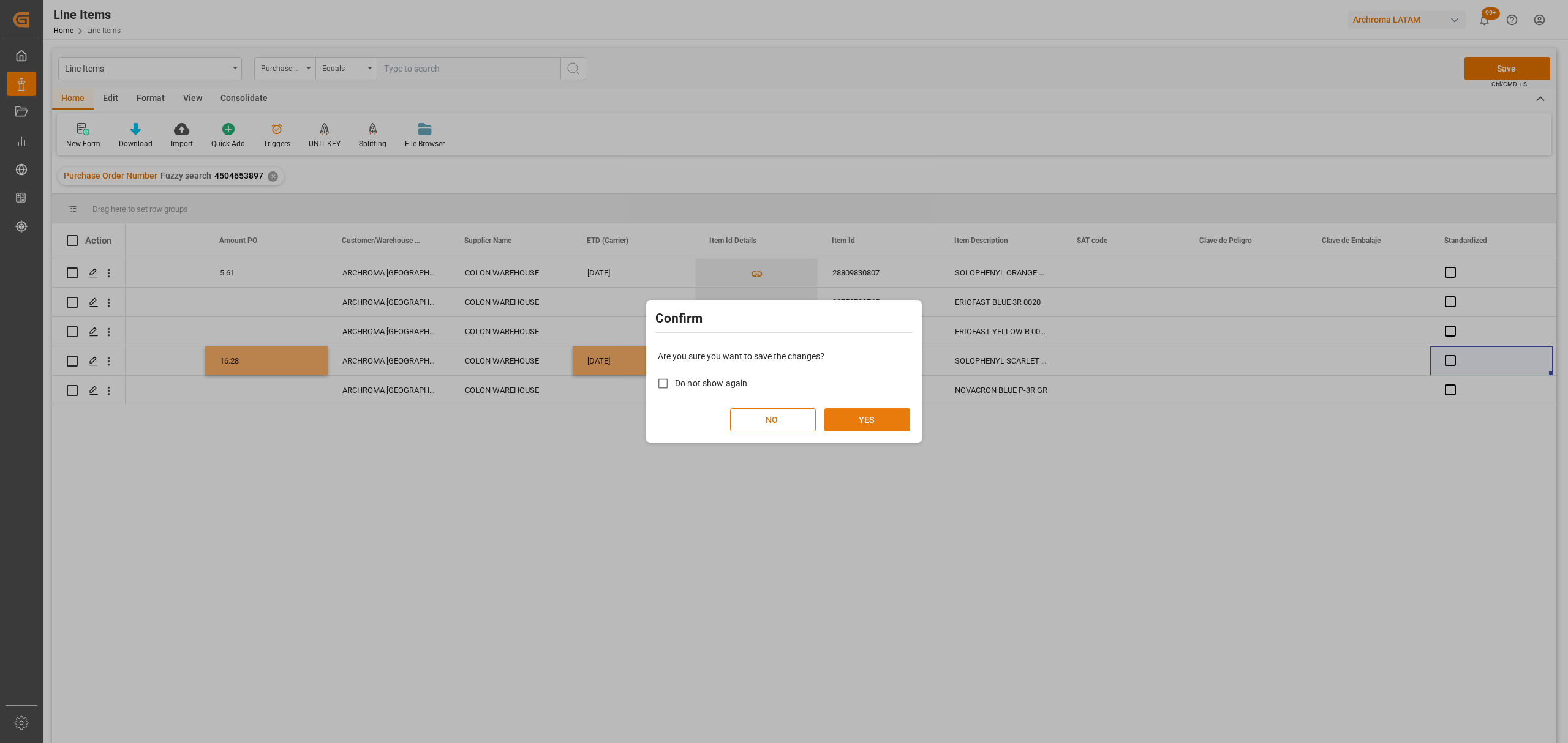
click at [861, 420] on button "YES" at bounding box center [867, 420] width 86 height 23
